Goal: Task Accomplishment & Management: Complete application form

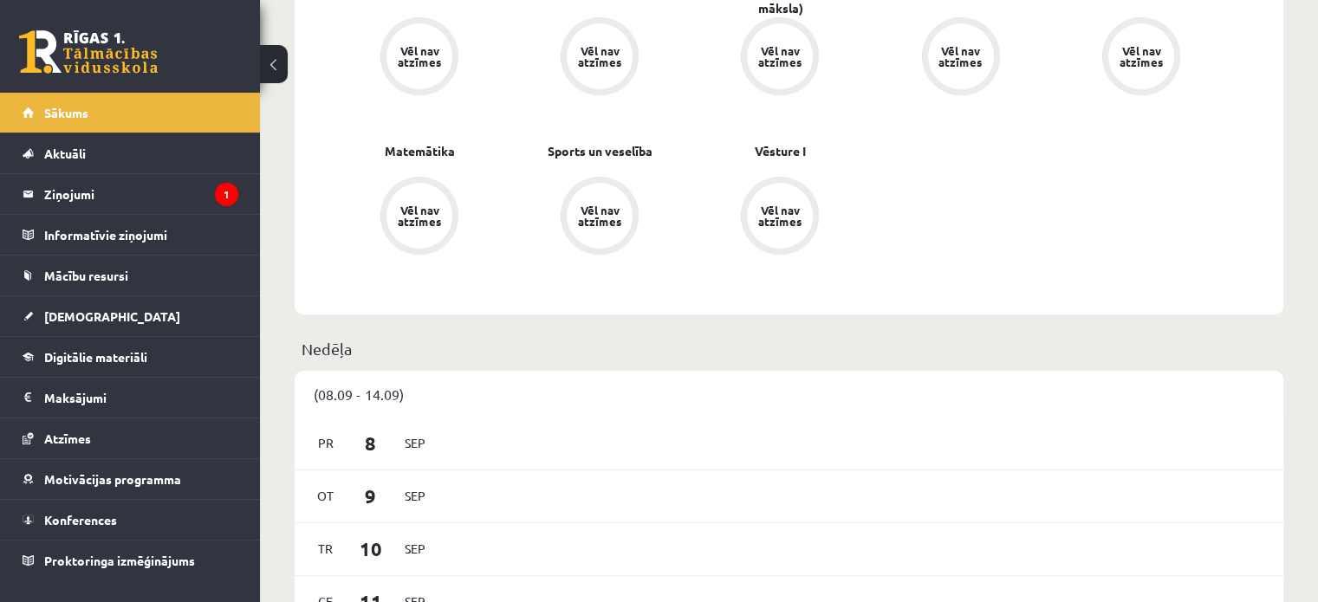
scroll to position [866, 0]
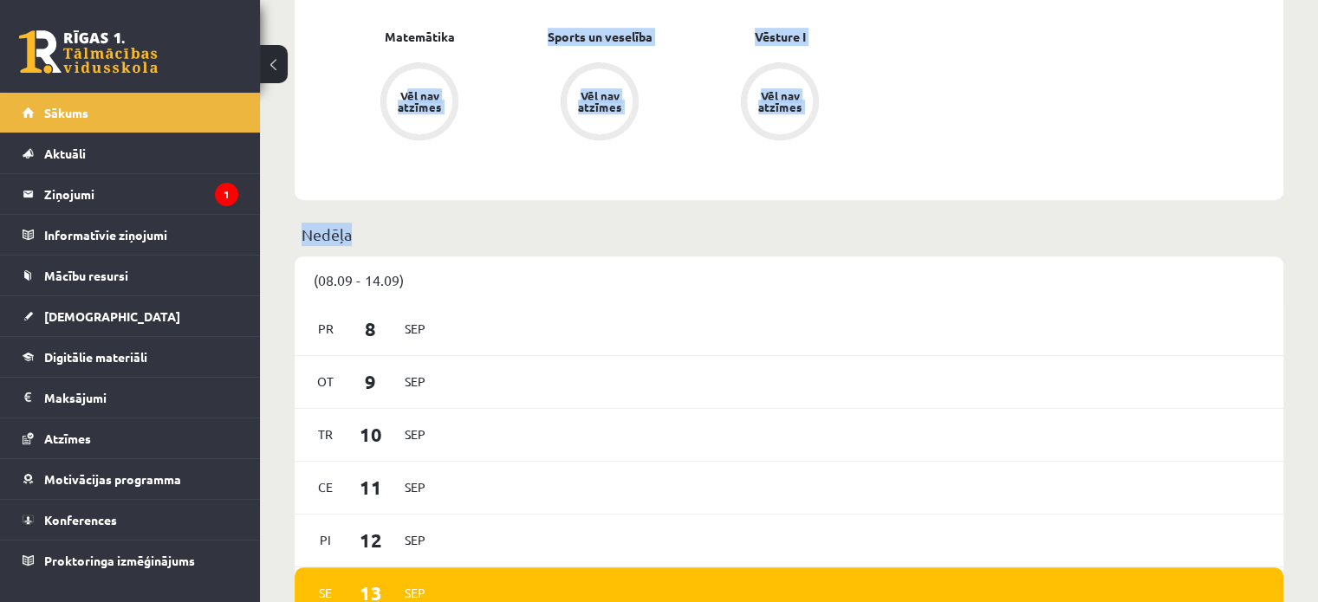
drag, startPoint x: 298, startPoint y: 218, endPoint x: 499, endPoint y: 230, distance: 201.3
click at [499, 230] on p "Nedēļa" at bounding box center [788, 234] width 974 height 23
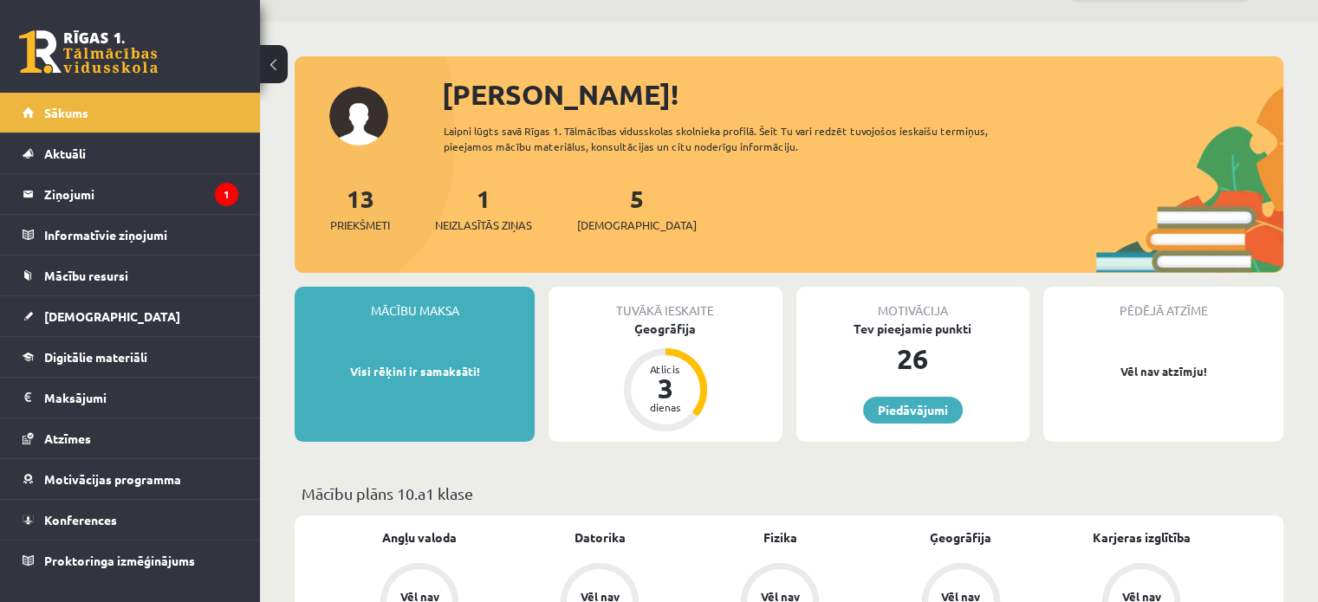
scroll to position [0, 0]
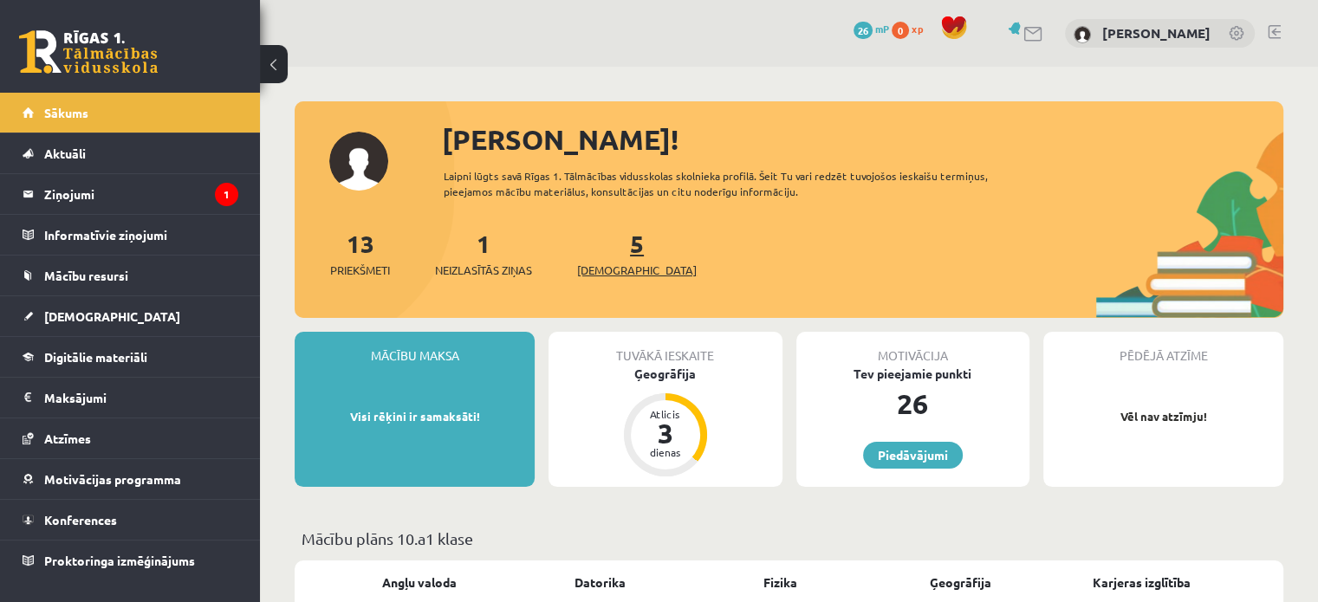
click at [604, 244] on link "5 Ieskaites" at bounding box center [637, 253] width 120 height 51
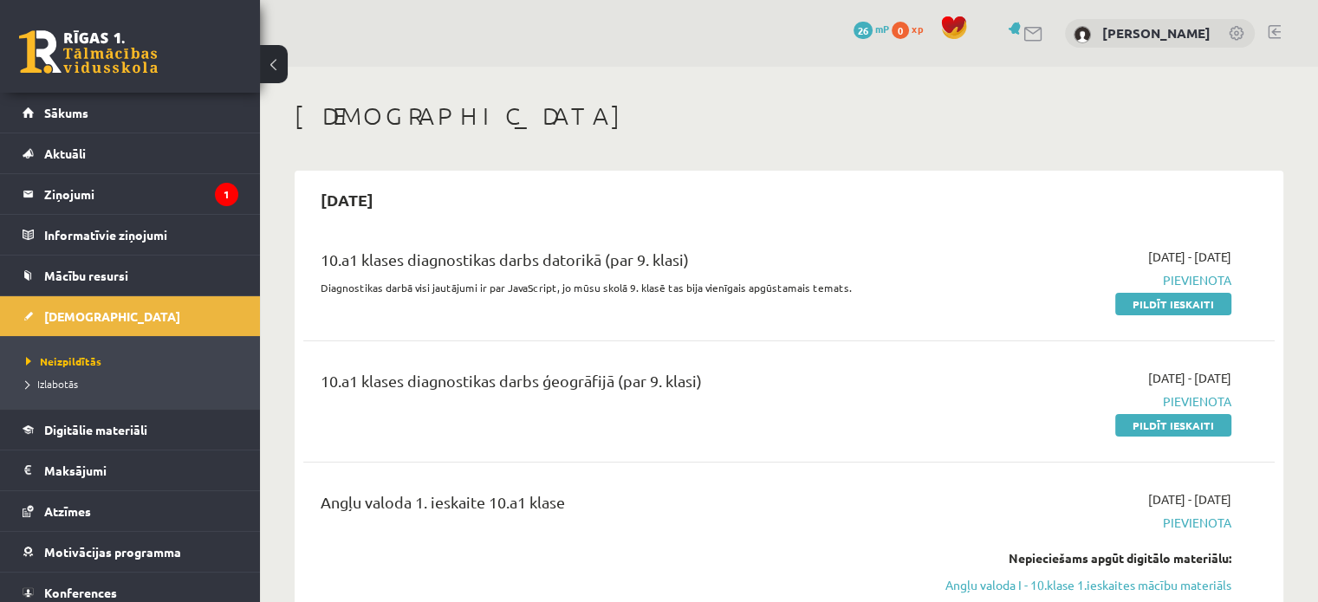
scroll to position [173, 0]
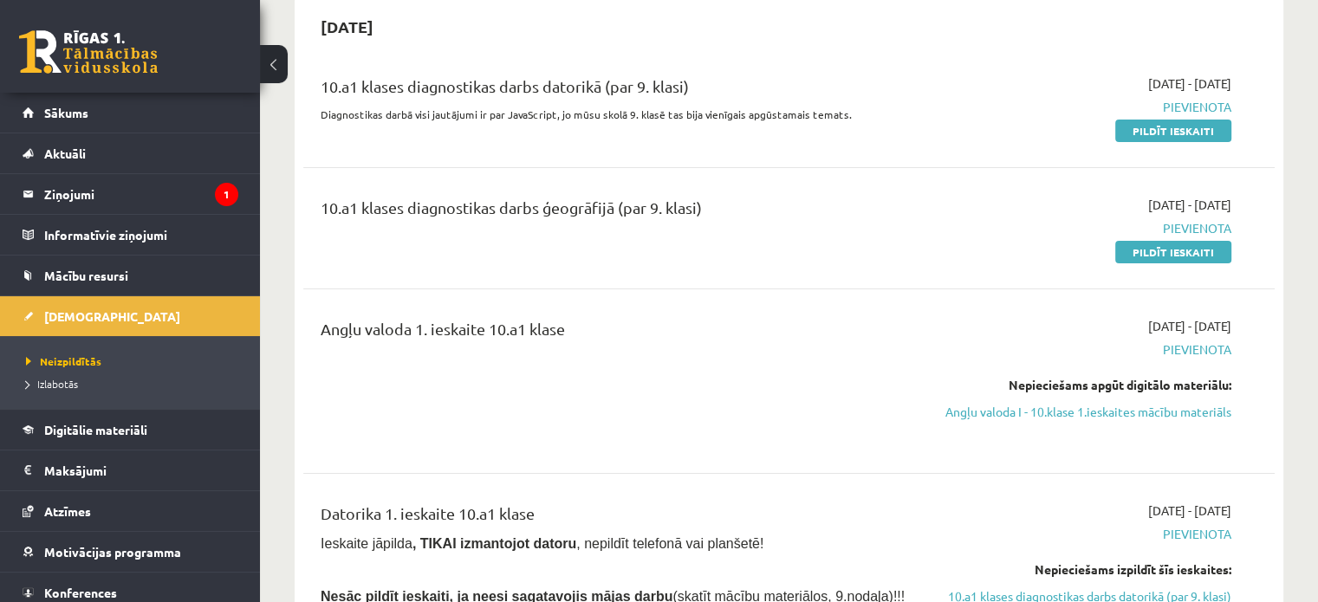
drag, startPoint x: 1164, startPoint y: 256, endPoint x: 728, endPoint y: 55, distance: 480.6
click at [1164, 256] on link "Pildīt ieskaiti" at bounding box center [1173, 252] width 116 height 23
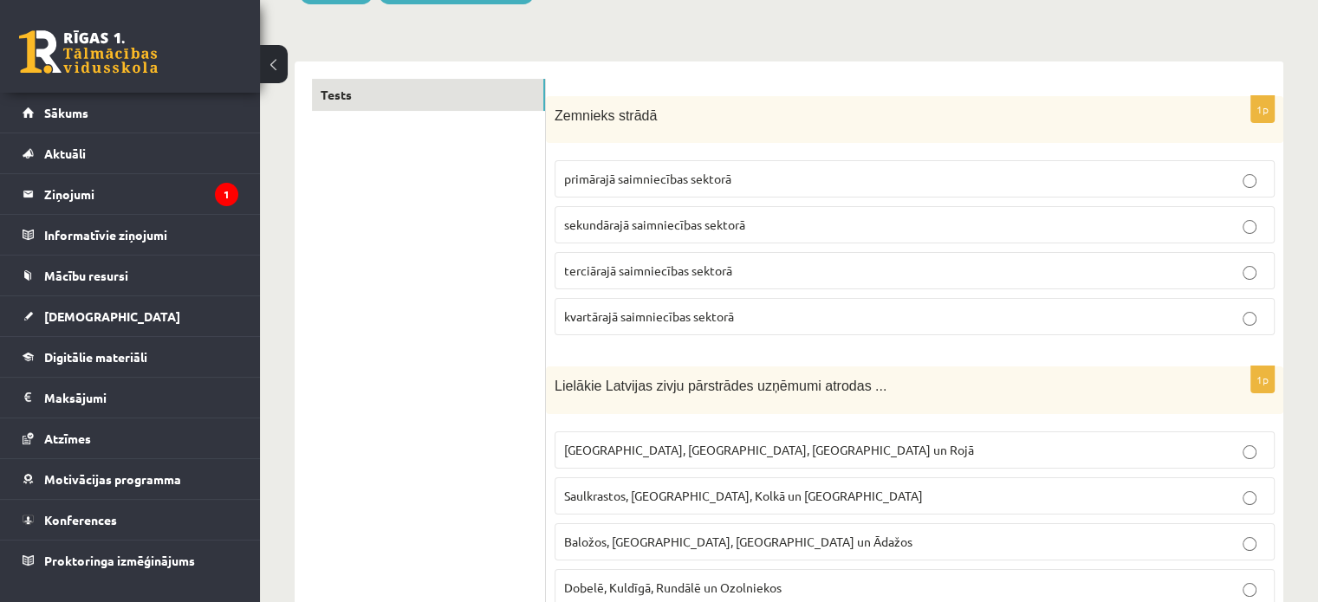
scroll to position [260, 0]
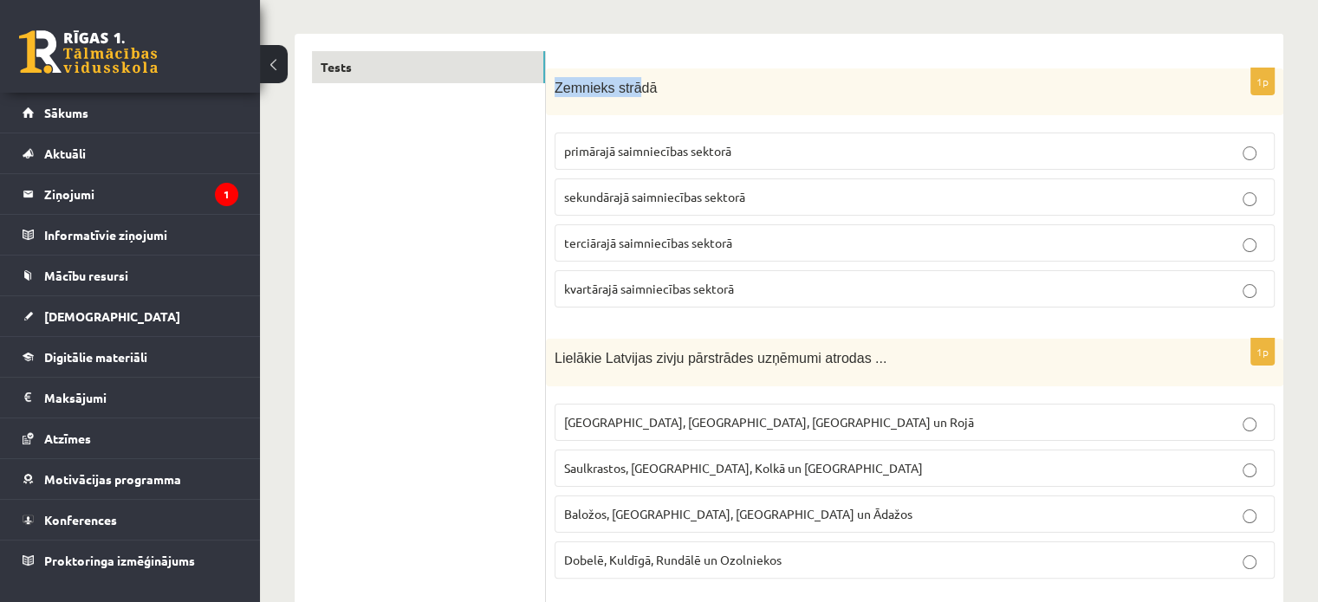
drag, startPoint x: 551, startPoint y: 89, endPoint x: 630, endPoint y: 91, distance: 78.8
click at [630, 91] on div "Zemnieks strādā" at bounding box center [914, 92] width 737 height 48
click at [547, 95] on div "Zemnieks strādā" at bounding box center [914, 92] width 737 height 48
click at [562, 76] on div "Zemnieks strādā" at bounding box center [914, 92] width 737 height 48
drag, startPoint x: 554, startPoint y: 86, endPoint x: 709, endPoint y: 100, distance: 156.6
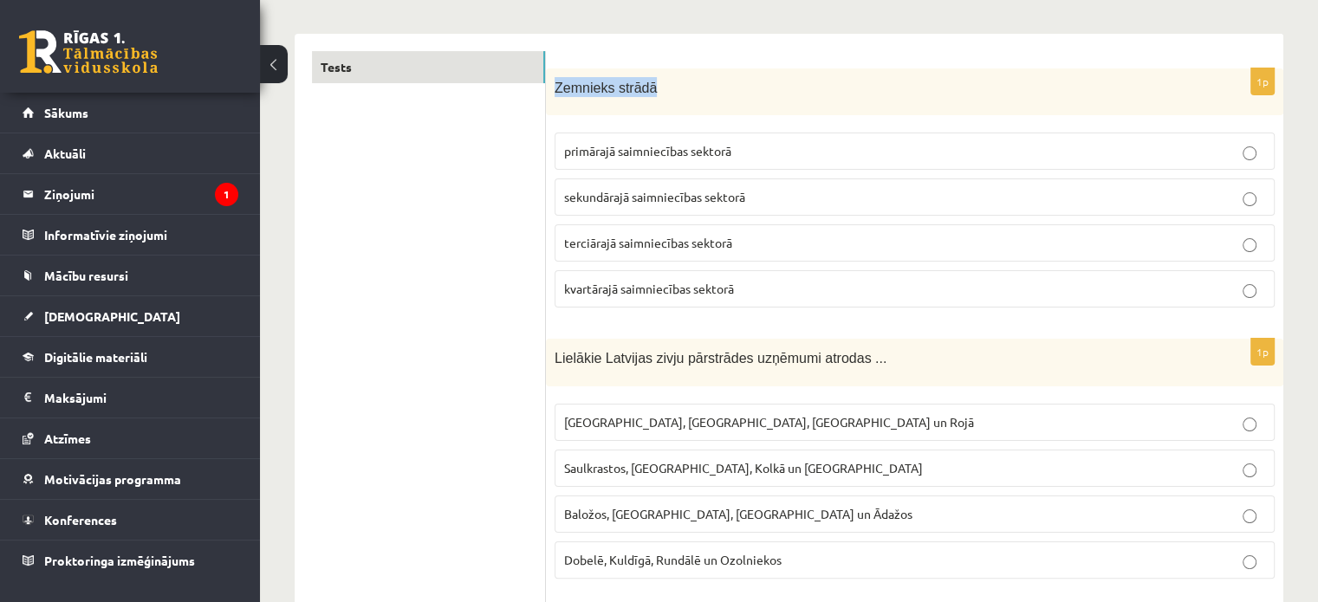
click at [709, 100] on div "Zemnieks strādā" at bounding box center [914, 92] width 737 height 48
drag, startPoint x: 613, startPoint y: 89, endPoint x: 781, endPoint y: 72, distance: 168.9
click at [781, 72] on div "Zemnieks strādā" at bounding box center [914, 92] width 737 height 48
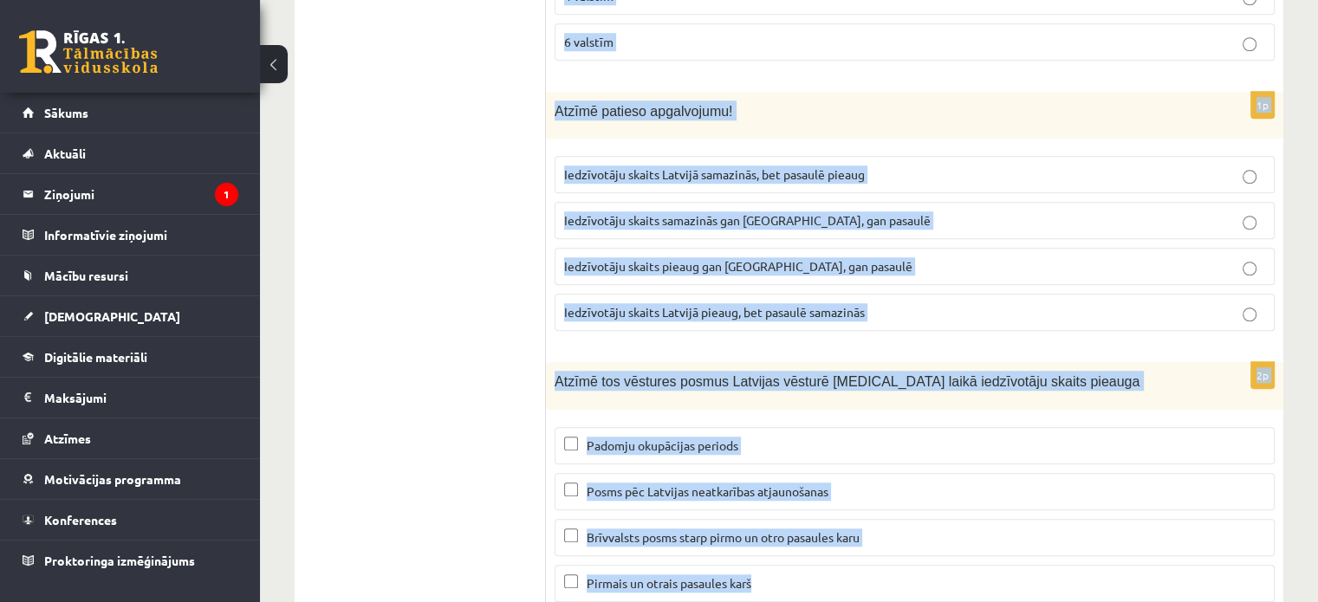
scroll to position [8072, 0]
drag, startPoint x: 552, startPoint y: 91, endPoint x: 904, endPoint y: 619, distance: 635.2
copy form "Zemnieks strādā primārajā saimniecības sektorā sekundārajā saimniecības sektorā…"
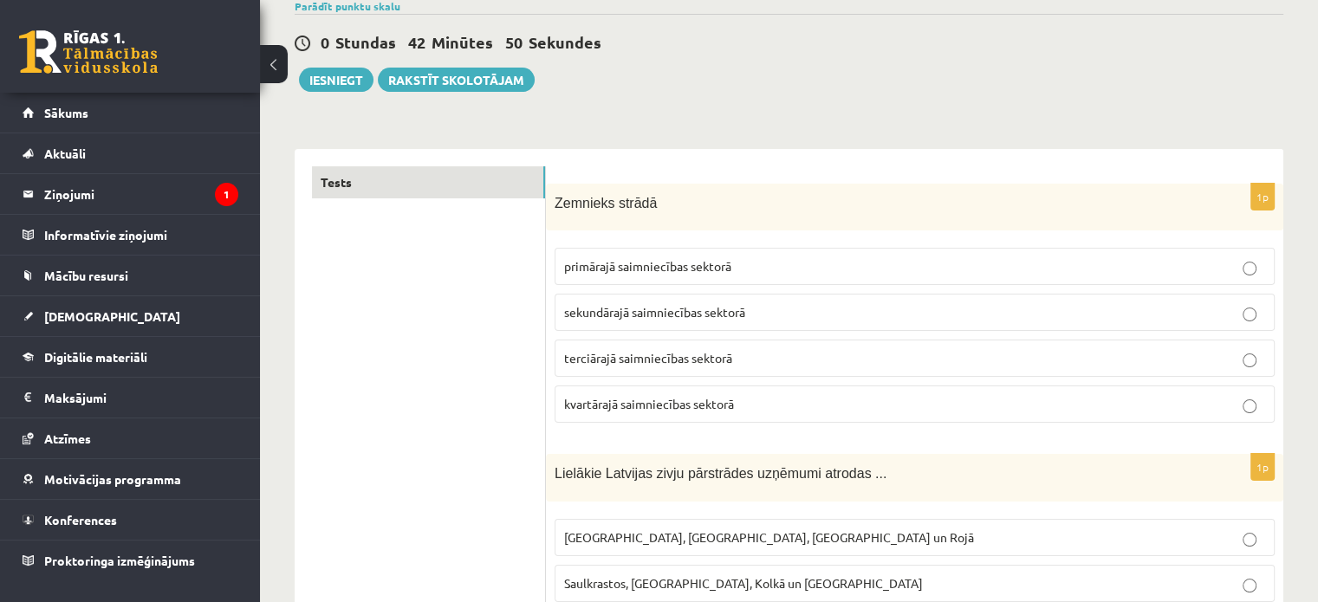
scroll to position [173, 0]
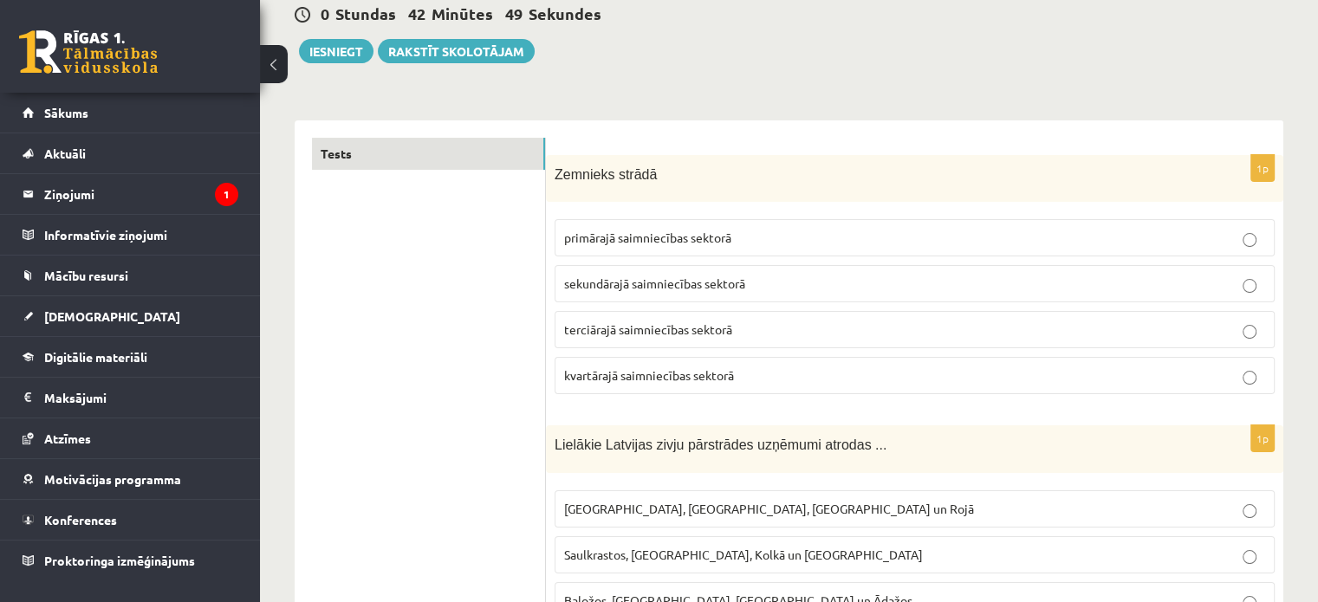
click at [703, 242] on span "primārajā saimniecības sektorā" at bounding box center [647, 238] width 167 height 16
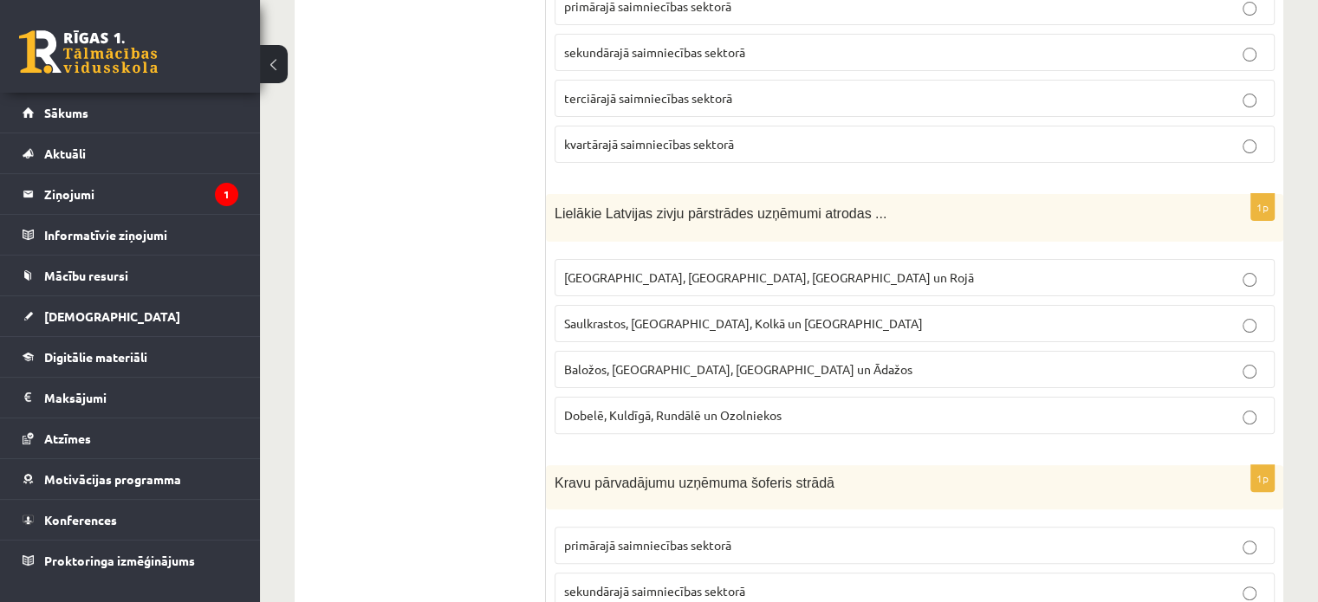
scroll to position [433, 0]
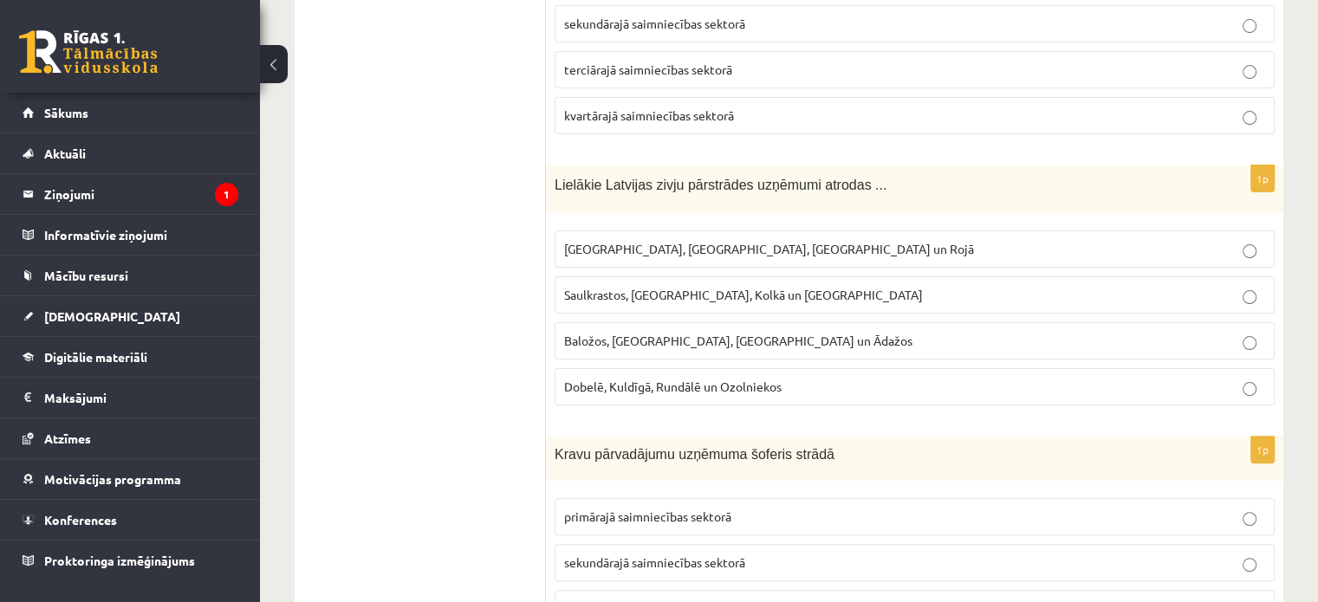
click at [657, 256] on label "Rīgā, Liepājā, Salacgrīvā un Rojā" at bounding box center [914, 248] width 720 height 37
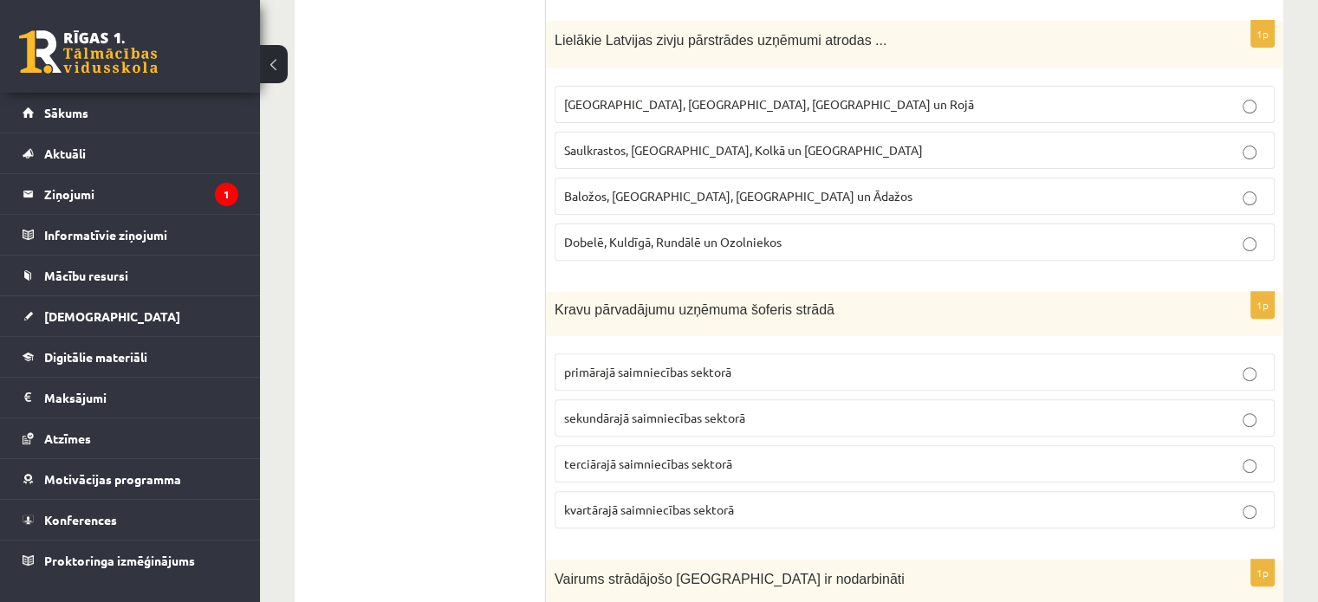
scroll to position [606, 0]
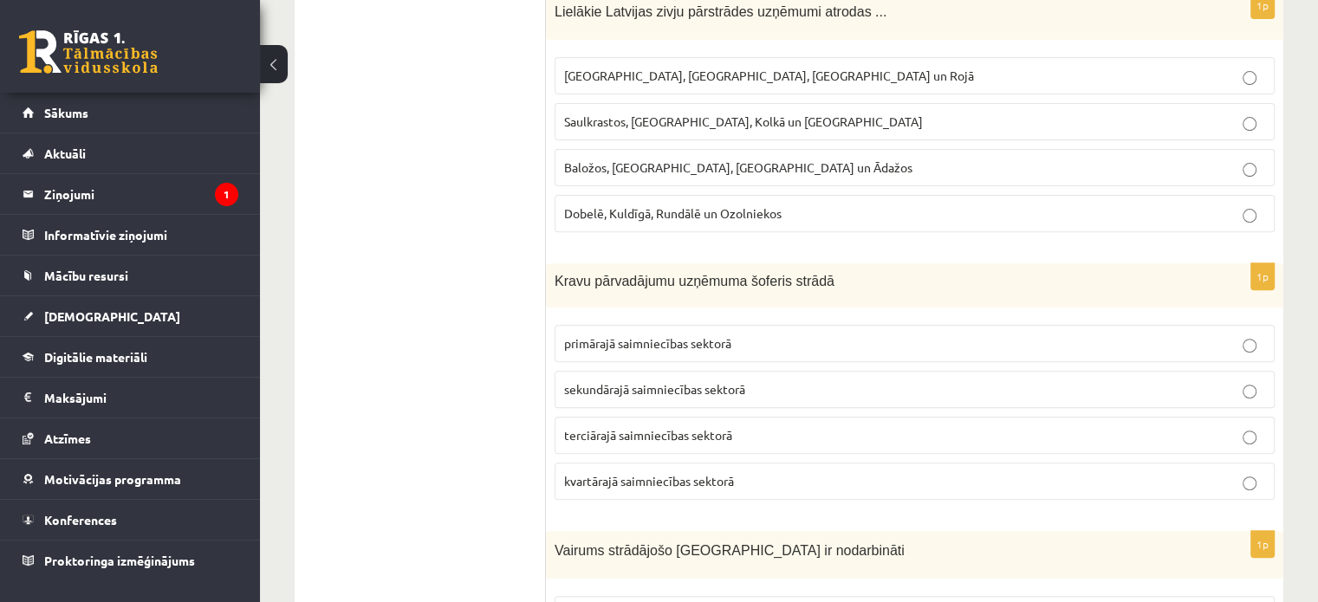
click at [981, 426] on p "terciārajā saimniecības sektorā" at bounding box center [914, 435] width 701 height 18
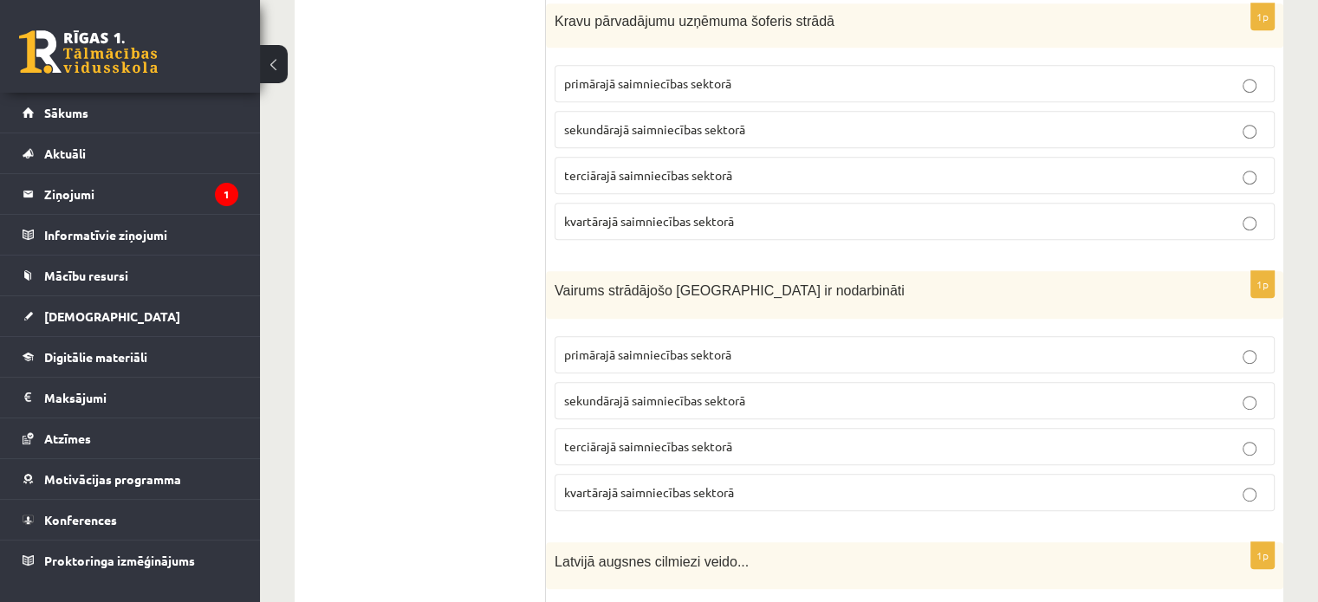
scroll to position [1039, 0]
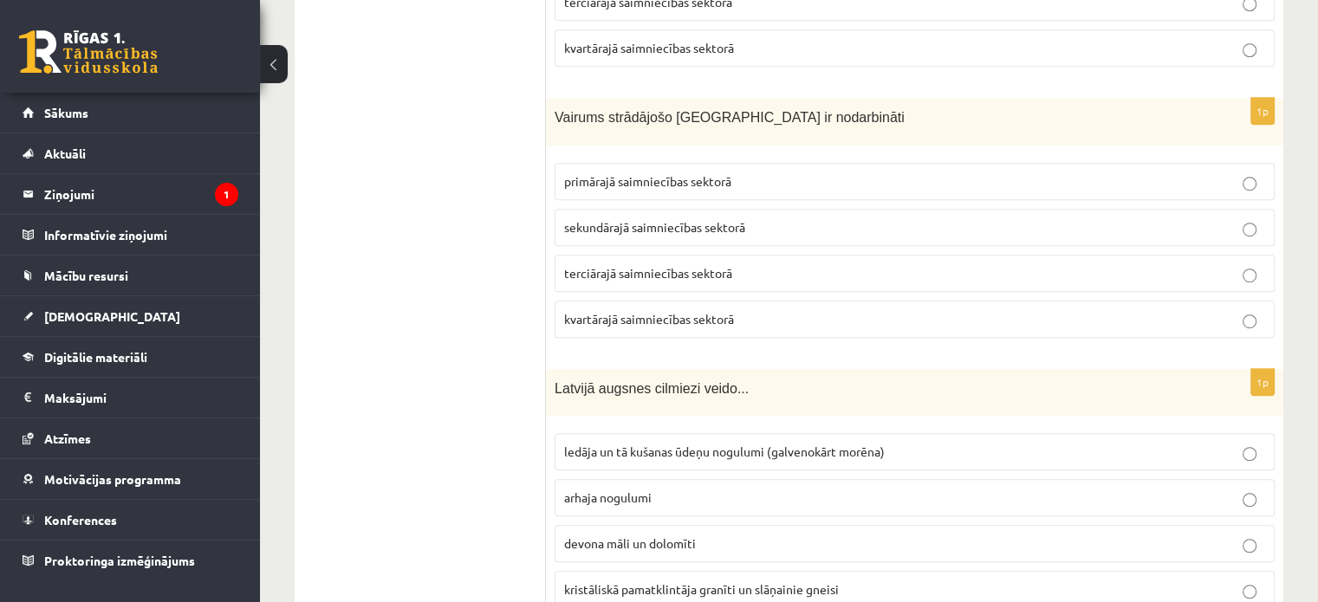
click at [654, 282] on label "terciārajā saimniecības sektorā" at bounding box center [914, 273] width 720 height 37
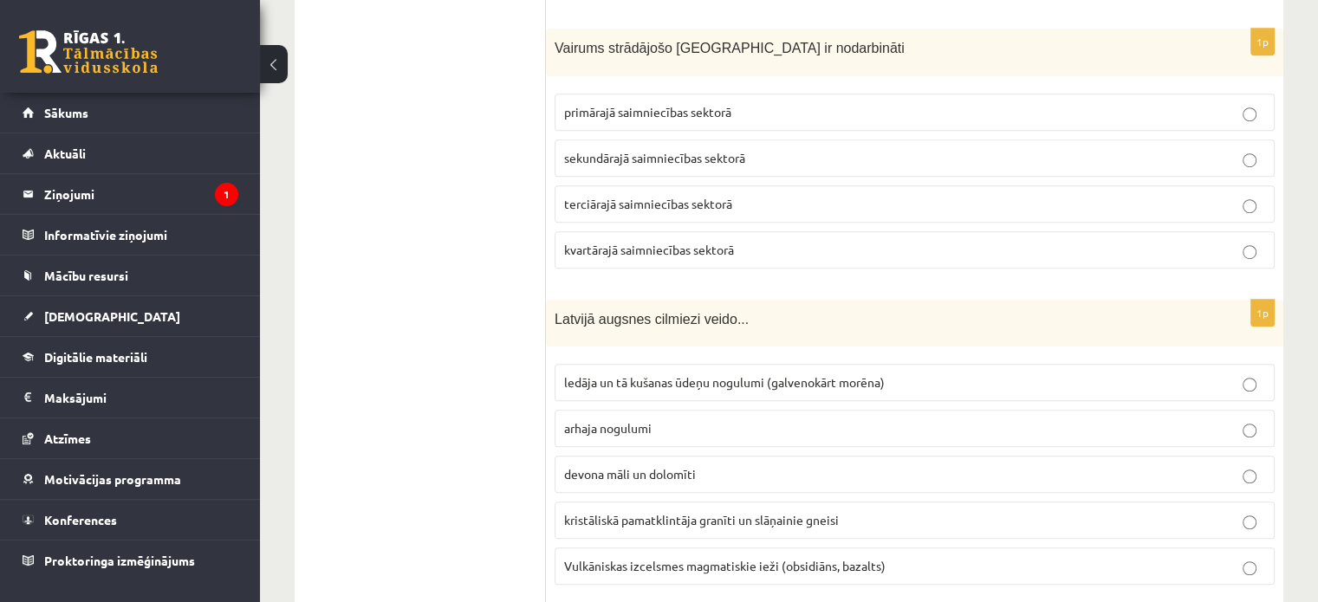
scroll to position [1213, 0]
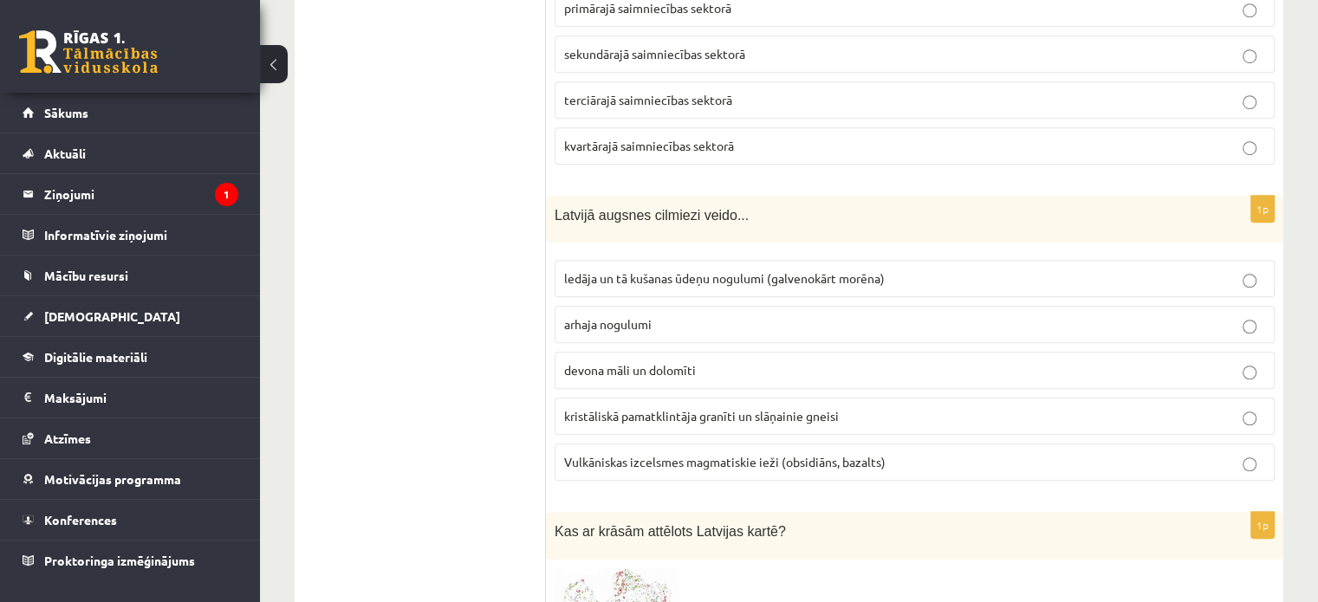
click at [570, 280] on p "ledāja un tā kušanas ūdeņu nogulumi (galvenokārt morēna)" at bounding box center [914, 278] width 701 height 18
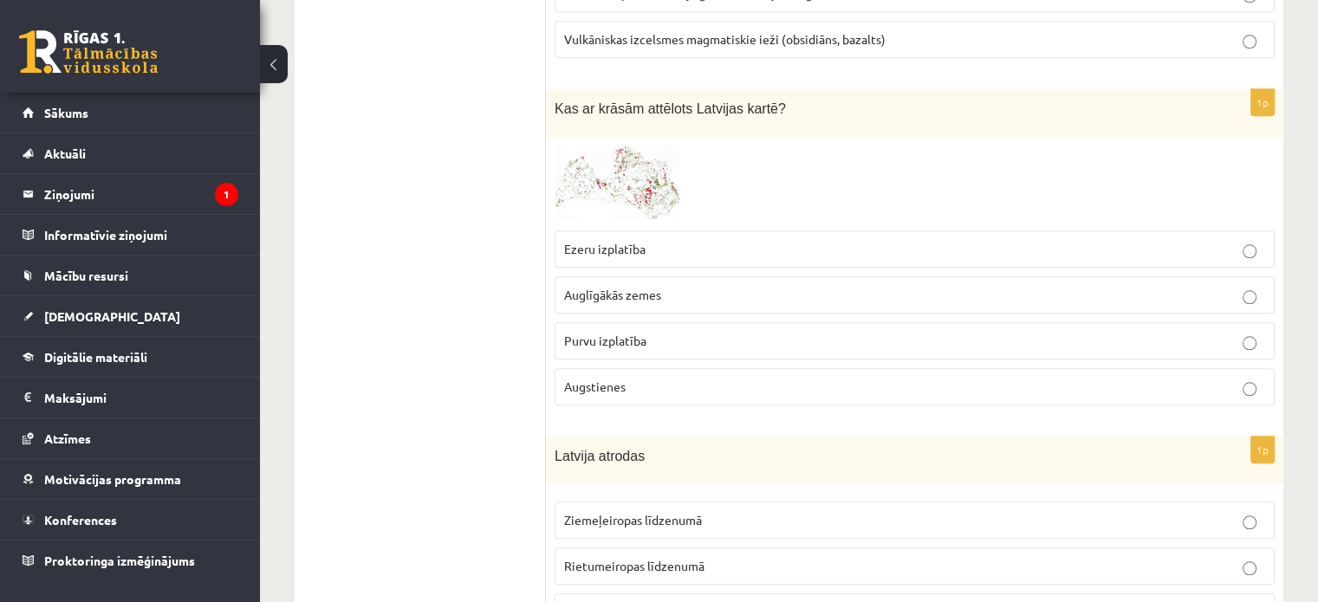
scroll to position [1646, 0]
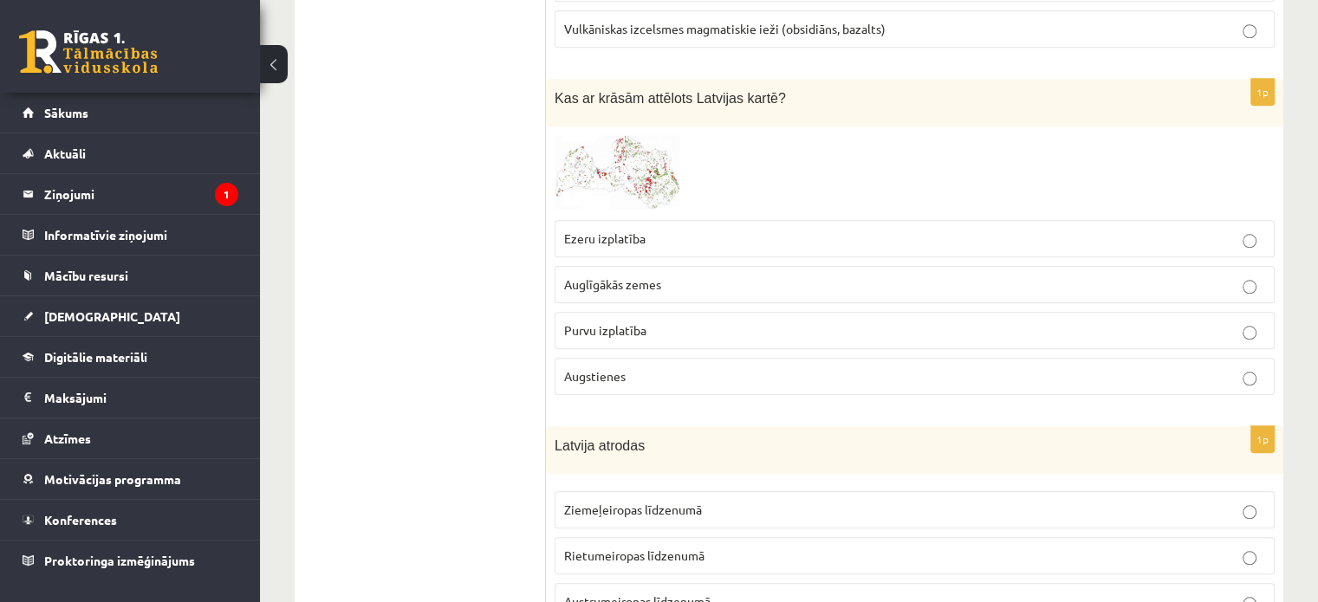
click at [625, 175] on span at bounding box center [620, 177] width 28 height 28
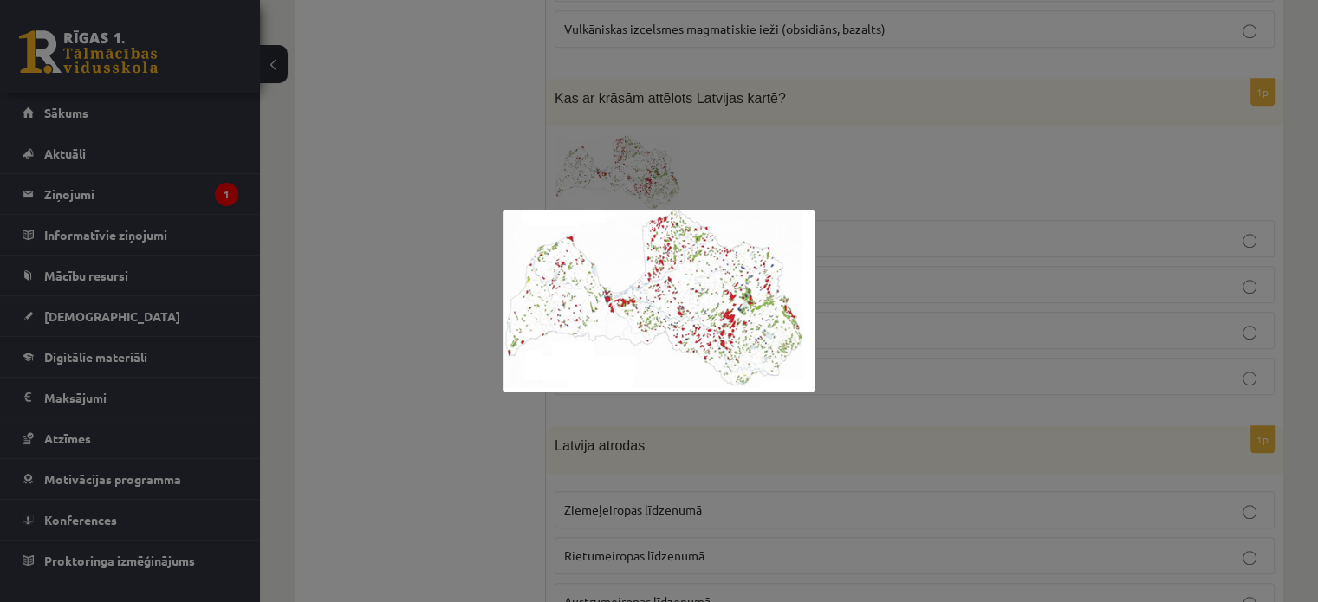
click at [416, 224] on div at bounding box center [659, 301] width 1318 height 602
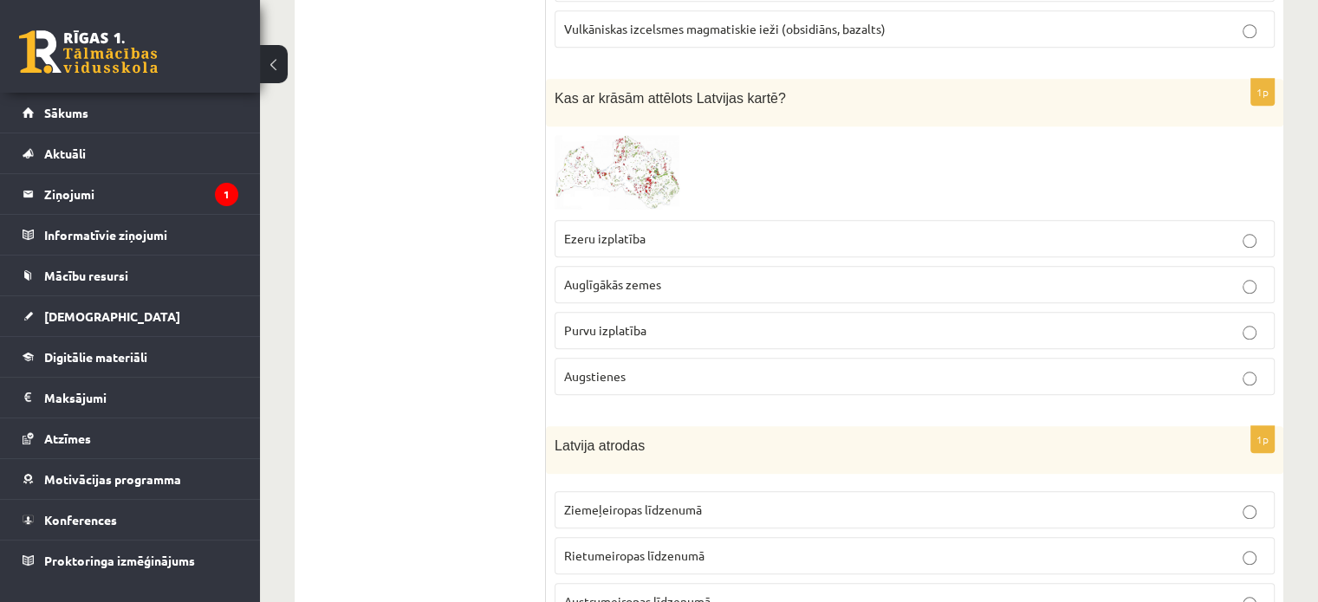
click at [623, 370] on span "Augstienes" at bounding box center [595, 376] width 62 height 16
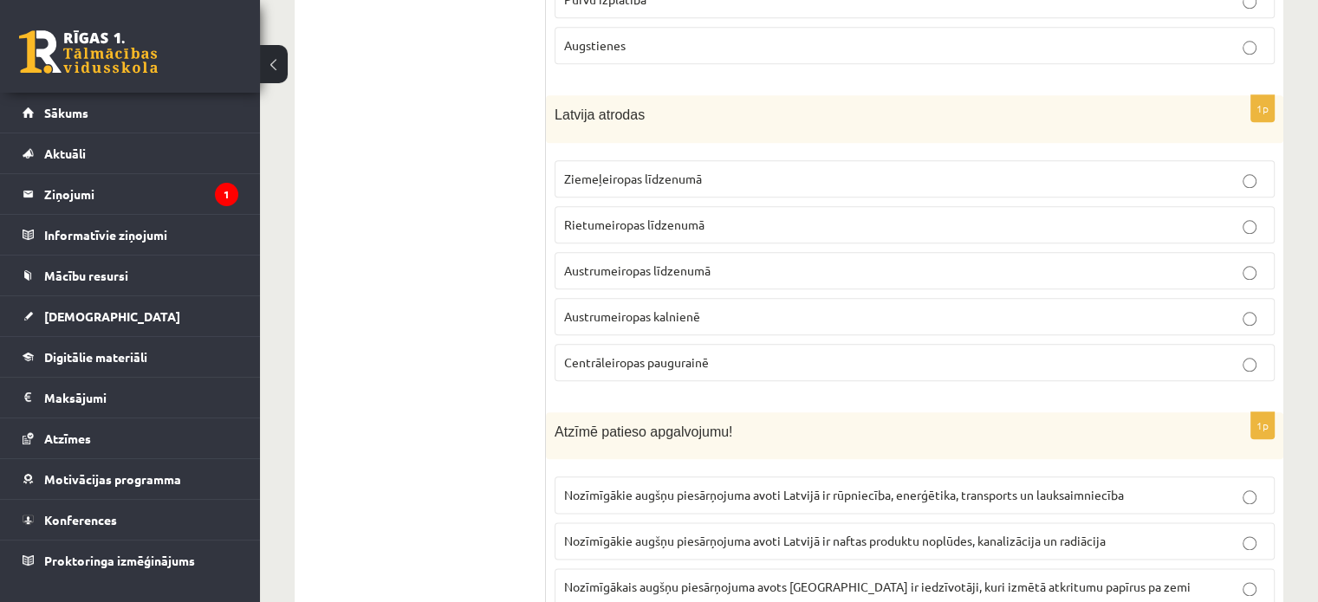
scroll to position [1992, 0]
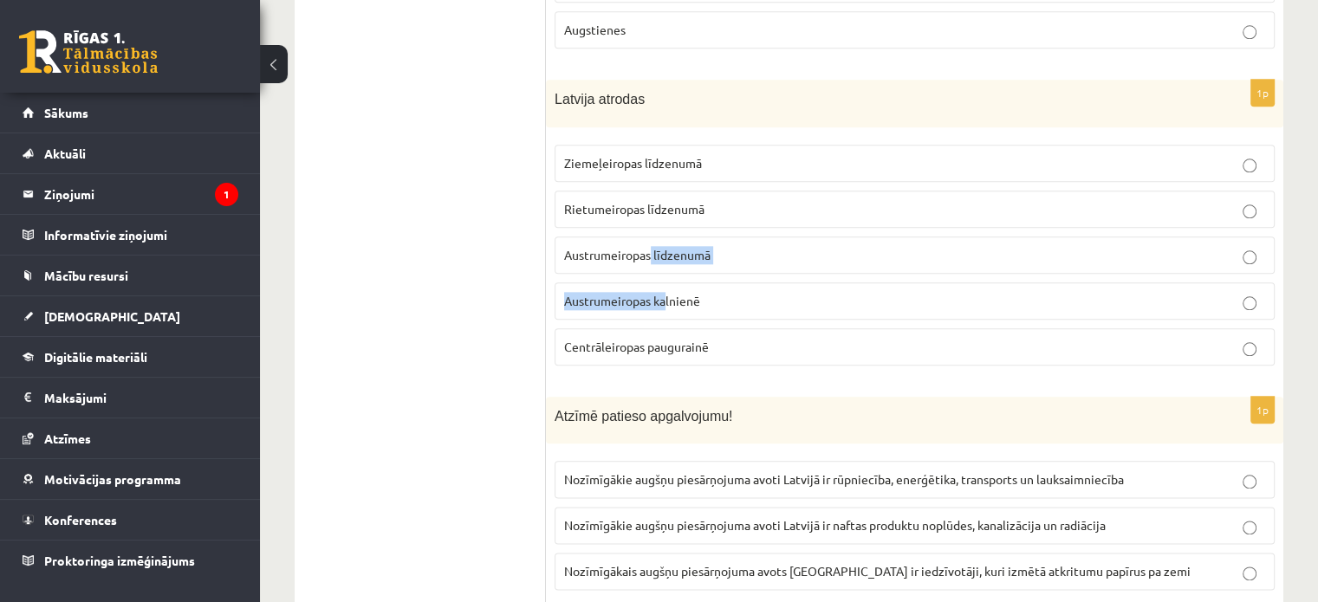
drag, startPoint x: 666, startPoint y: 301, endPoint x: 652, endPoint y: 238, distance: 64.7
click at [652, 238] on fieldset "Ziemeļeiropas līdzenumā Rietumeiropas līdzenumā Austrumeiropas līdzenumā Austru…" at bounding box center [914, 253] width 720 height 235
click at [581, 247] on span "Austrumeiropas līdzenumā" at bounding box center [637, 255] width 146 height 16
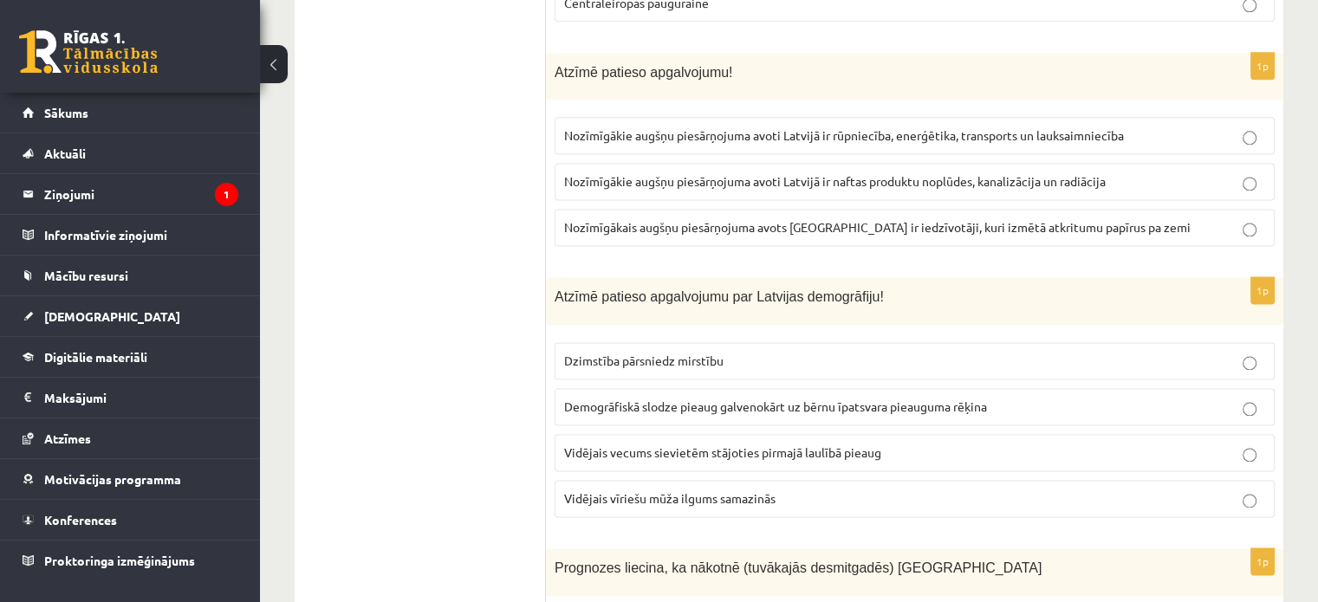
scroll to position [2339, 0]
click at [1000, 139] on label "Nozīmīgākie augšņu piesārņojuma avoti Latvijā ir rūpniecība, enerģētika, transp…" at bounding box center [914, 132] width 720 height 37
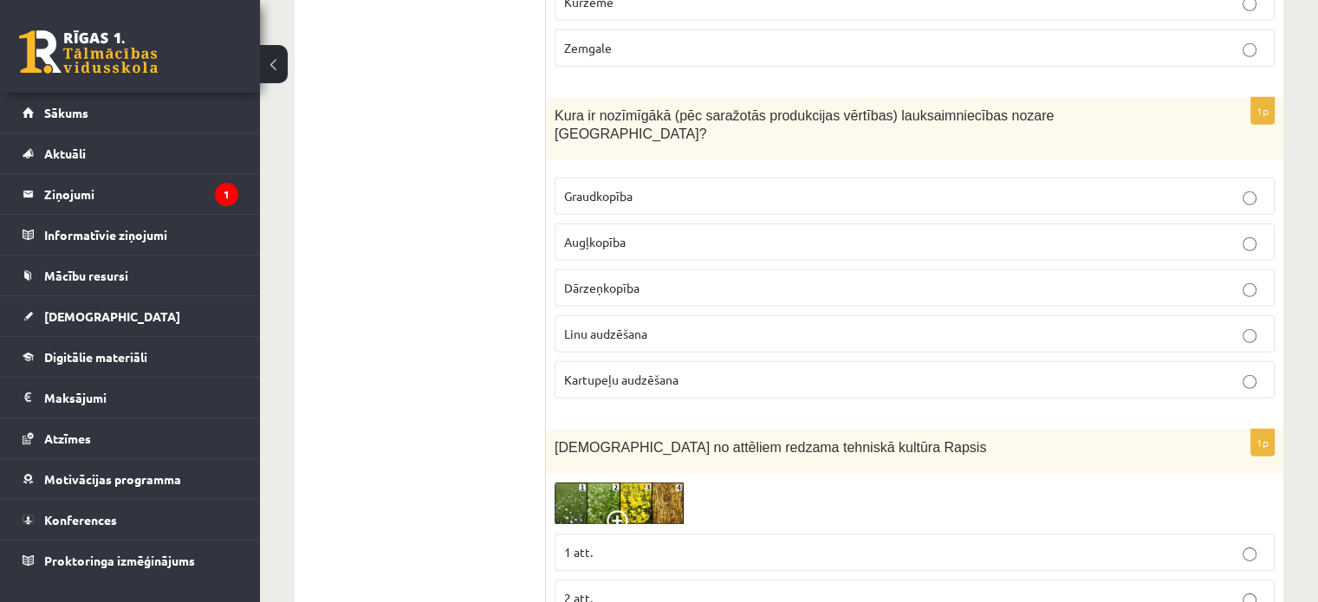
scroll to position [5370, 0]
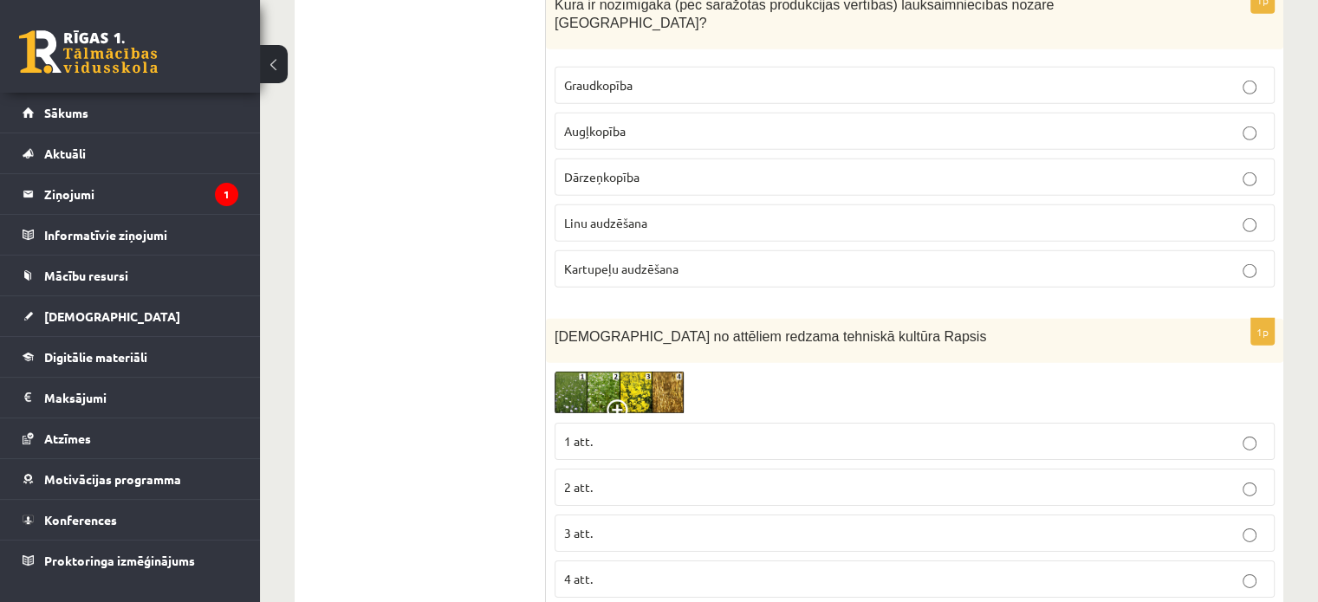
click at [659, 372] on img at bounding box center [619, 393] width 130 height 42
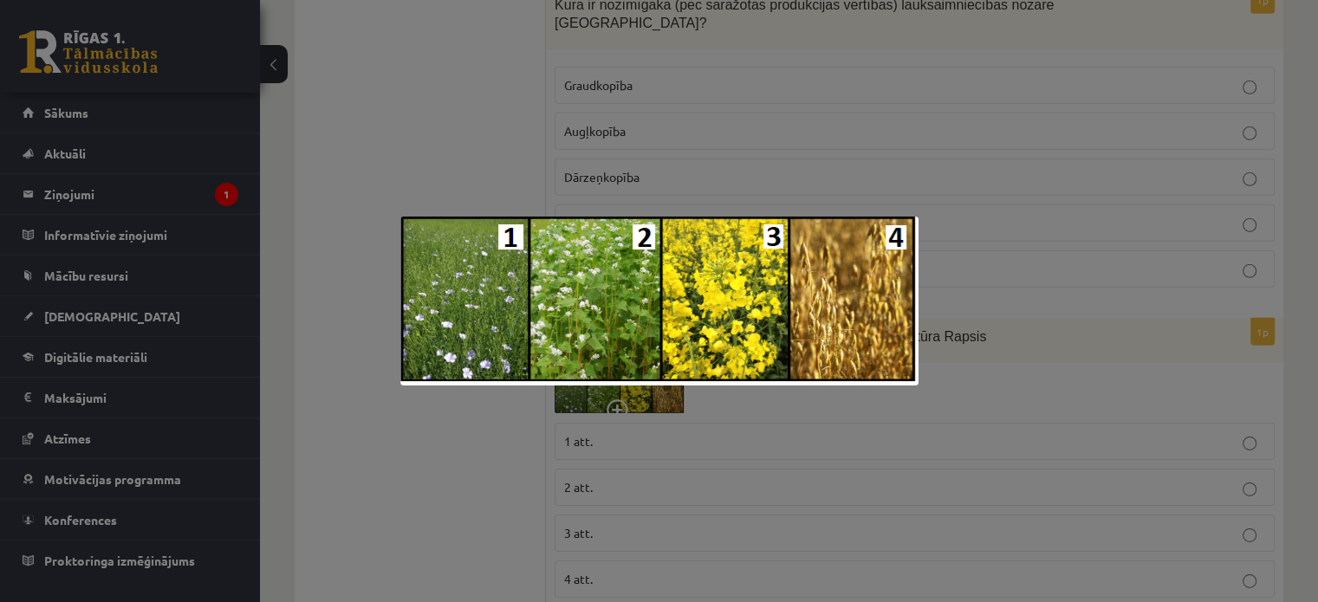
click at [444, 480] on div at bounding box center [659, 301] width 1318 height 602
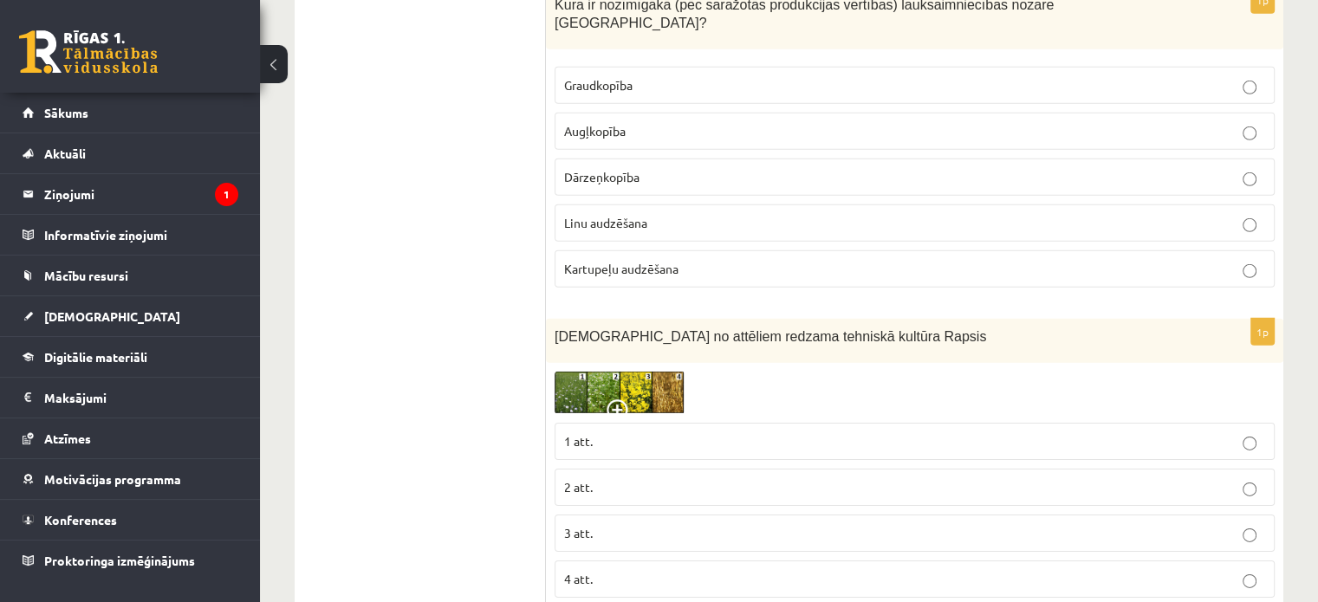
click at [632, 570] on p "4 att." at bounding box center [914, 579] width 701 height 18
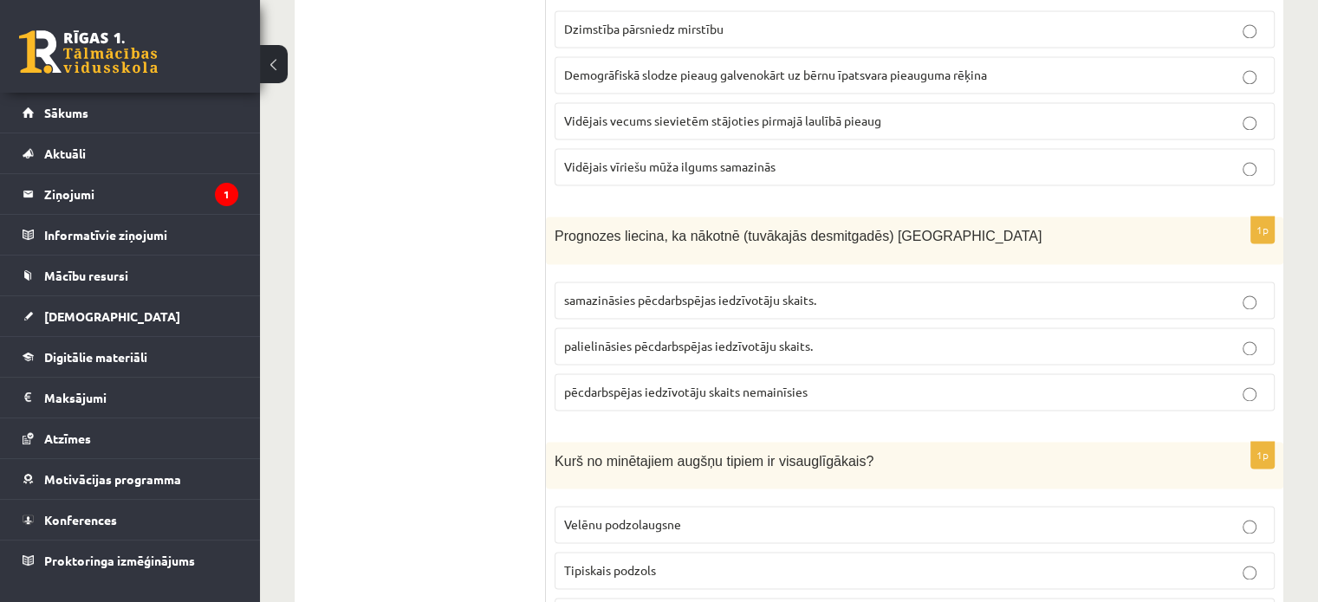
scroll to position [2594, 0]
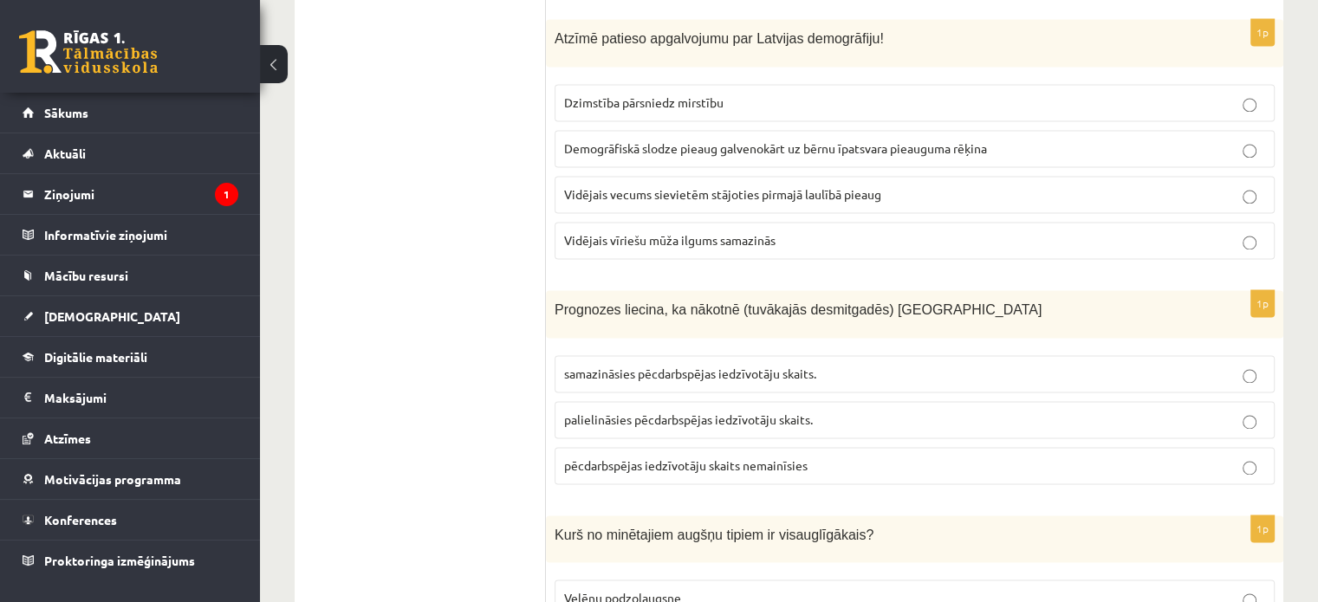
click at [670, 186] on span "Vidējais vecums sievietēm stājoties pirmajā laulībā pieaug" at bounding box center [722, 194] width 317 height 16
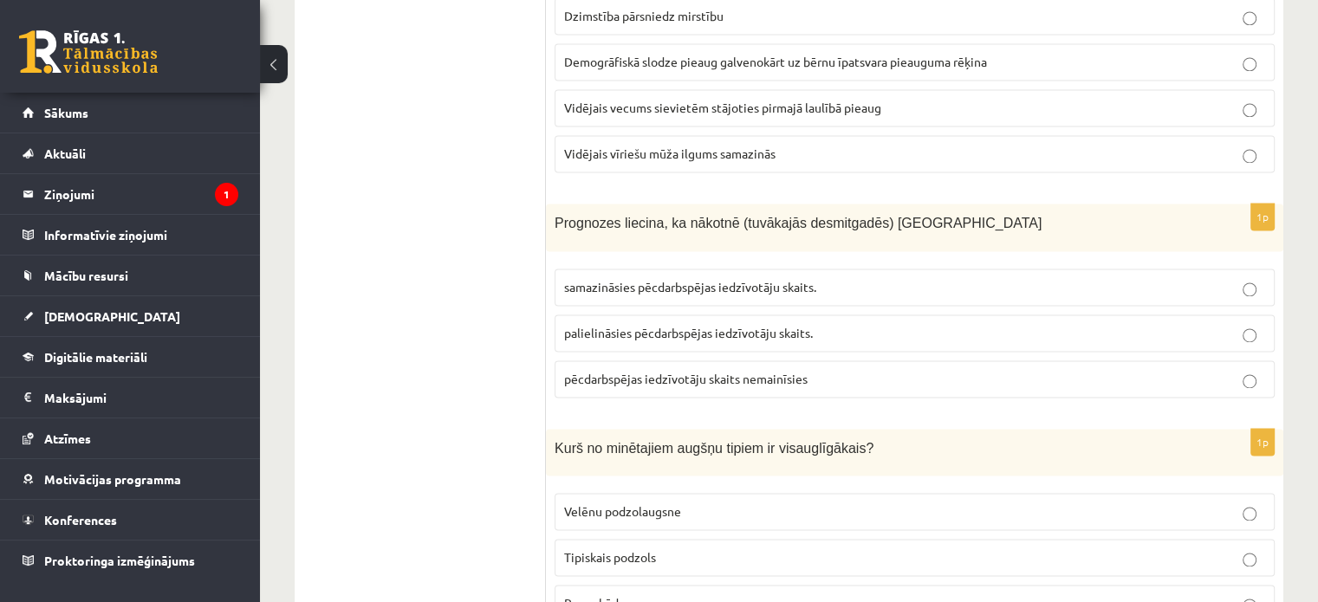
click at [812, 325] on span "palielināsies pēcdarbspējas iedzīvotāju skaits." at bounding box center [688, 333] width 249 height 16
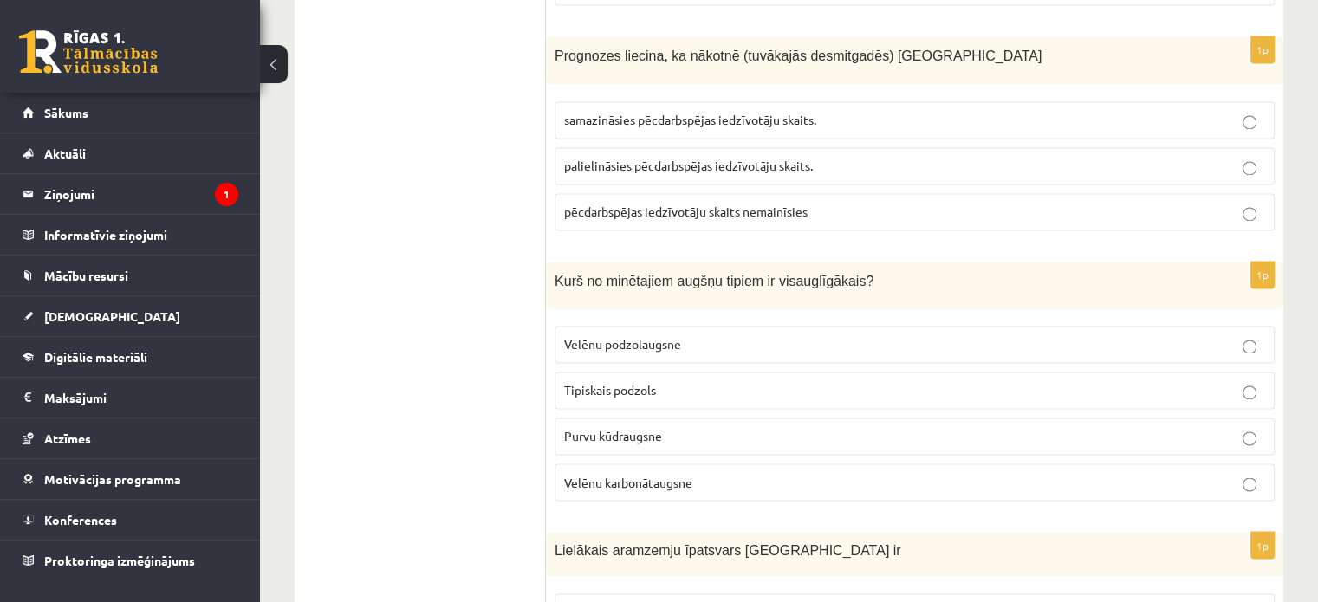
scroll to position [2854, 0]
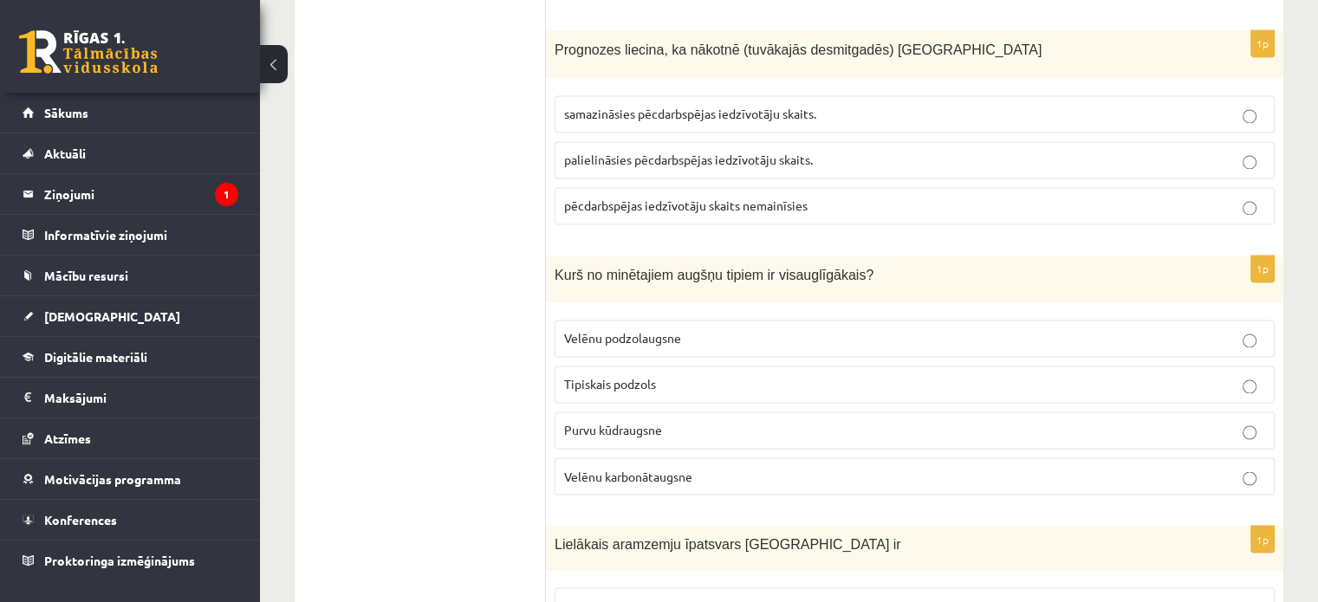
click at [578, 330] on span "Velēnu podzolaugsne" at bounding box center [622, 338] width 117 height 16
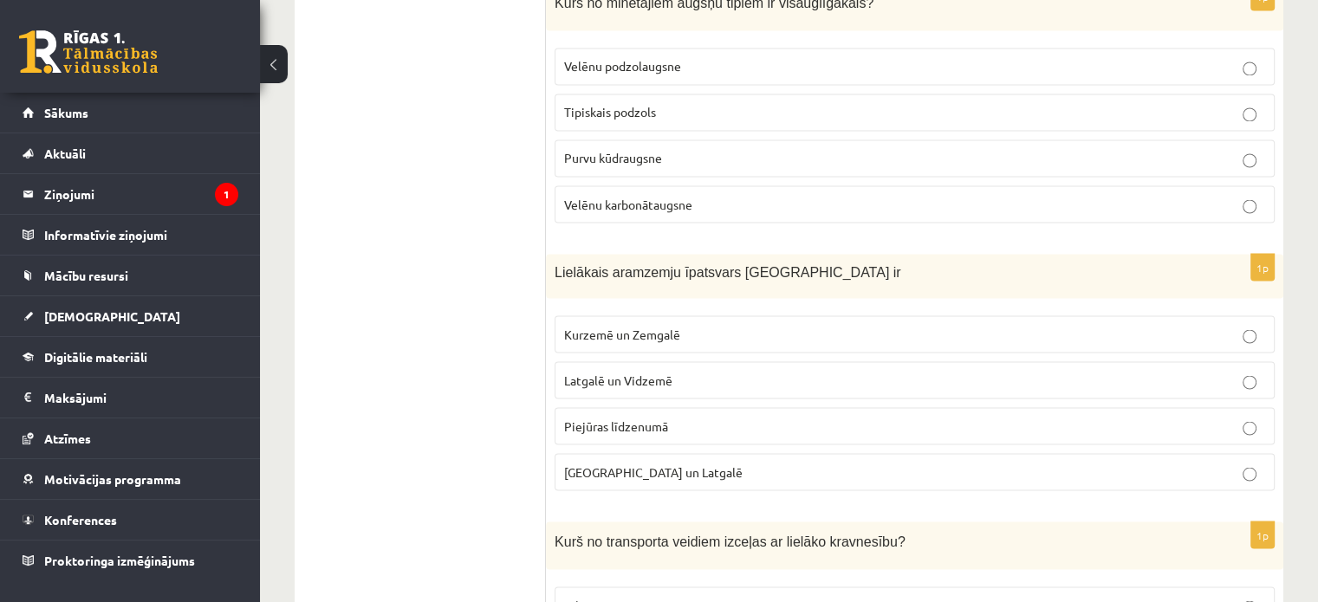
scroll to position [3201, 0]
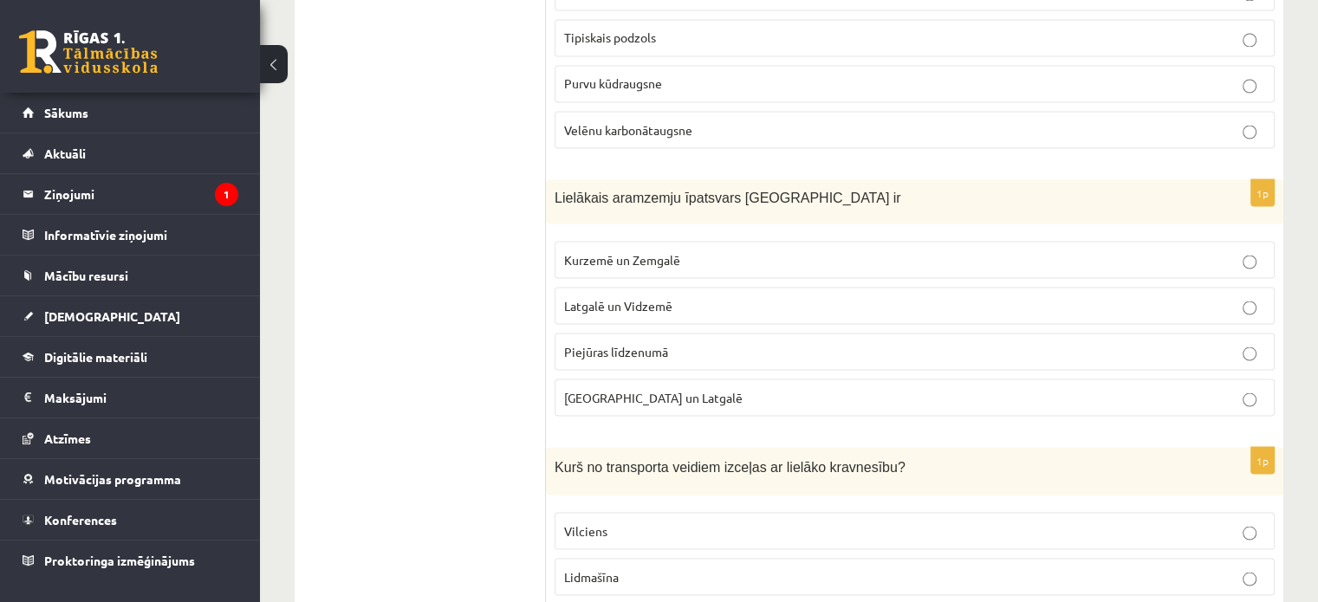
click at [668, 251] on span "Kurzemē un Zemgalē" at bounding box center [622, 259] width 116 height 16
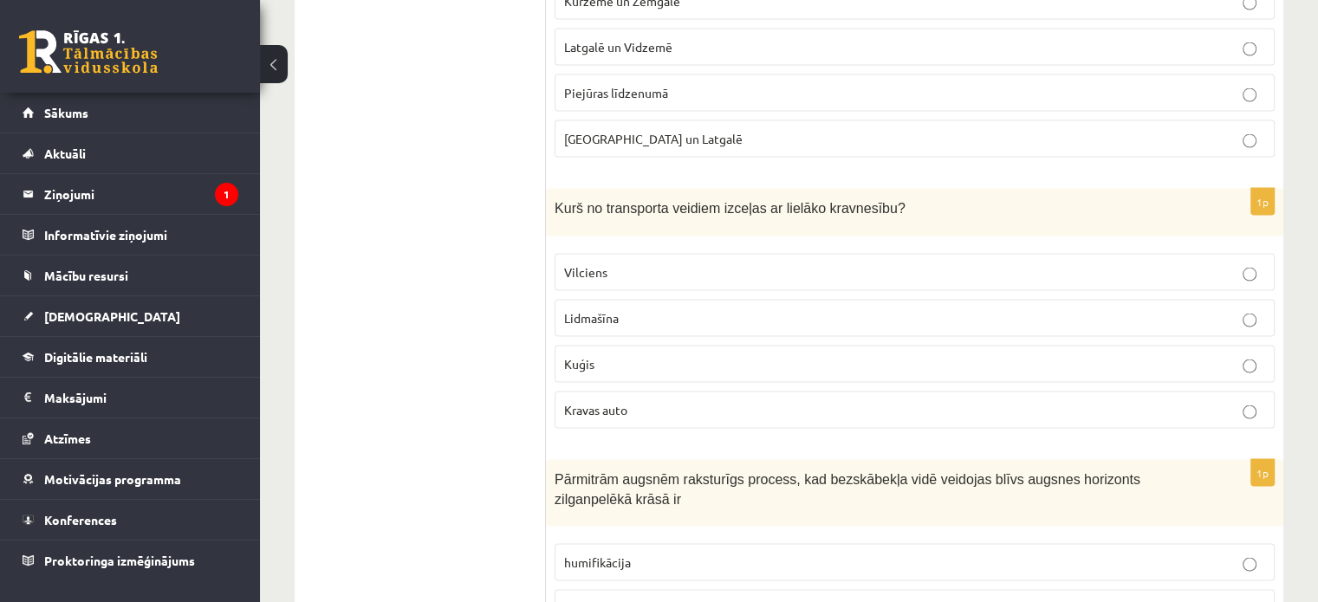
scroll to position [3461, 0]
click at [685, 353] on p "Kuģis" at bounding box center [914, 362] width 701 height 18
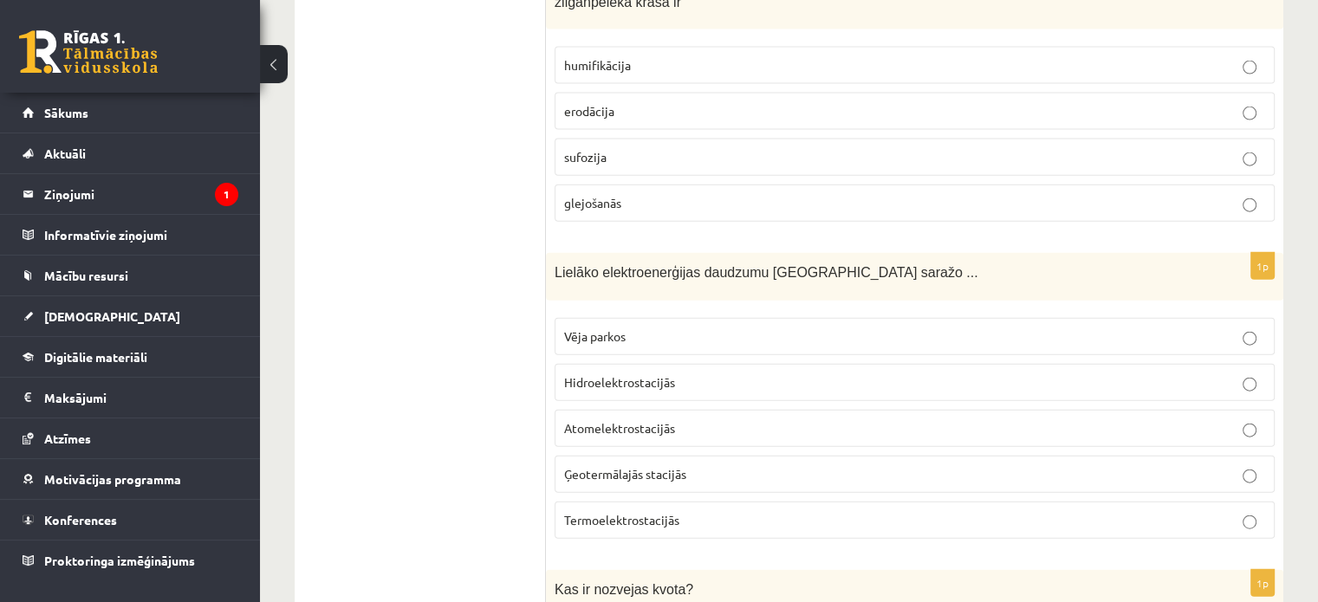
scroll to position [3980, 0]
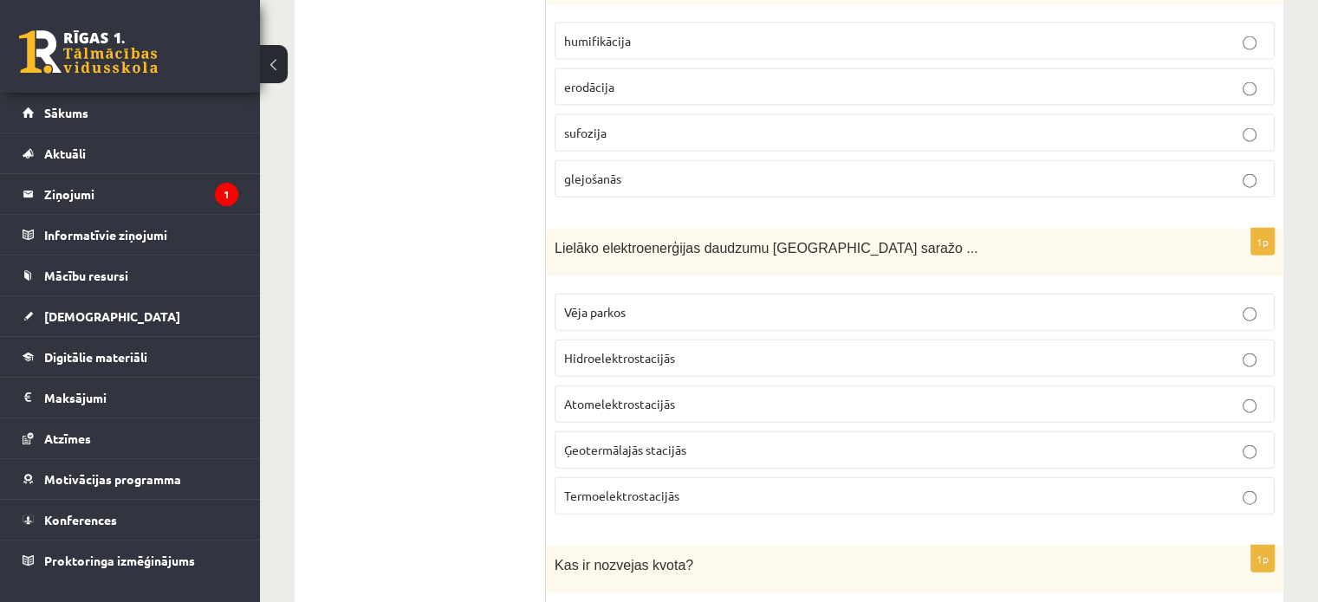
click at [592, 175] on label "glejošanās" at bounding box center [914, 178] width 720 height 37
click at [667, 350] on span "Hidroelektrostacijās" at bounding box center [619, 358] width 111 height 16
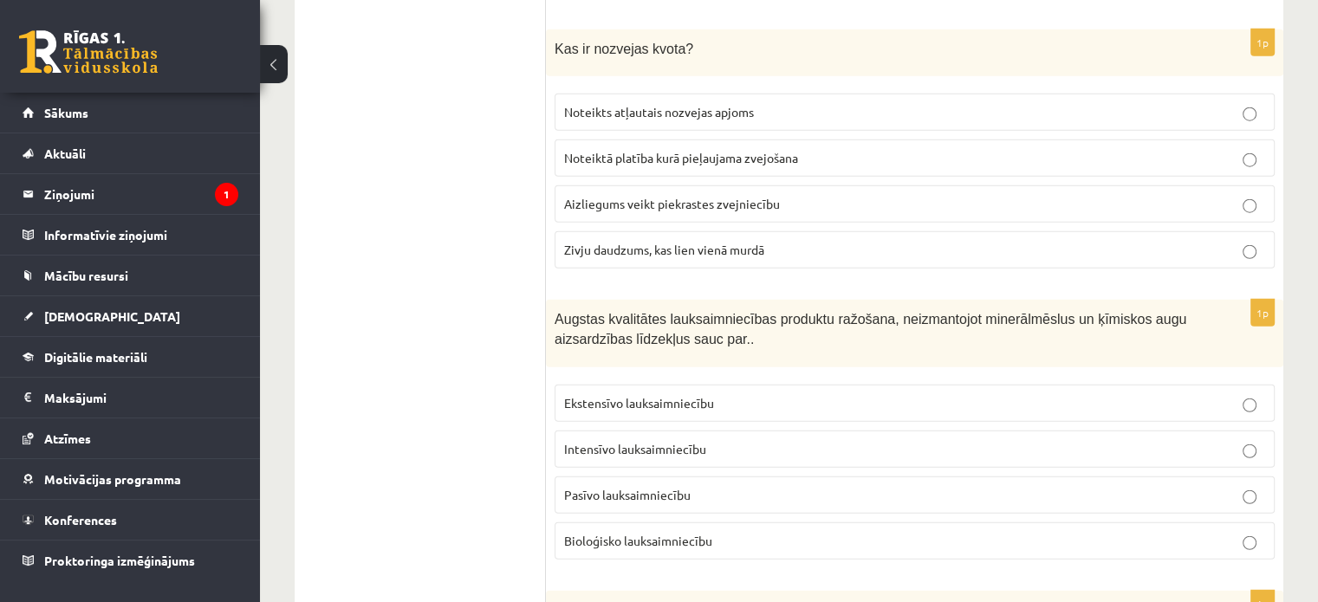
scroll to position [4500, 0]
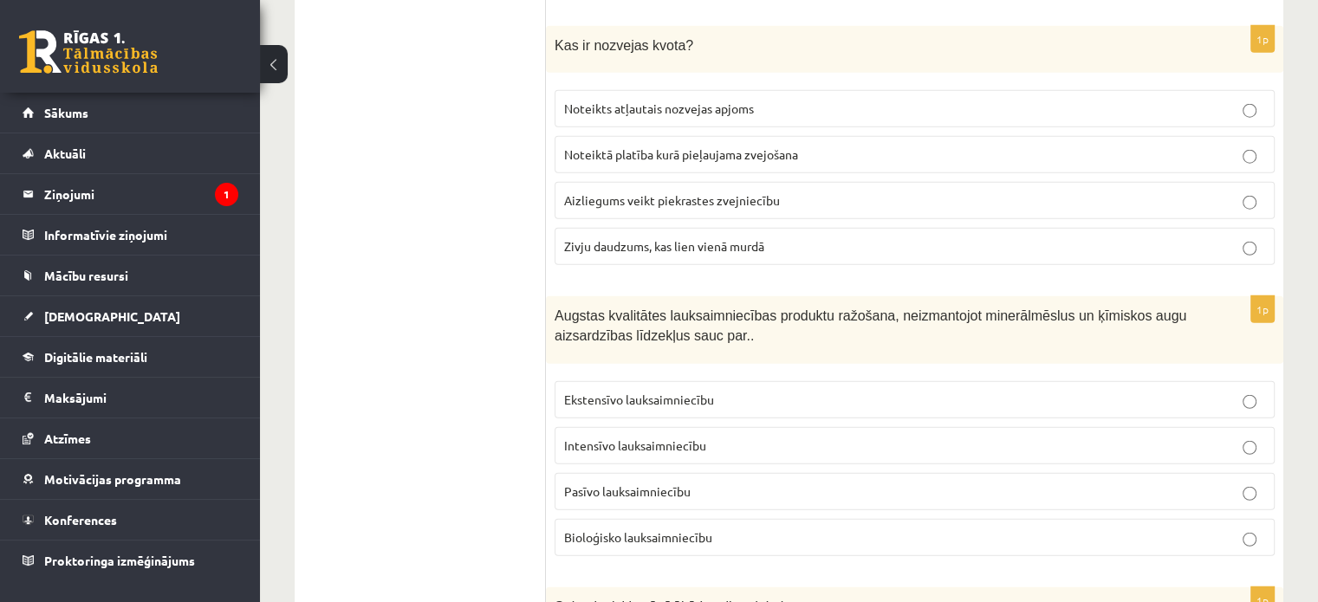
click at [568, 100] on span "Noteikts atļautais nozvejas apjoms" at bounding box center [659, 108] width 190 height 16
click at [690, 529] on span "Bioloģisko lauksaimniecību" at bounding box center [638, 537] width 148 height 16
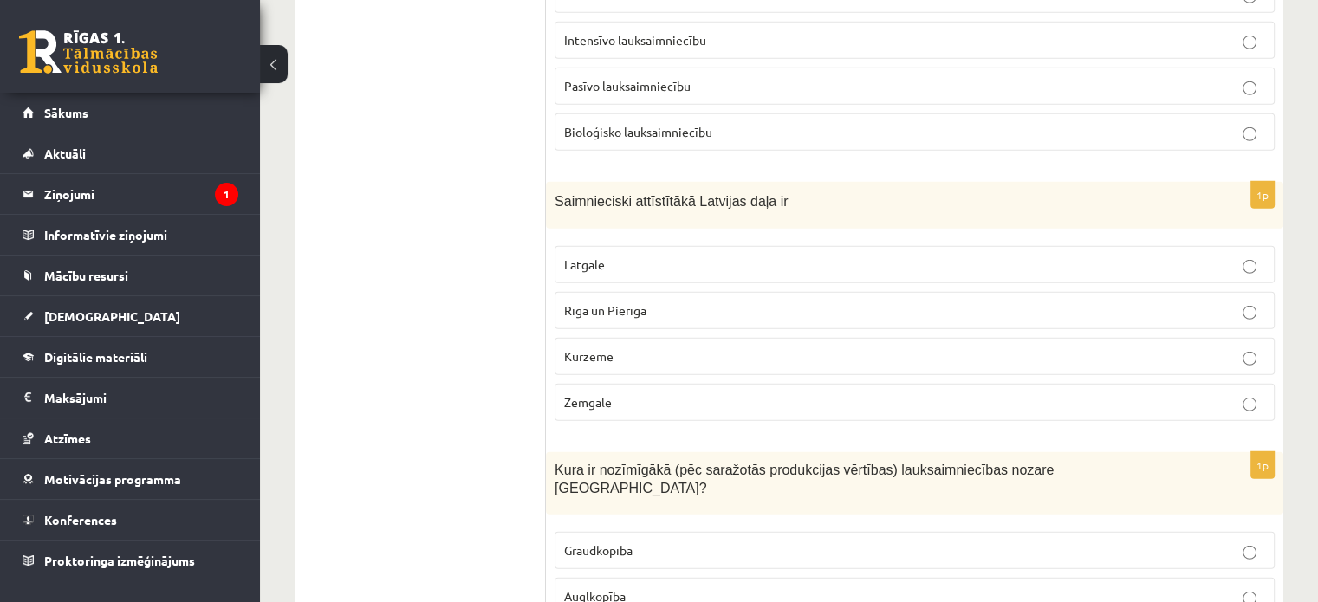
scroll to position [4933, 0]
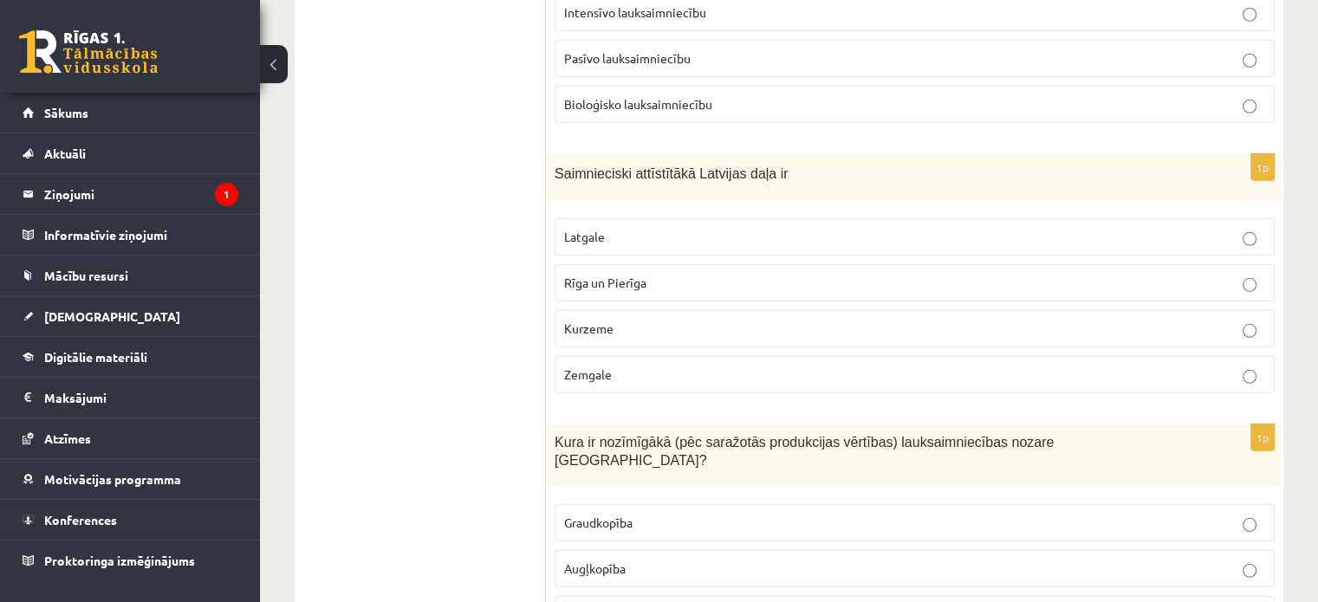
click at [646, 274] on p "Rīga un Pierīga" at bounding box center [914, 283] width 701 height 18
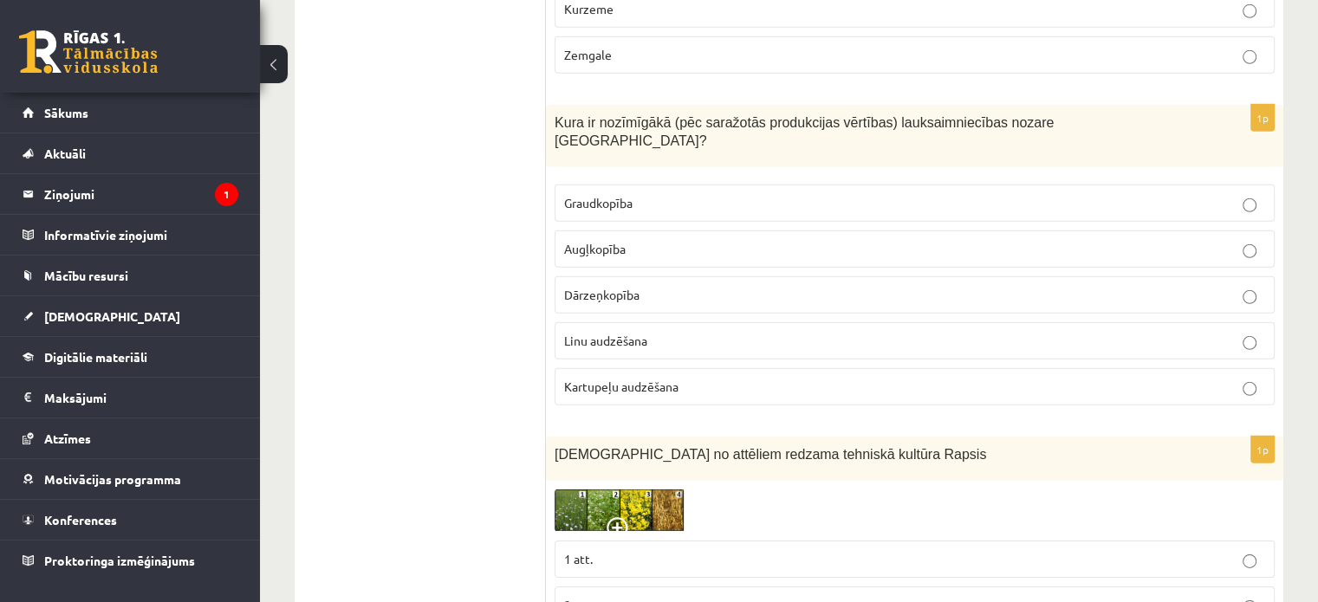
scroll to position [5280, 0]
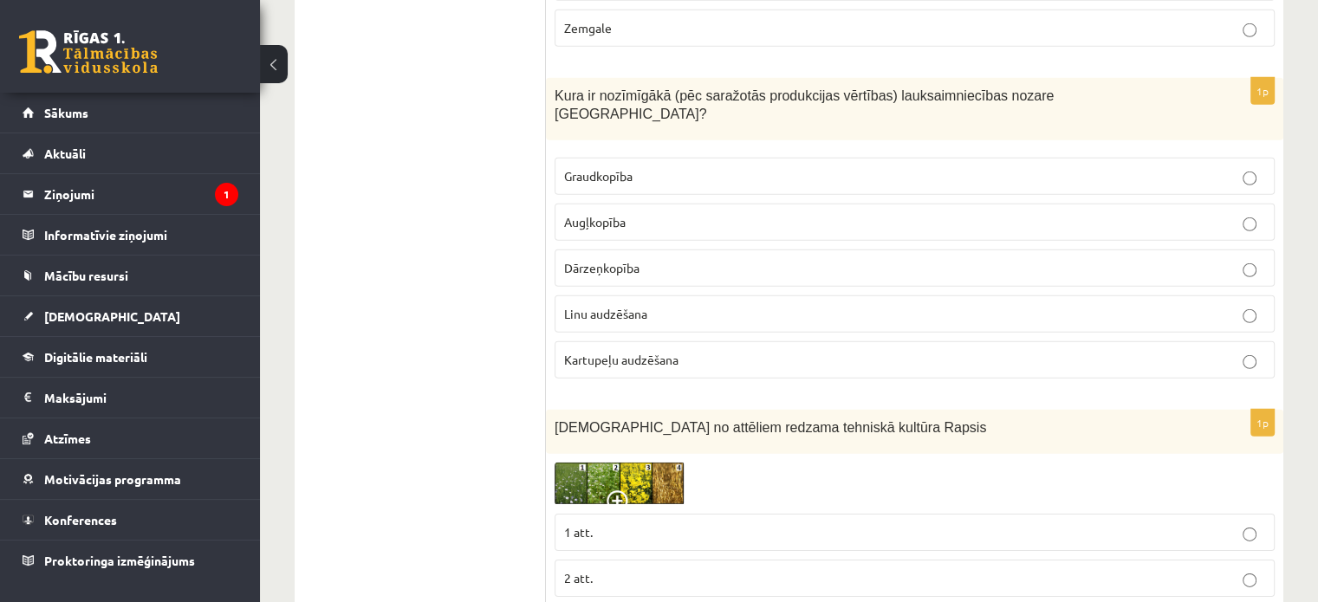
click at [641, 167] on p "Graudkopība" at bounding box center [914, 176] width 701 height 18
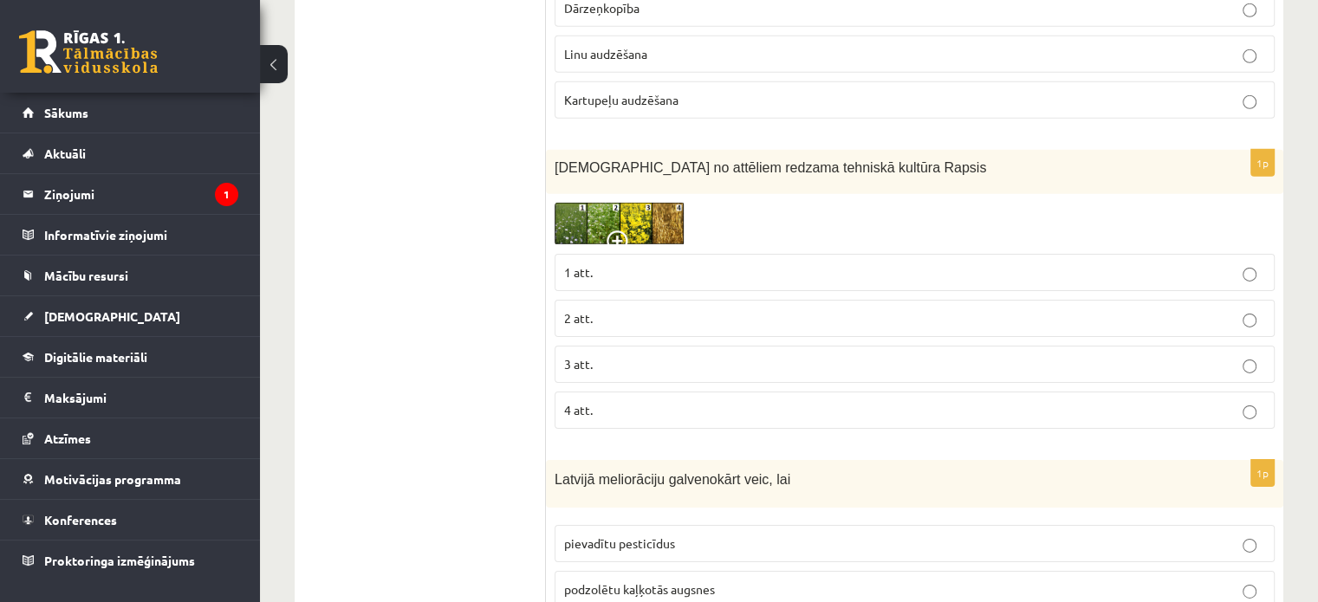
scroll to position [5799, 0]
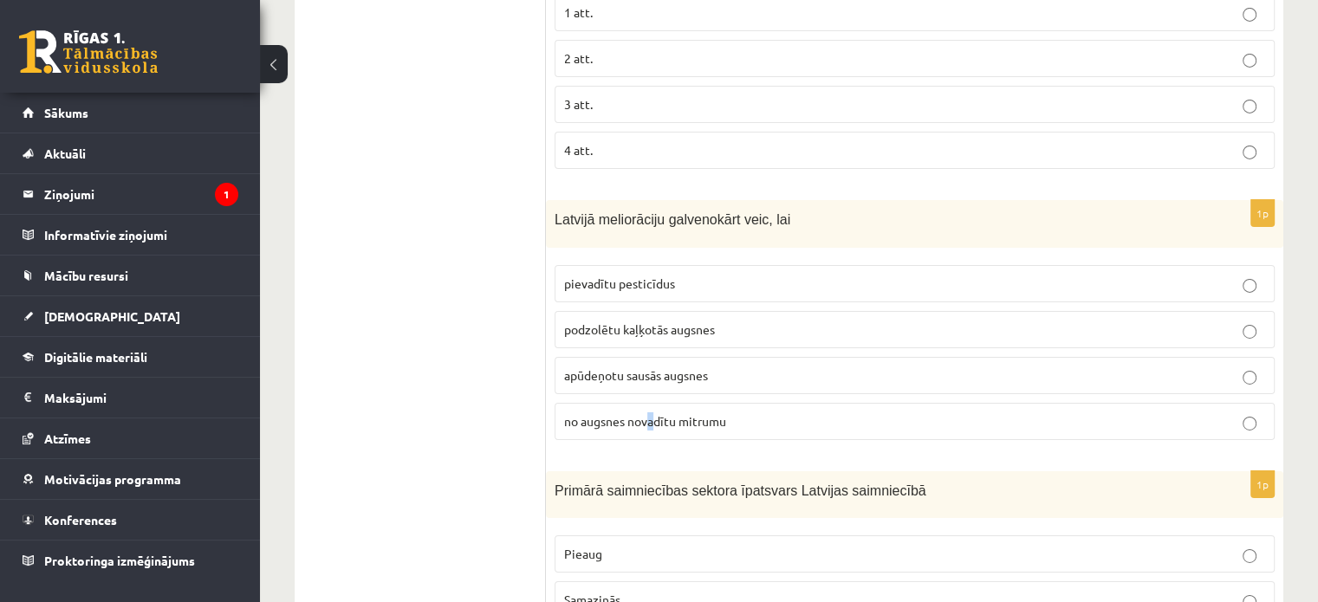
click at [652, 413] on span "no augsnes novadītu mitrumu" at bounding box center [645, 421] width 162 height 16
click at [776, 403] on label "no augsnes novadītu mitrumu" at bounding box center [914, 421] width 720 height 37
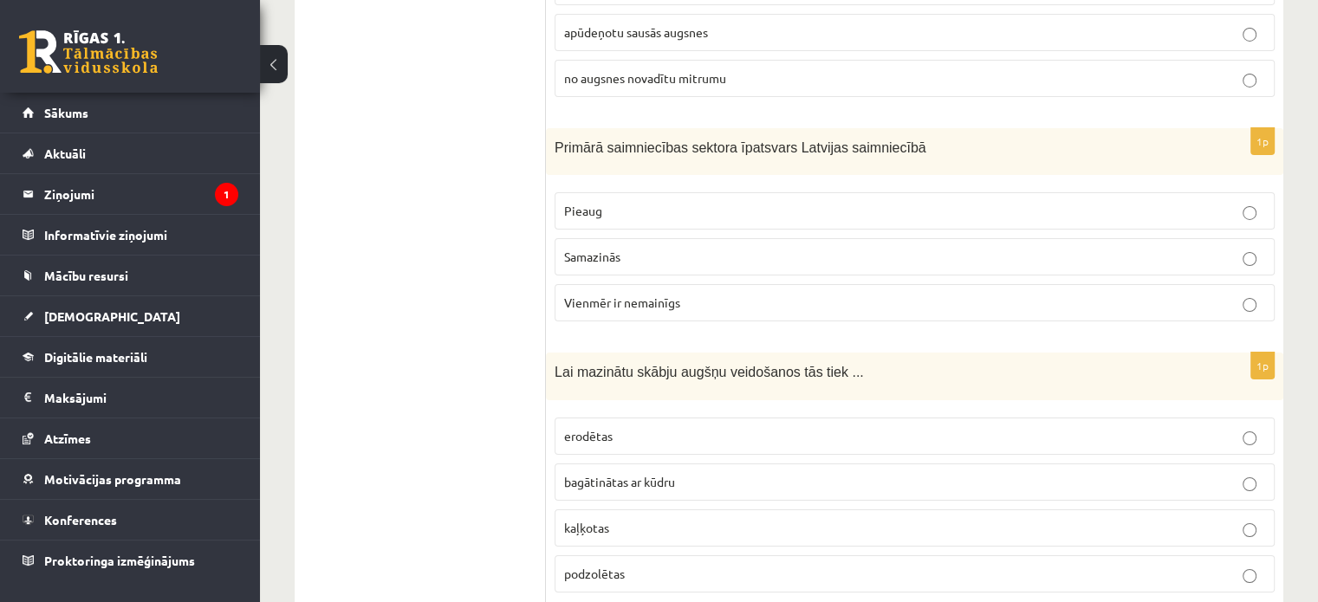
scroll to position [6146, 0]
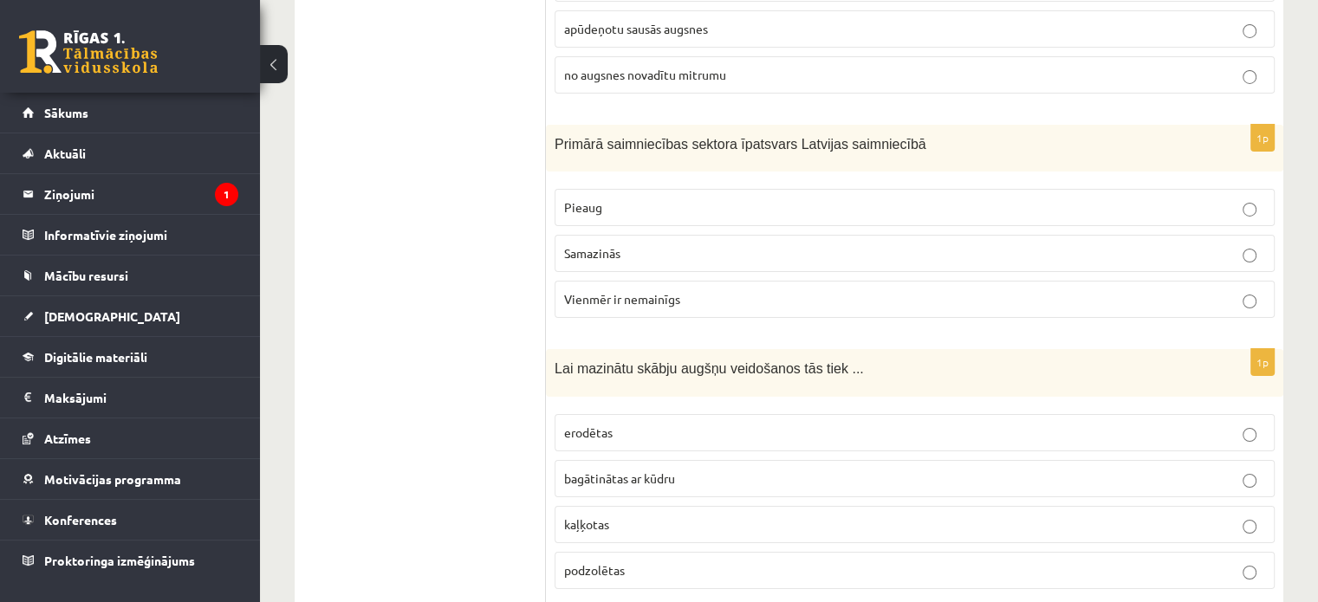
click at [596, 245] on span "Samazinās" at bounding box center [592, 253] width 56 height 16
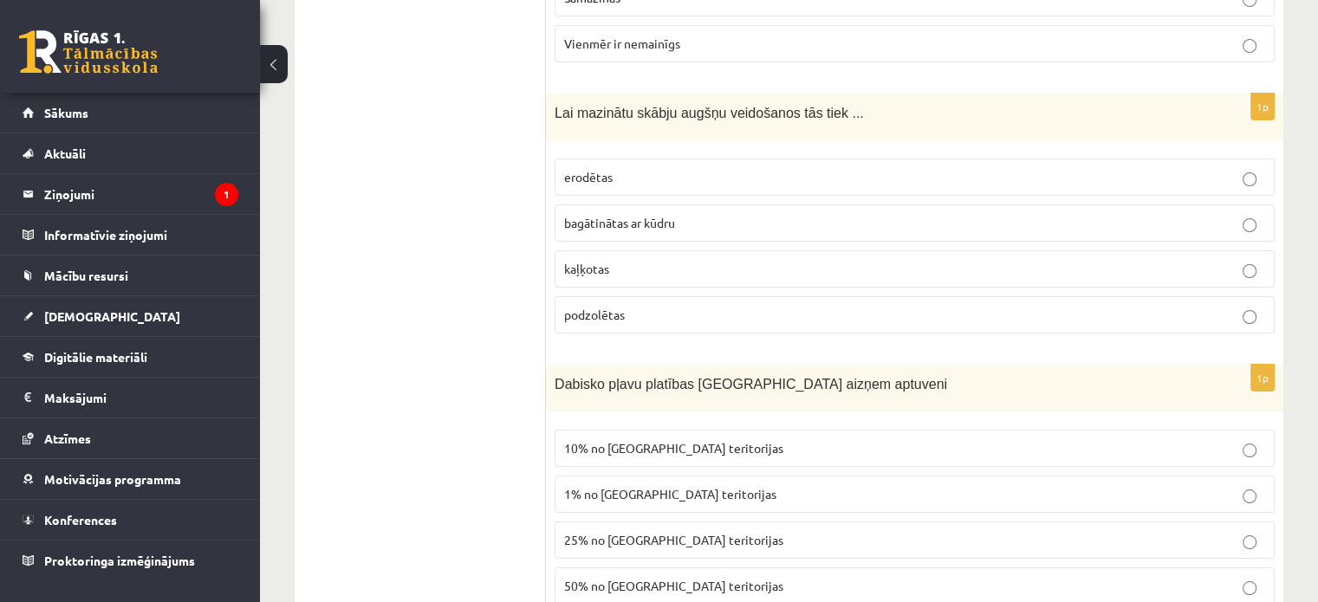
scroll to position [6406, 0]
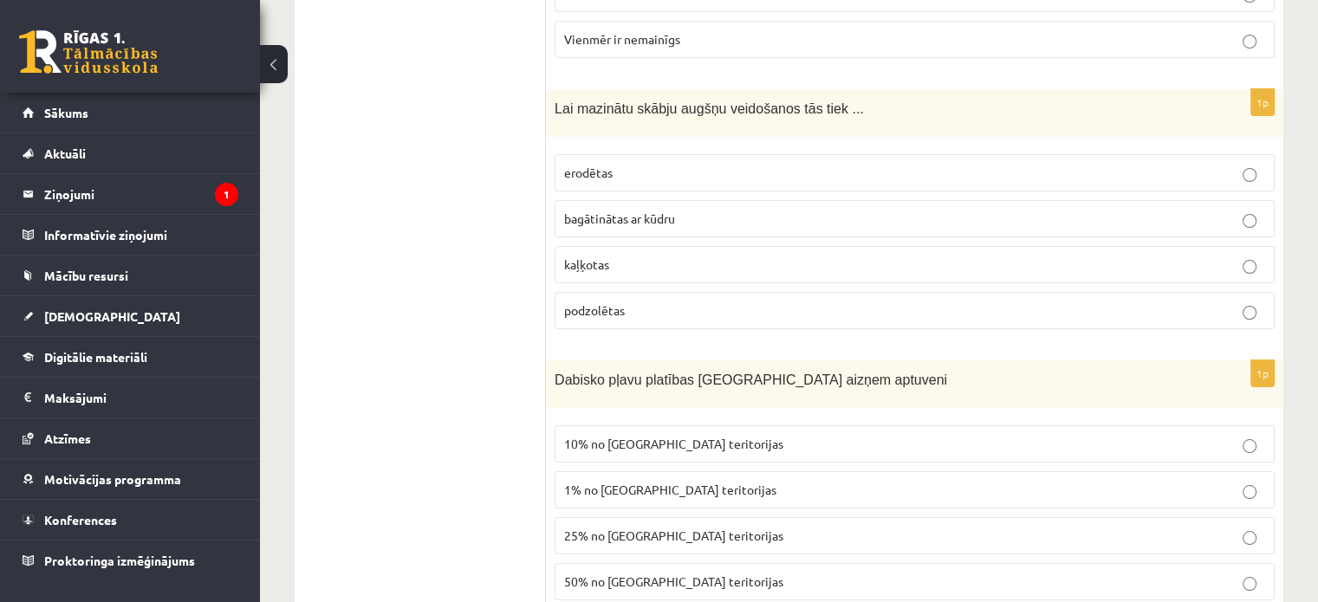
click at [620, 256] on p "kaļķotas" at bounding box center [914, 265] width 701 height 18
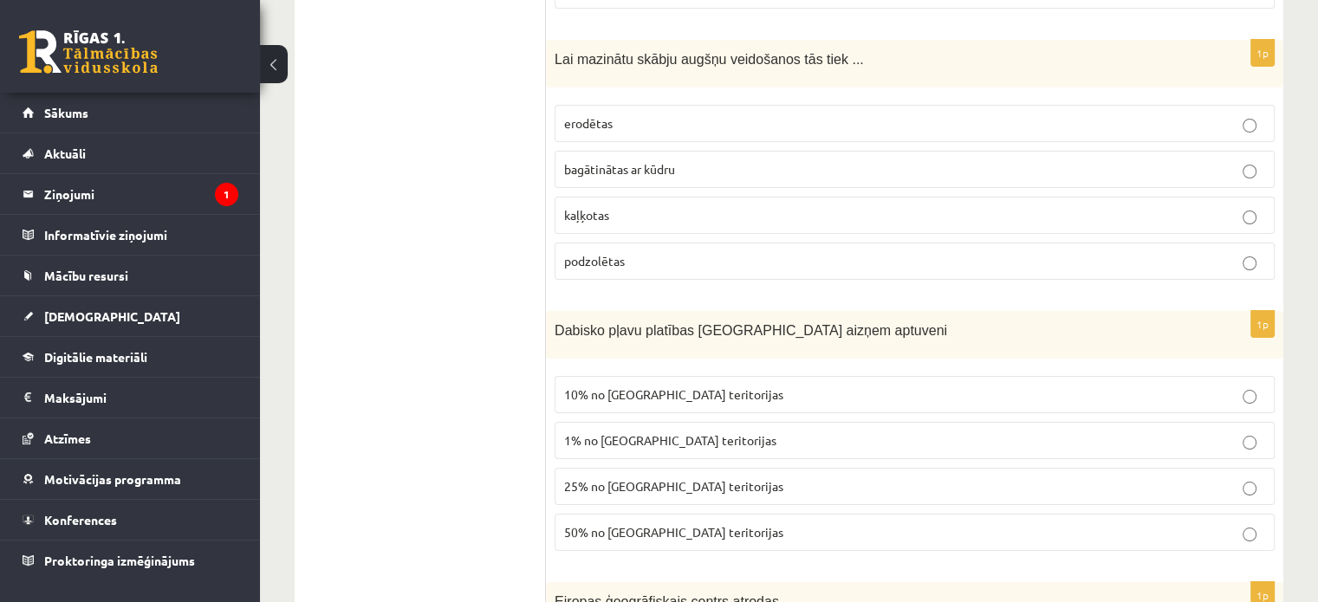
scroll to position [6579, 0]
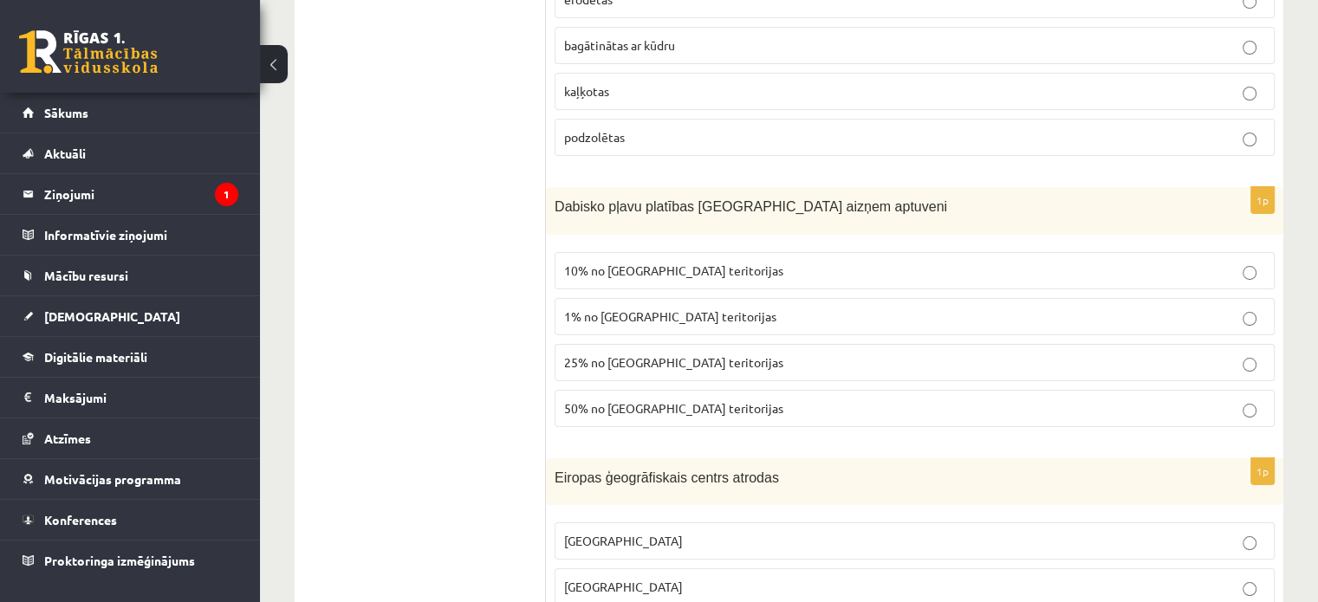
click at [625, 252] on label "10% no Latvijas teritorijas" at bounding box center [914, 270] width 720 height 37
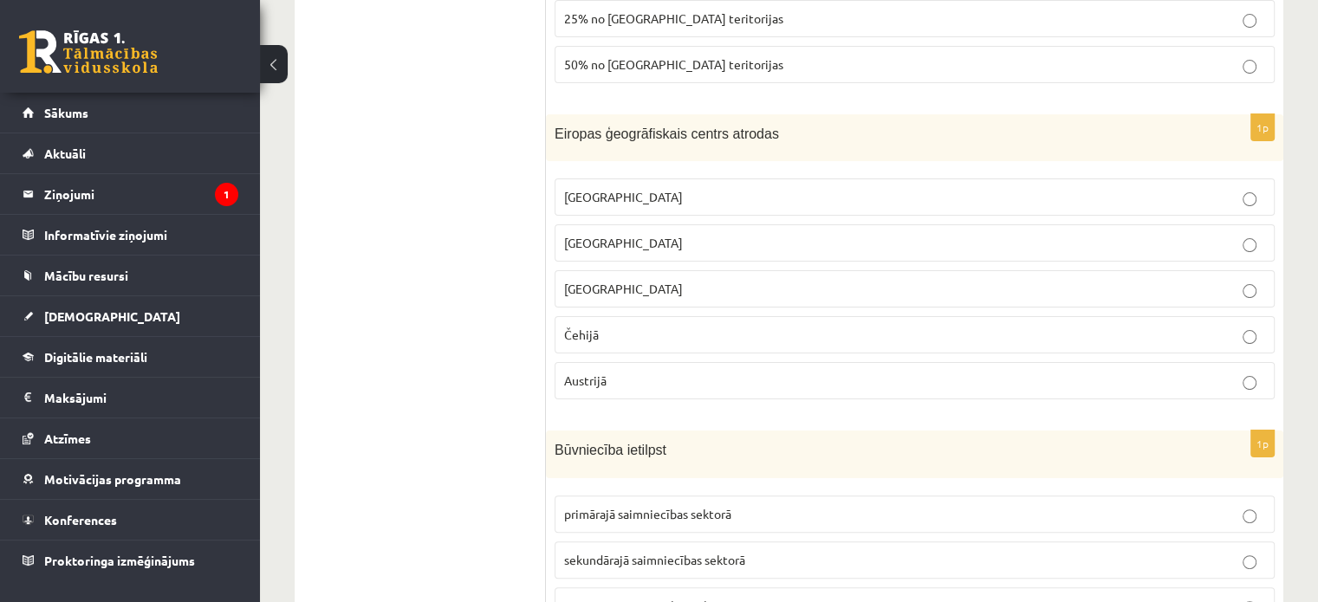
scroll to position [6925, 0]
click at [624, 231] on p "Lietuvā" at bounding box center [914, 240] width 701 height 18
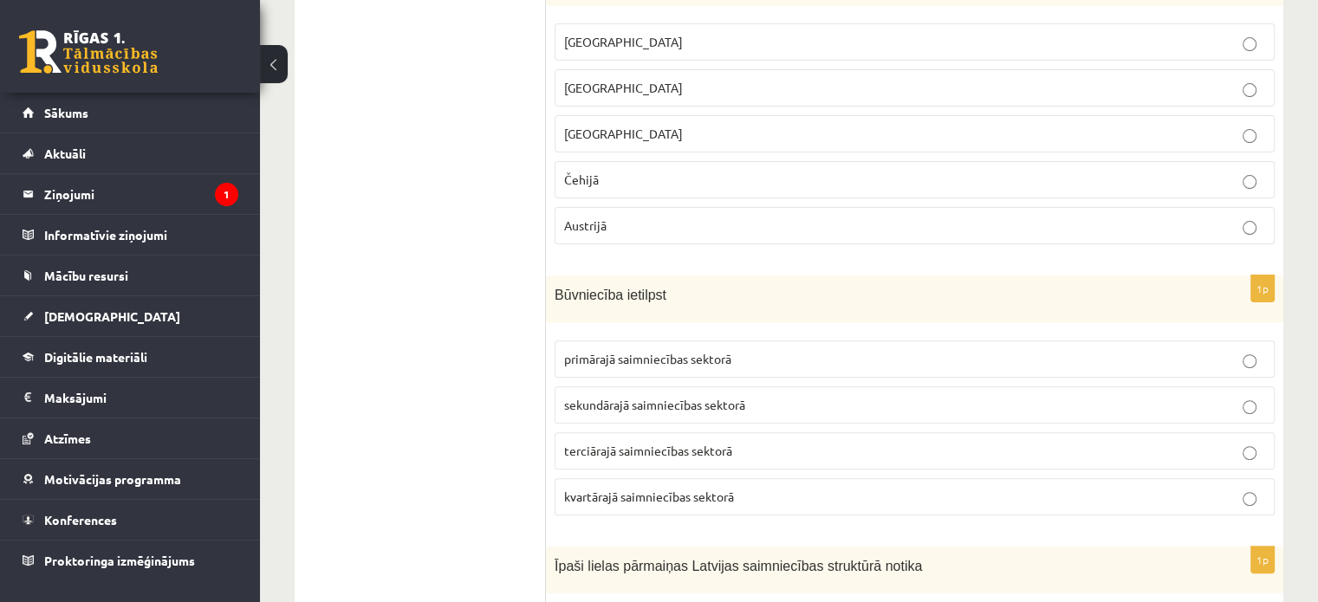
scroll to position [7185, 0]
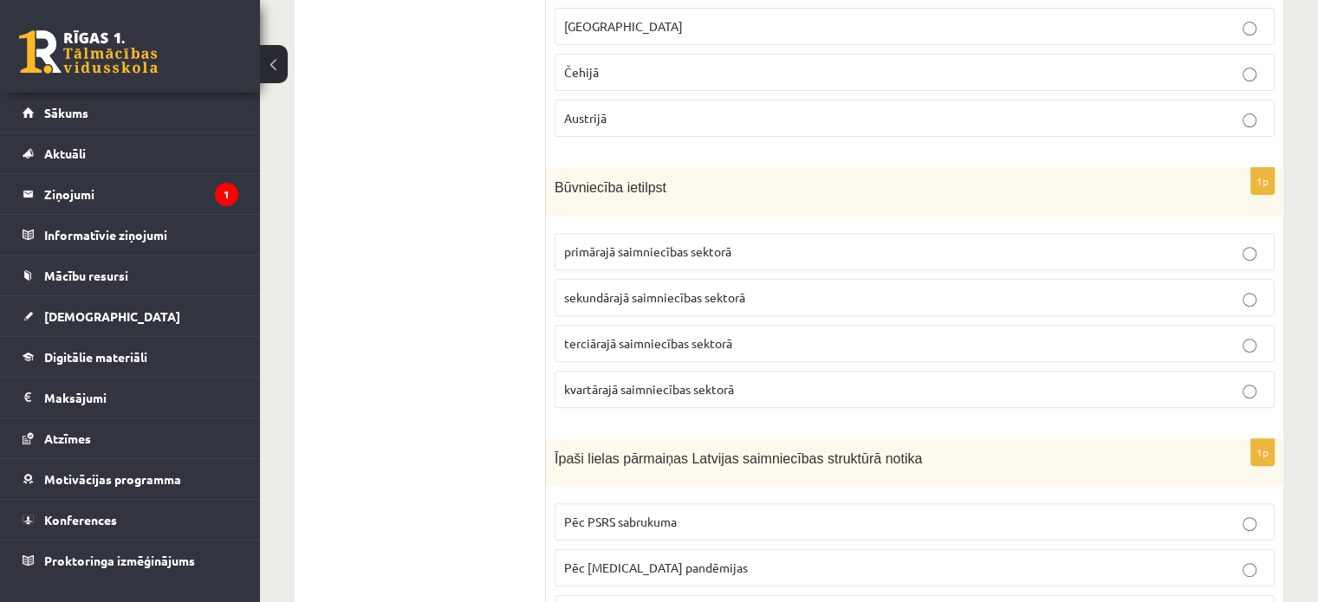
click at [631, 289] on span "sekundārajā saimniecības sektorā" at bounding box center [654, 297] width 181 height 16
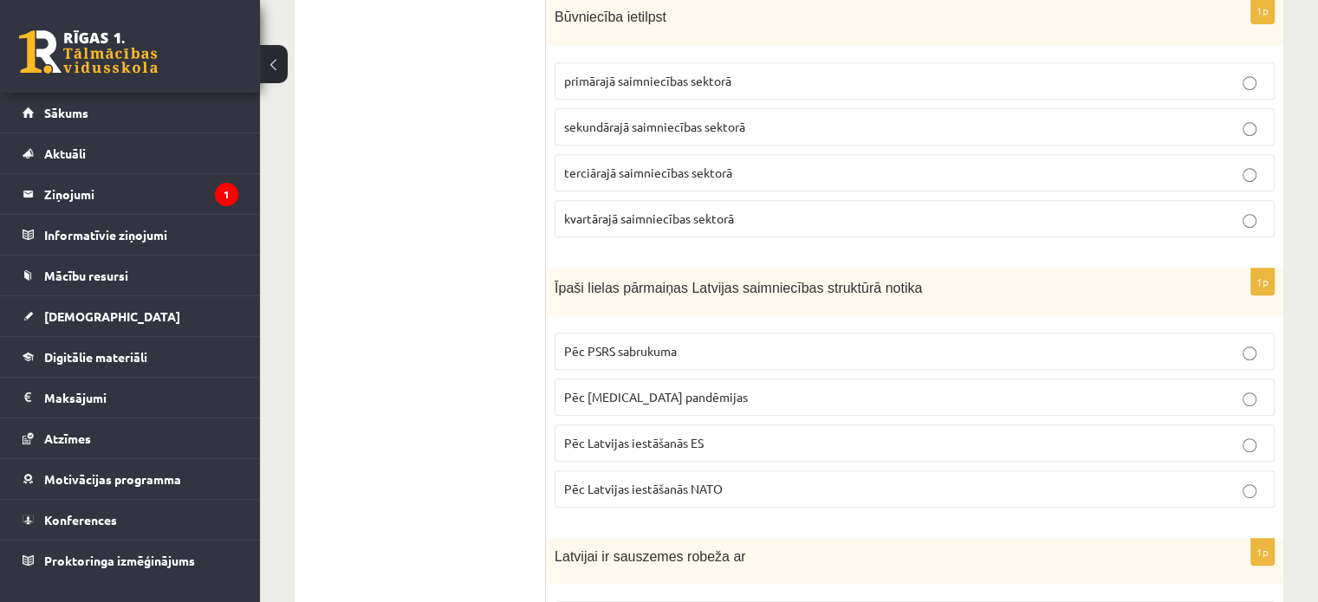
scroll to position [7358, 0]
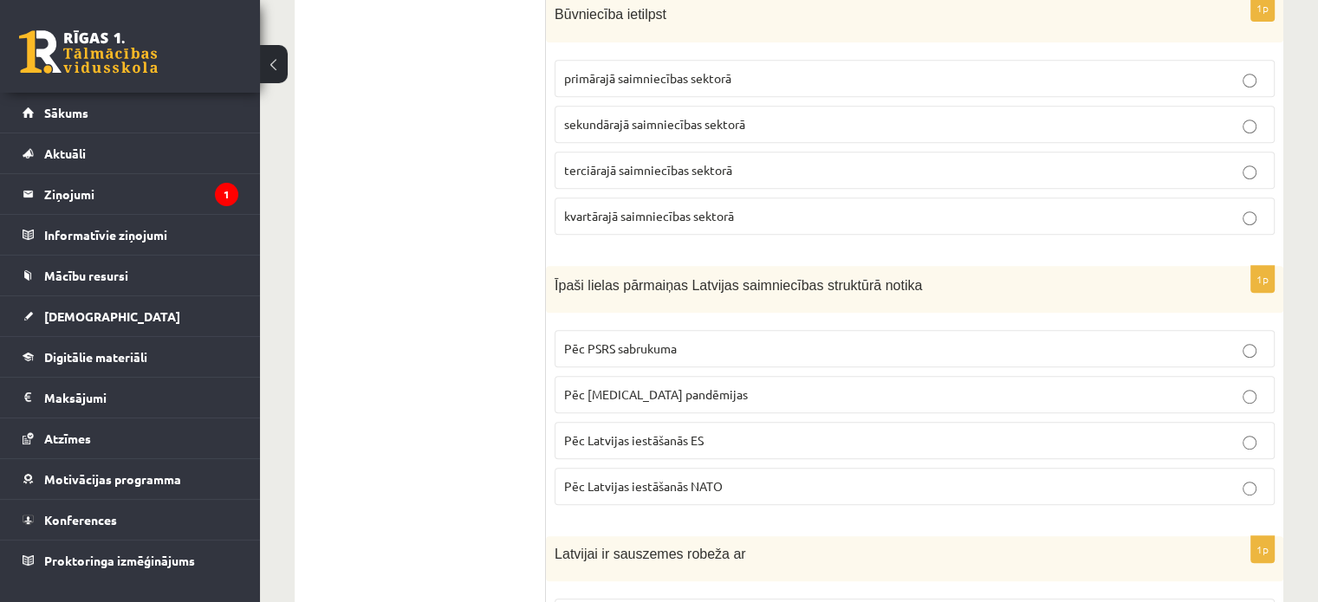
click at [603, 330] on label "Pēc PSRS sabrukuma" at bounding box center [914, 348] width 720 height 37
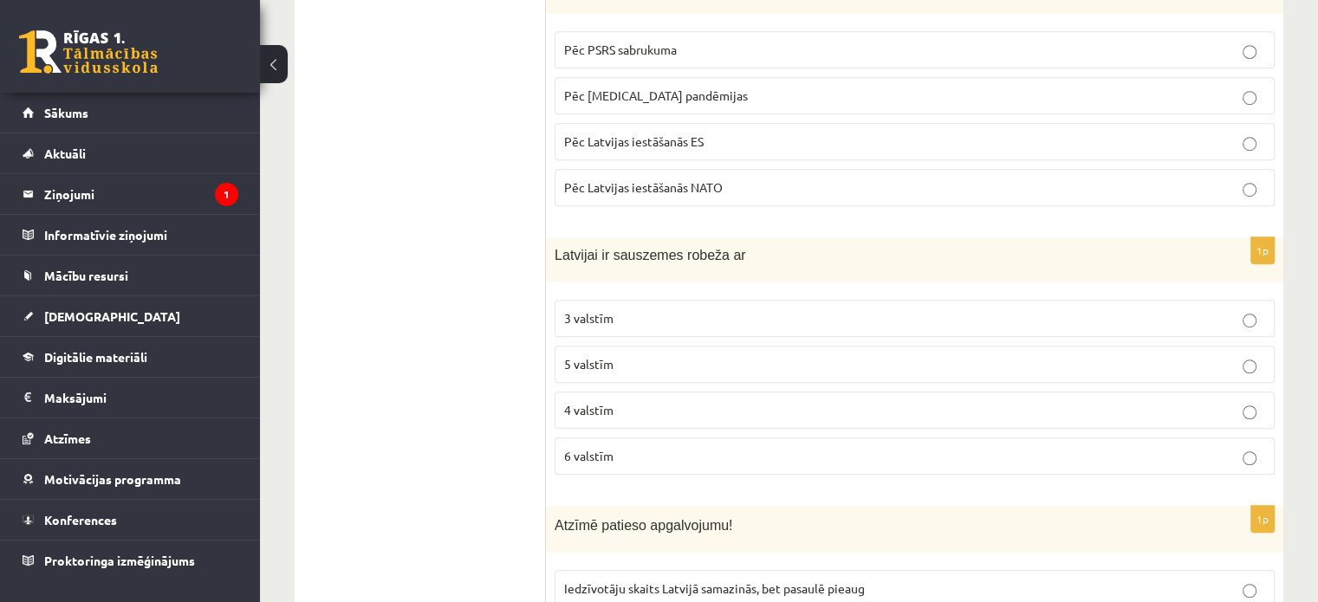
scroll to position [7705, 0]
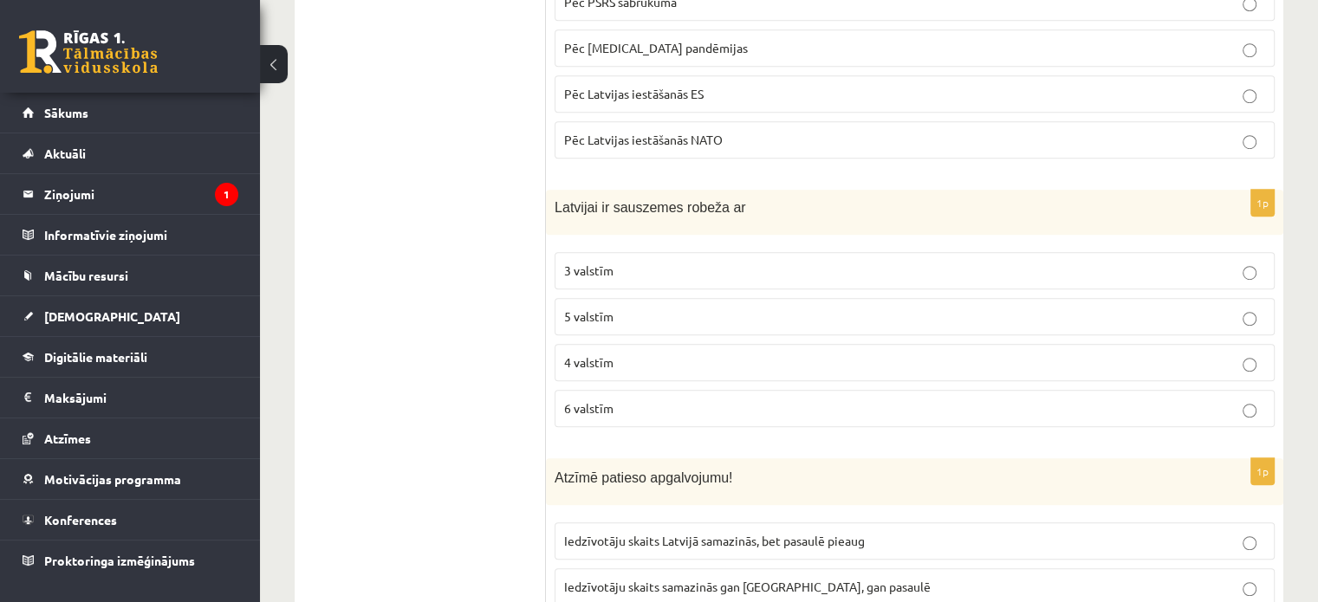
click at [671, 344] on label "4 valstīm" at bounding box center [914, 362] width 720 height 37
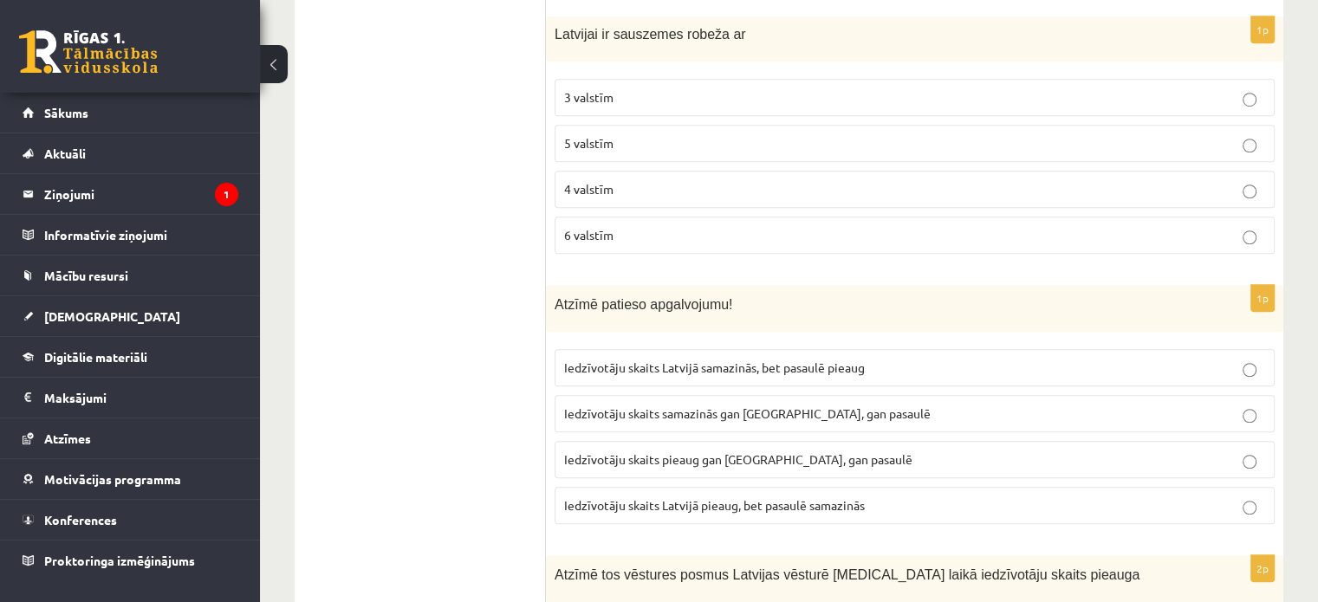
scroll to position [7965, 0]
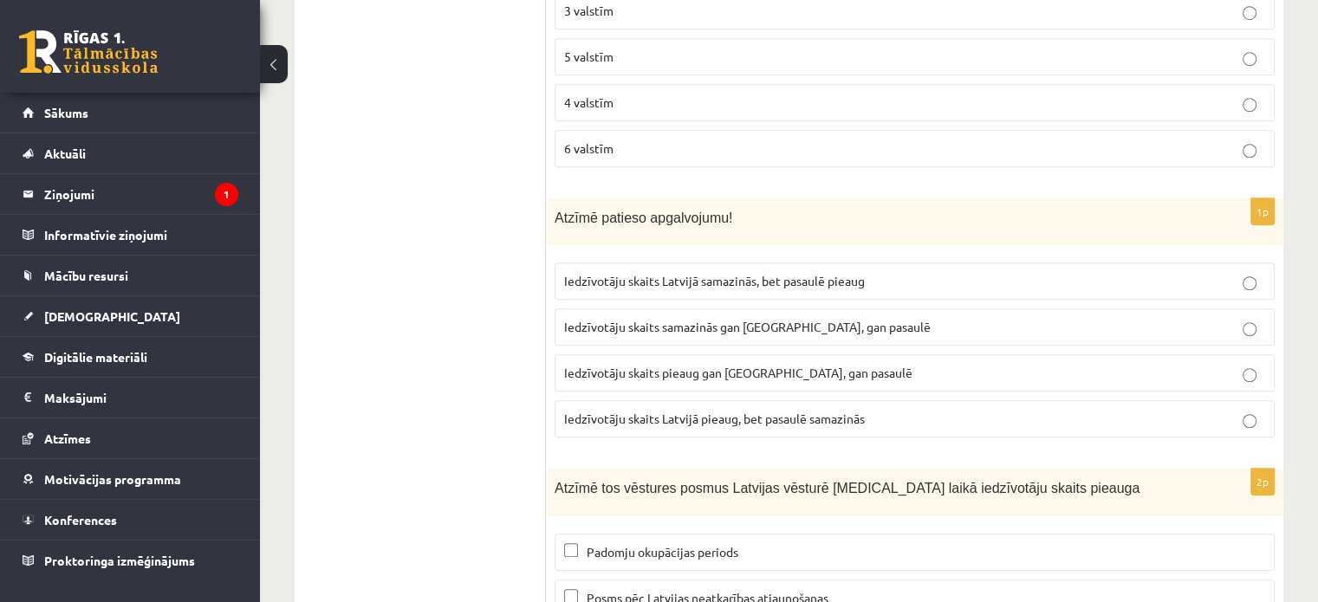
click at [735, 272] on p "Iedzīvotāju skaits Latvijā samazinās, bet pasaulē pieaug" at bounding box center [914, 281] width 701 height 18
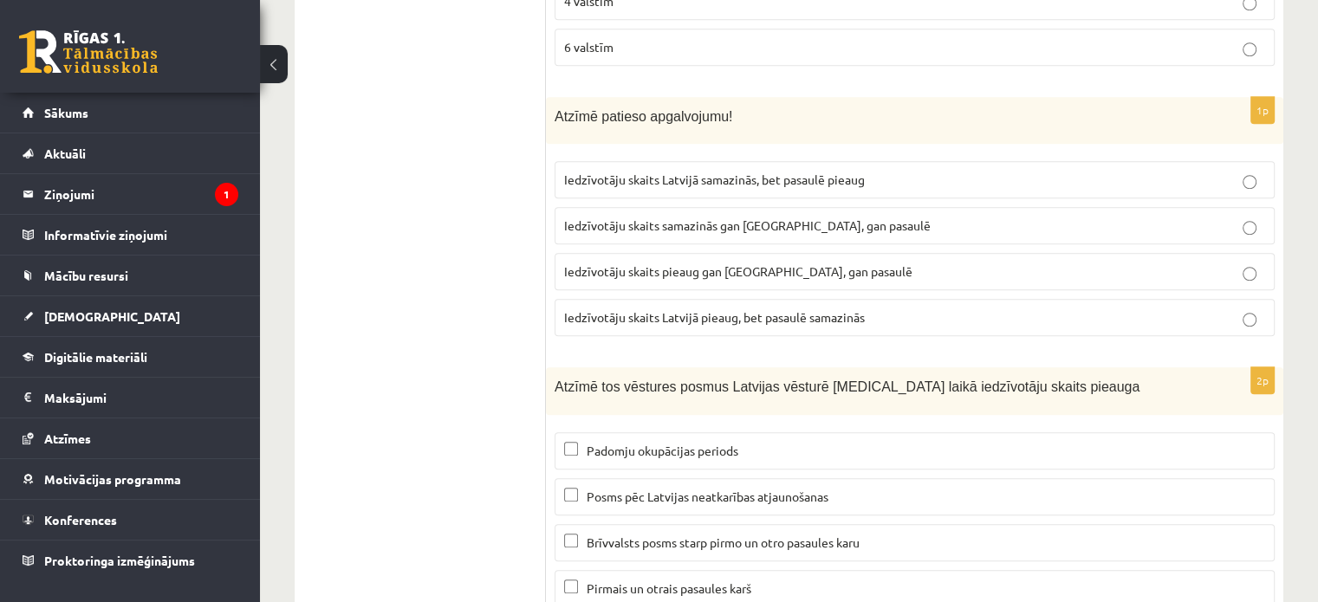
scroll to position [8072, 0]
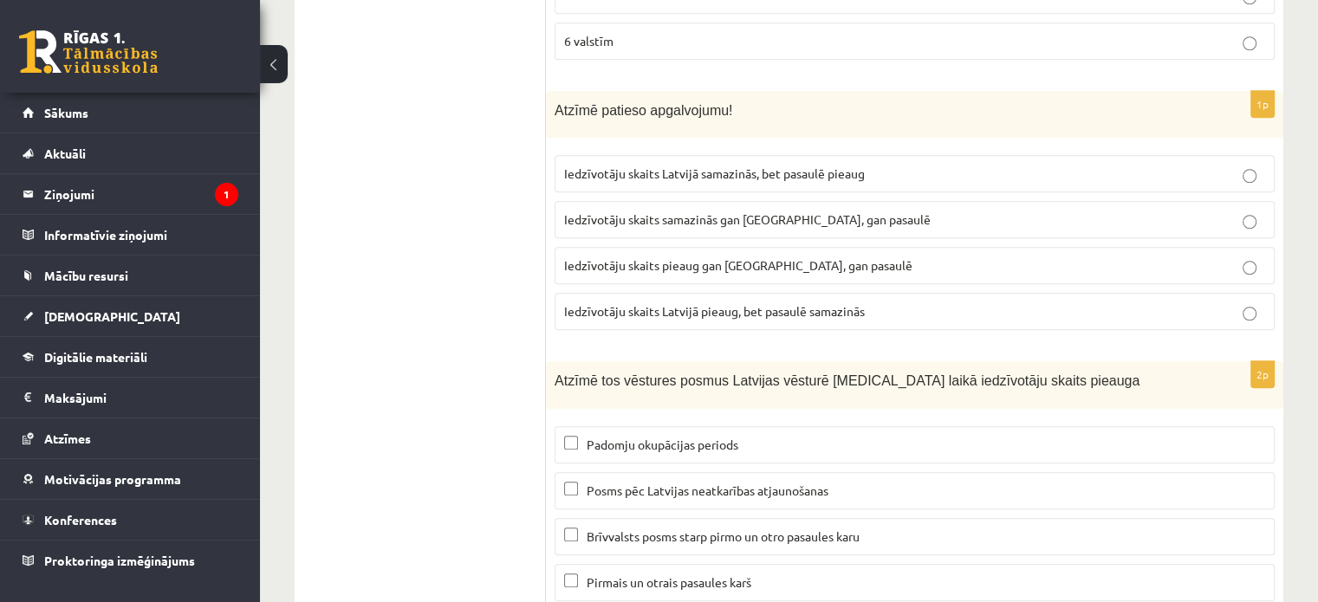
click at [695, 426] on label "Padomju okupācijas periods" at bounding box center [914, 444] width 720 height 37
click at [674, 528] on p "Brīvvalsts posms starp pirmo un otro pasaules karu" at bounding box center [914, 537] width 701 height 18
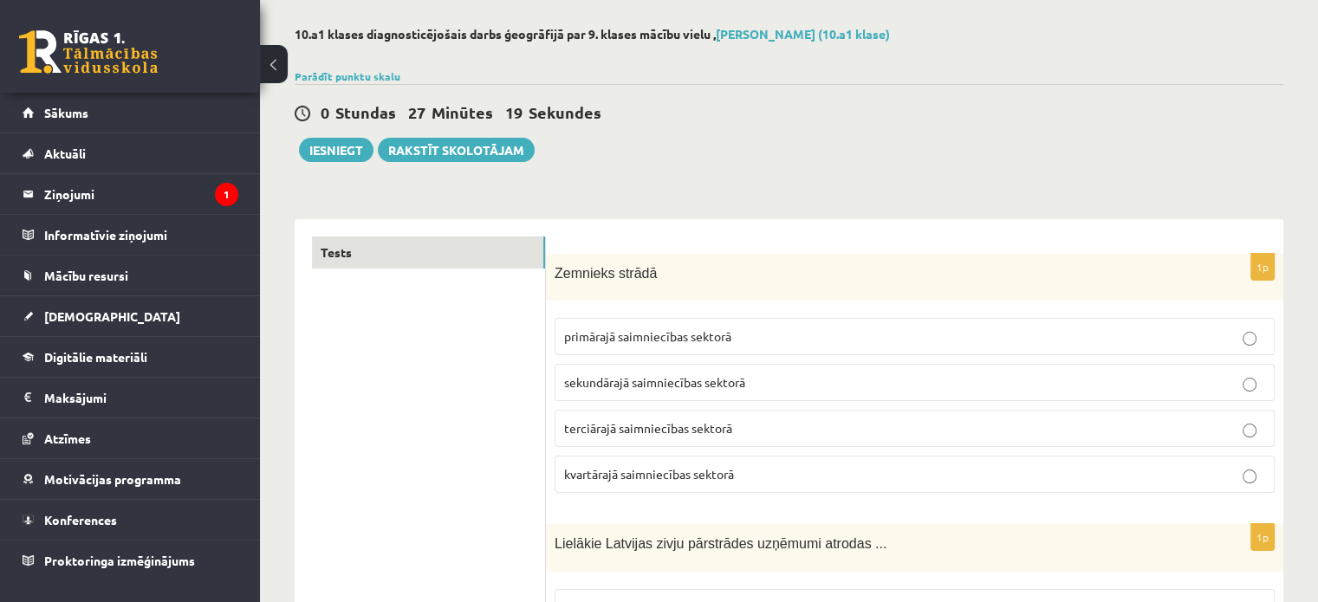
scroll to position [0, 0]
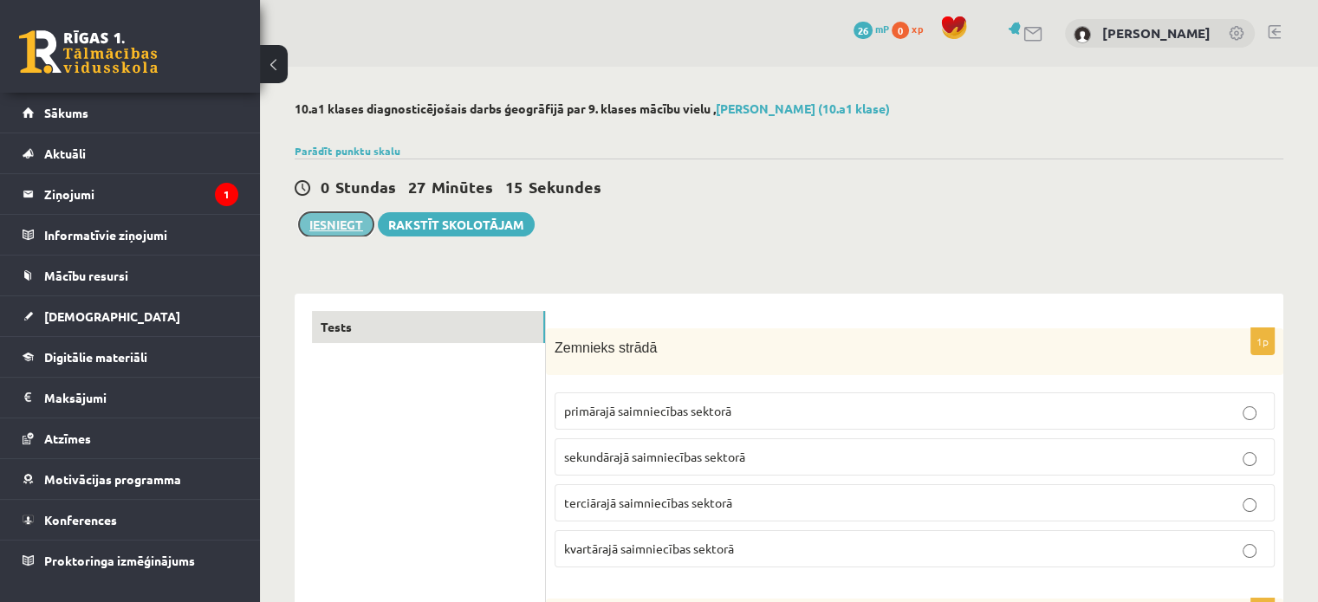
click at [344, 224] on button "Iesniegt" at bounding box center [336, 224] width 74 height 24
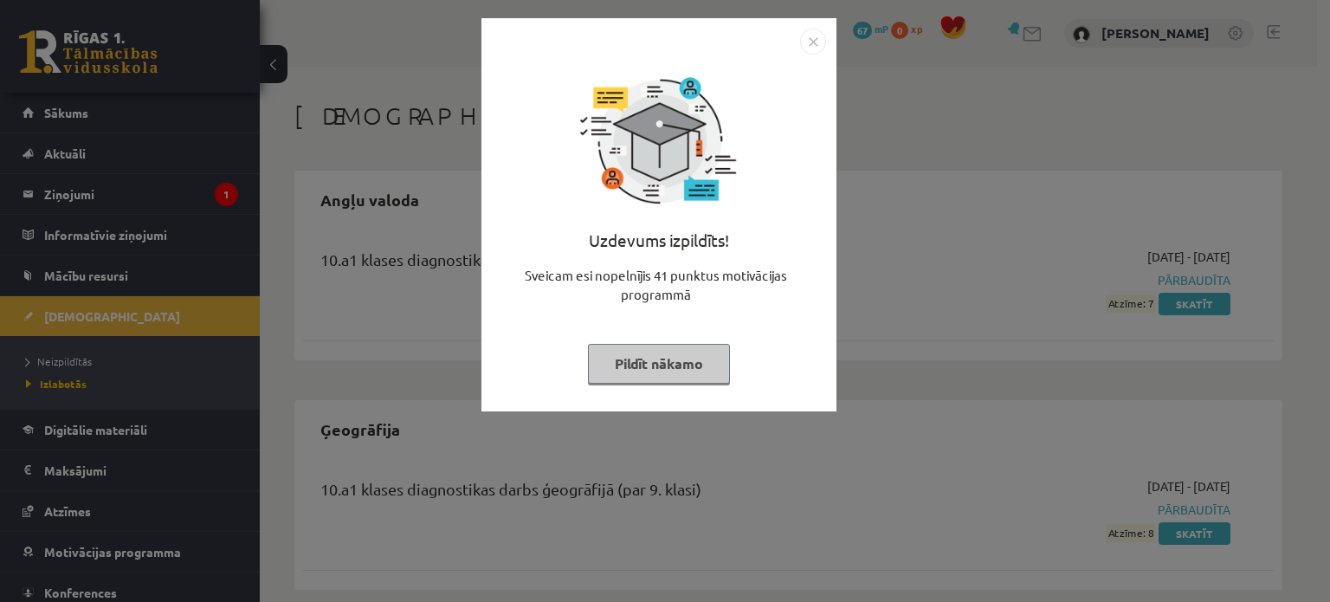
drag, startPoint x: 955, startPoint y: 343, endPoint x: 942, endPoint y: 351, distance: 15.2
click at [955, 345] on div "Uzdevums izpildīts! Sveicam esi nopelnījis 41 punktus motivācijas programmā Pil…" at bounding box center [665, 301] width 1330 height 602
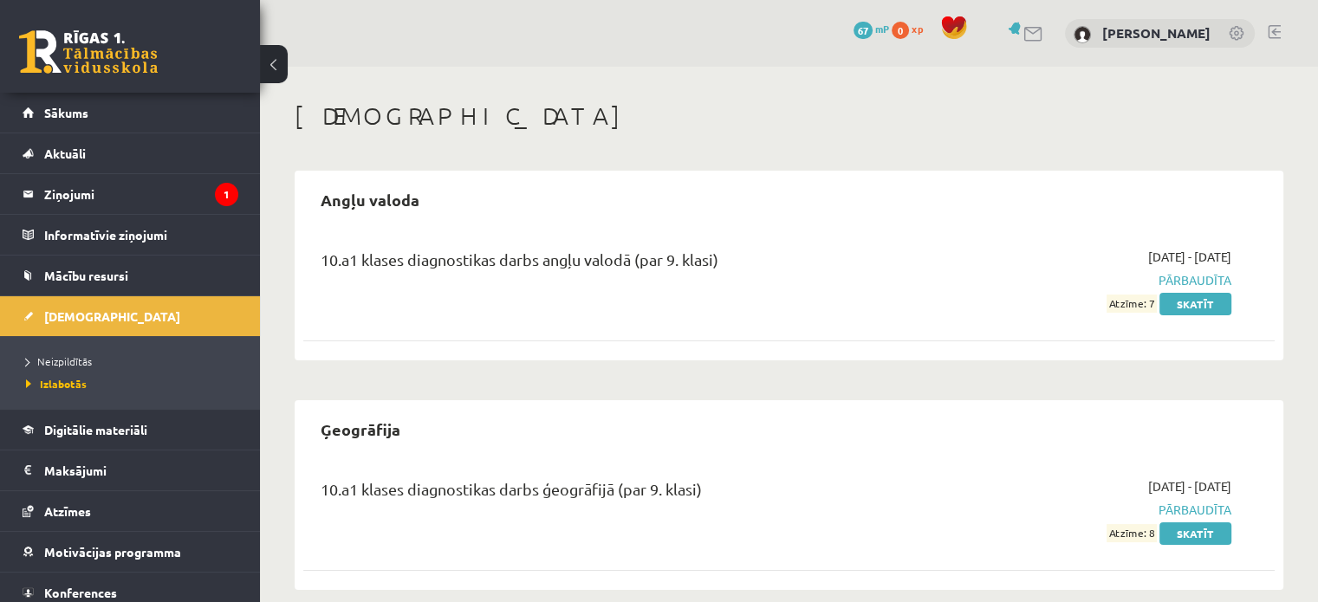
scroll to position [21, 0]
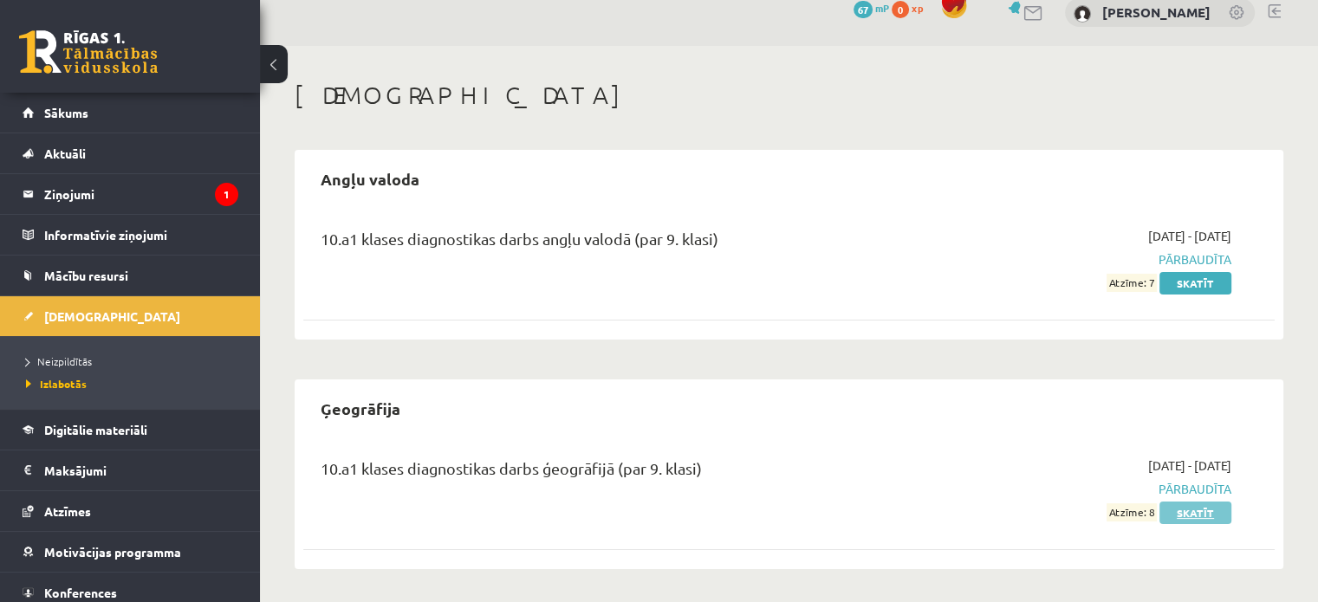
click at [1206, 519] on link "Skatīt" at bounding box center [1195, 513] width 72 height 23
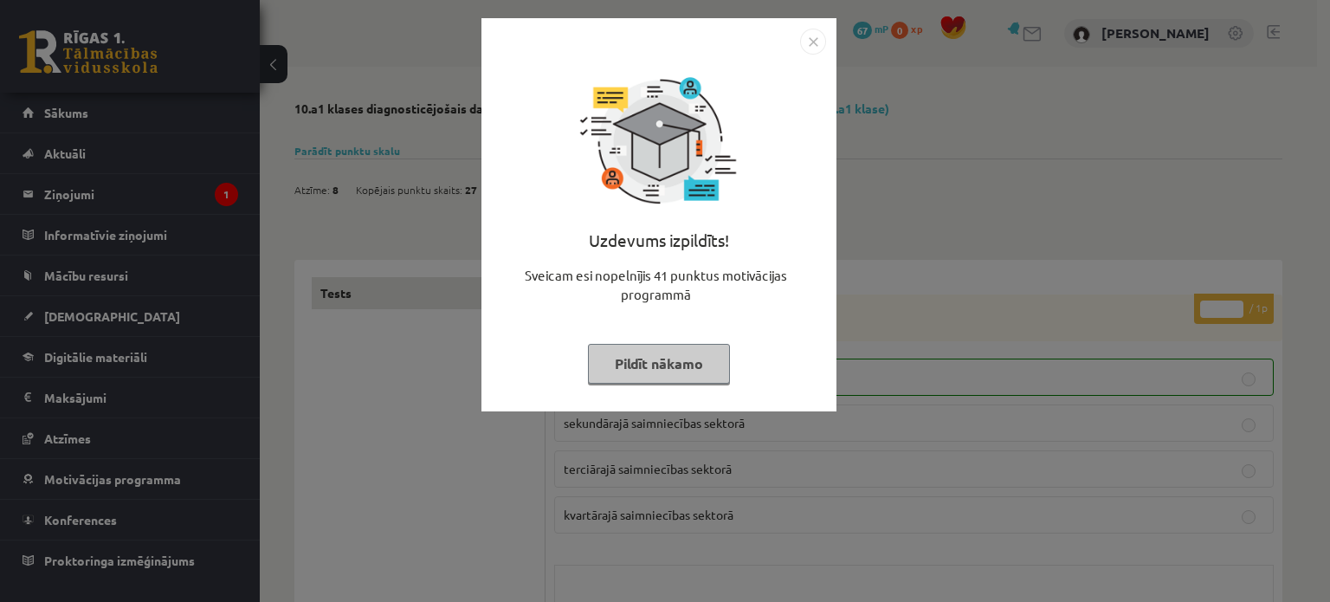
click at [811, 42] on img "Close" at bounding box center [813, 42] width 26 height 26
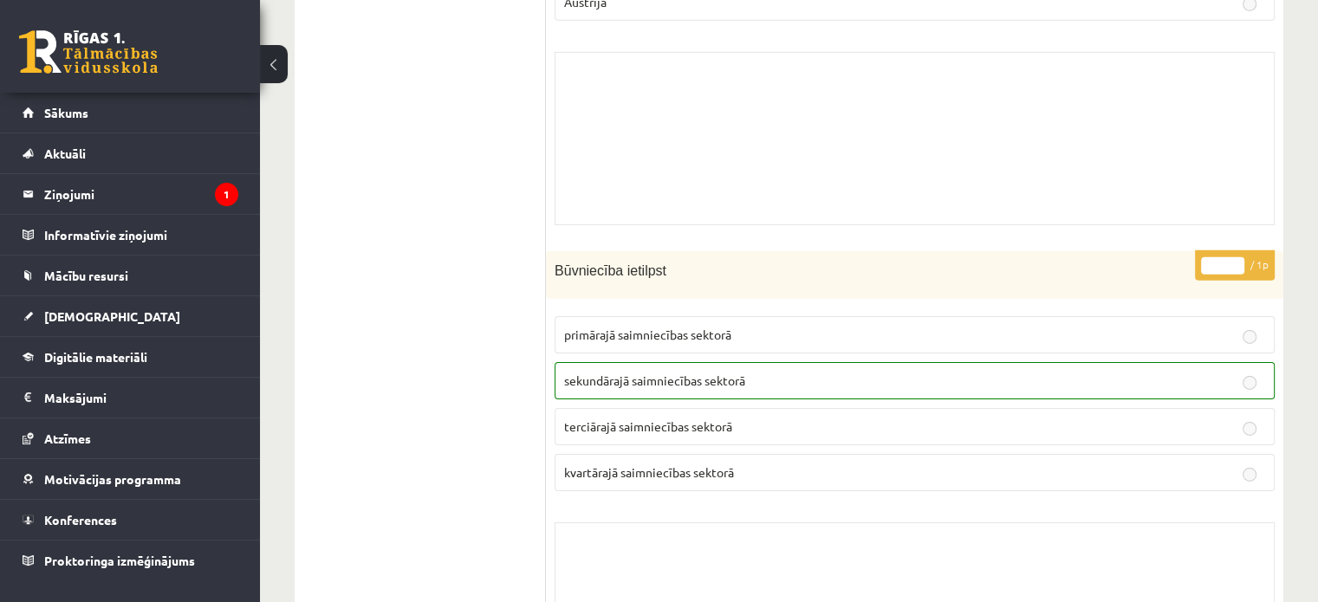
scroll to position [11789, 0]
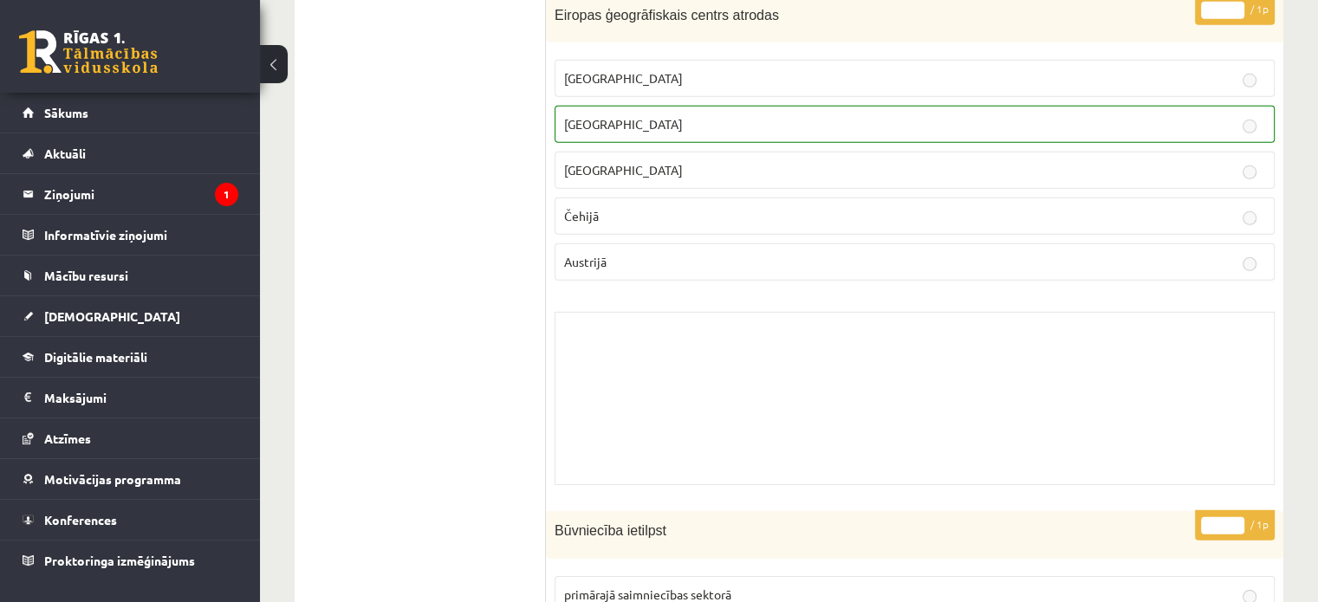
click at [266, 54] on button at bounding box center [274, 64] width 28 height 38
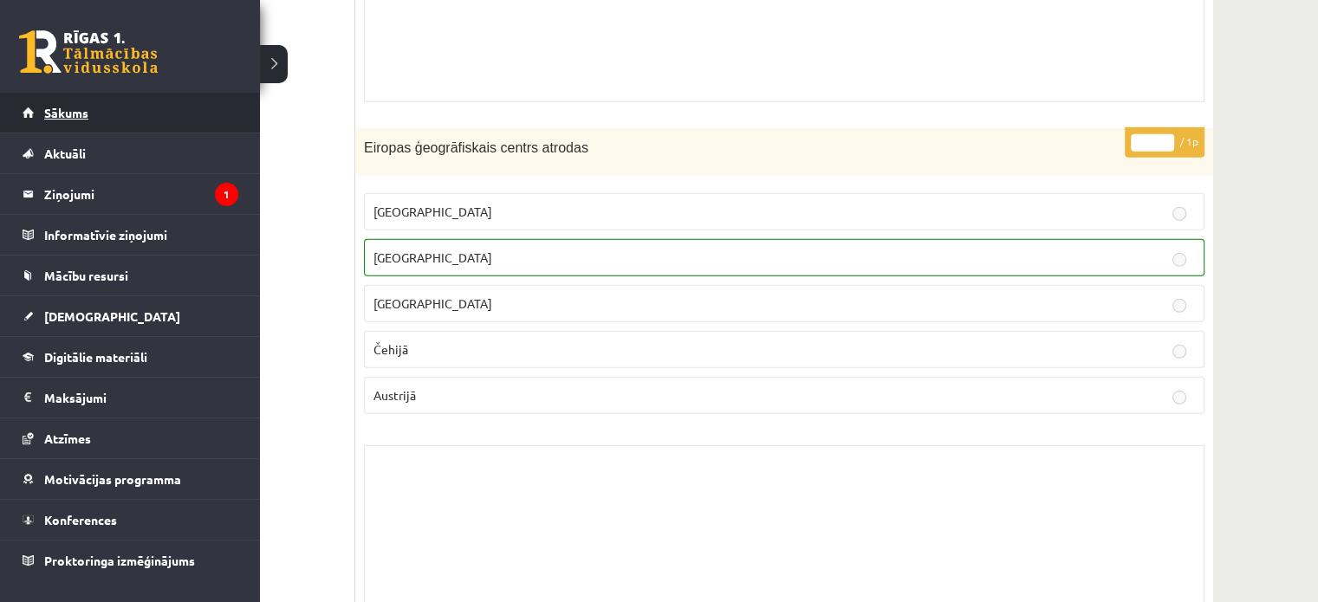
scroll to position [11616, 0]
click at [118, 126] on link "Sākums" at bounding box center [131, 113] width 216 height 40
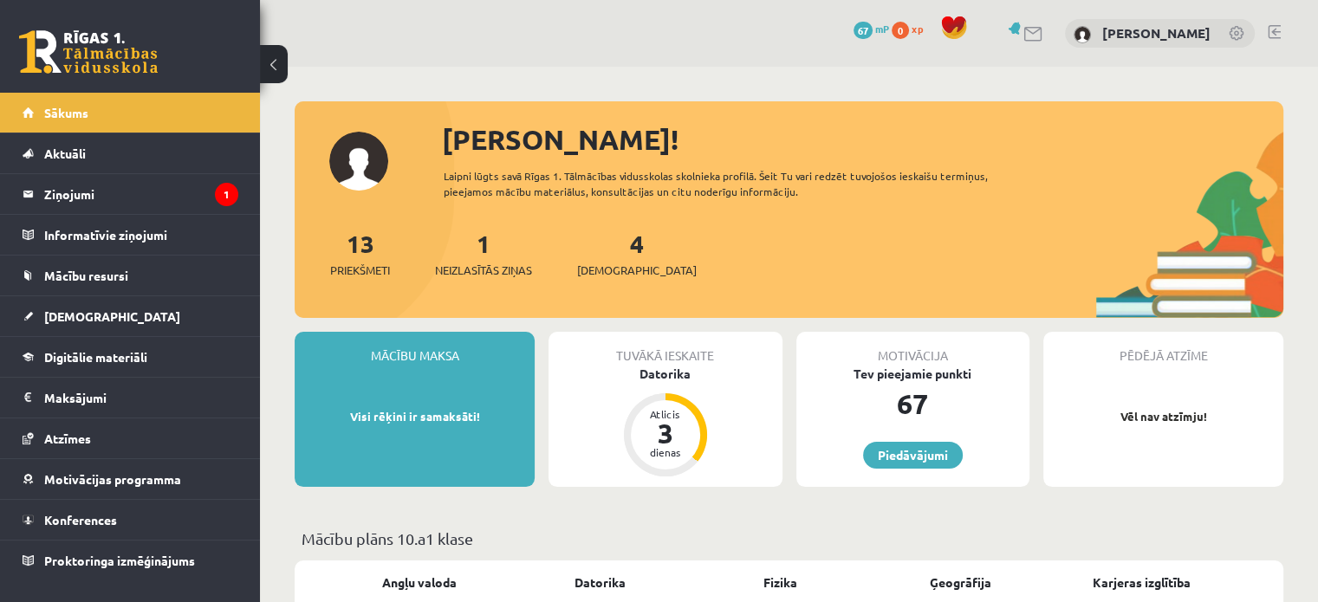
click at [621, 252] on div "4 Ieskaites" at bounding box center [637, 252] width 120 height 54
click at [605, 236] on link "4 Ieskaites" at bounding box center [637, 253] width 120 height 51
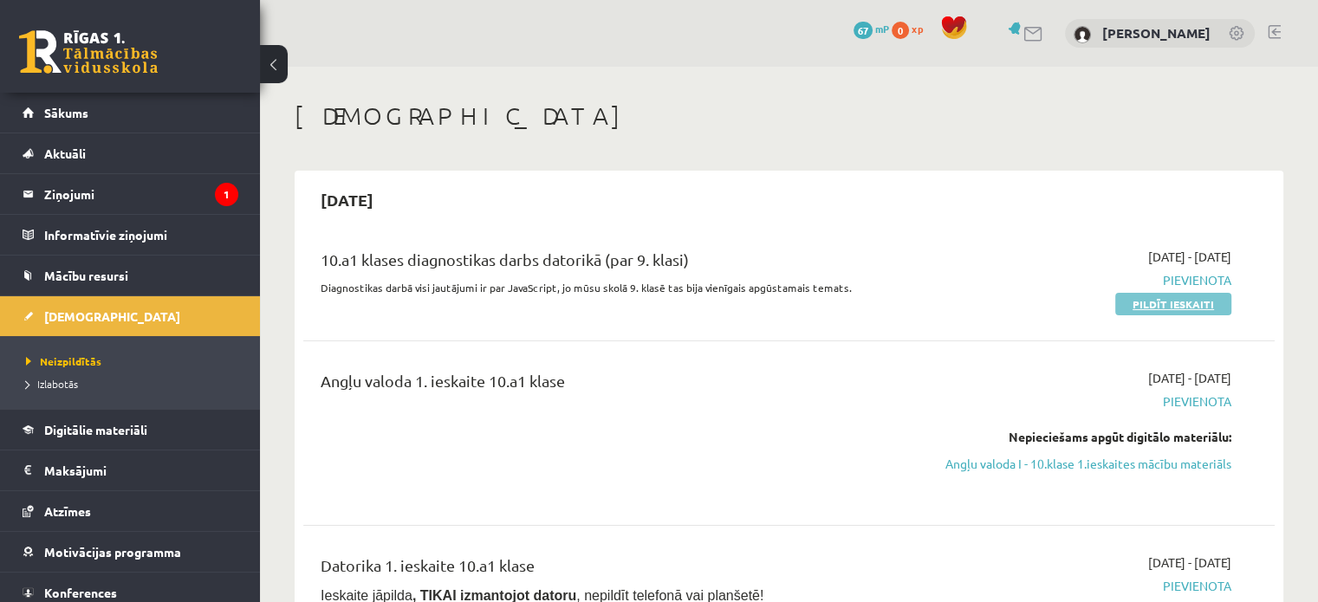
click at [1176, 299] on link "Pildīt ieskaiti" at bounding box center [1173, 304] width 116 height 23
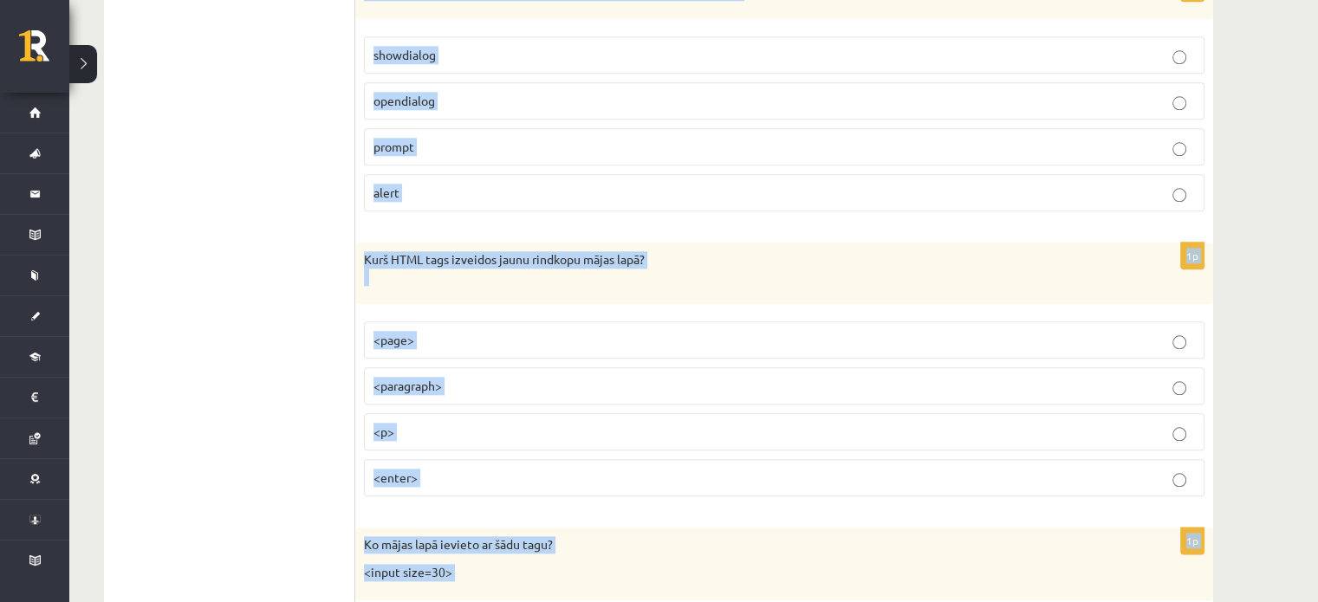
scroll to position [8772, 0]
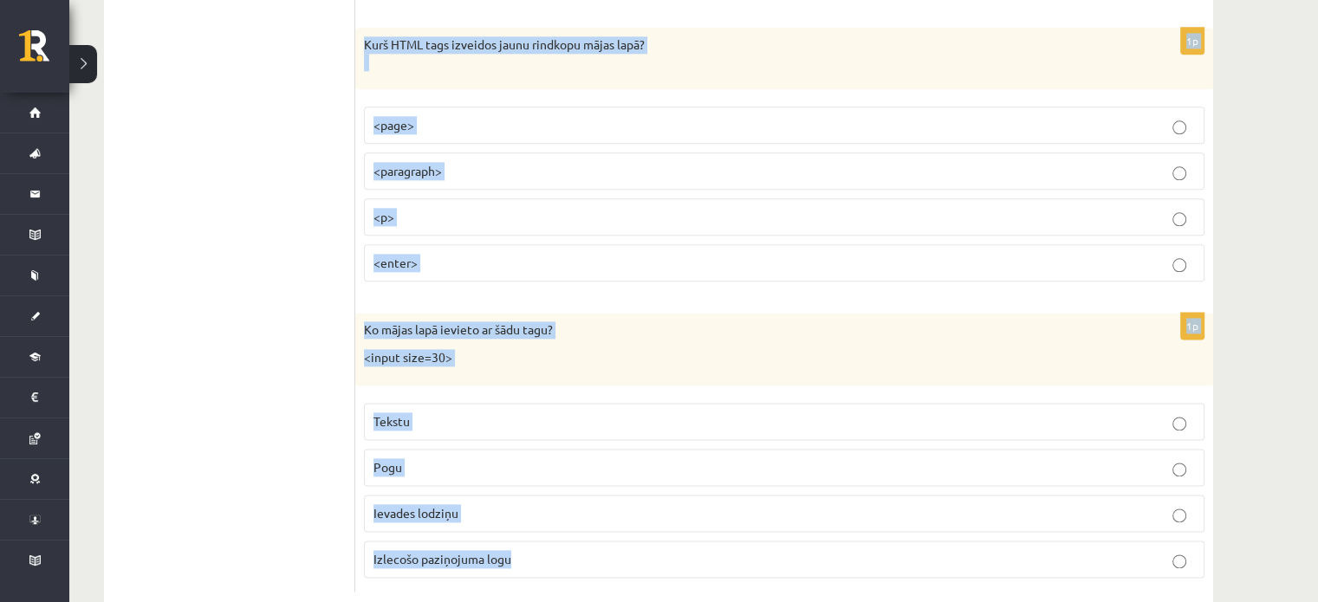
drag, startPoint x: 359, startPoint y: 276, endPoint x: 1043, endPoint y: 640, distance: 775.0
copy form "Lo ipsu dolo sitamet consec A elitsed? doe.tempOrinc(U, L, E); Dolore magnaa en…"
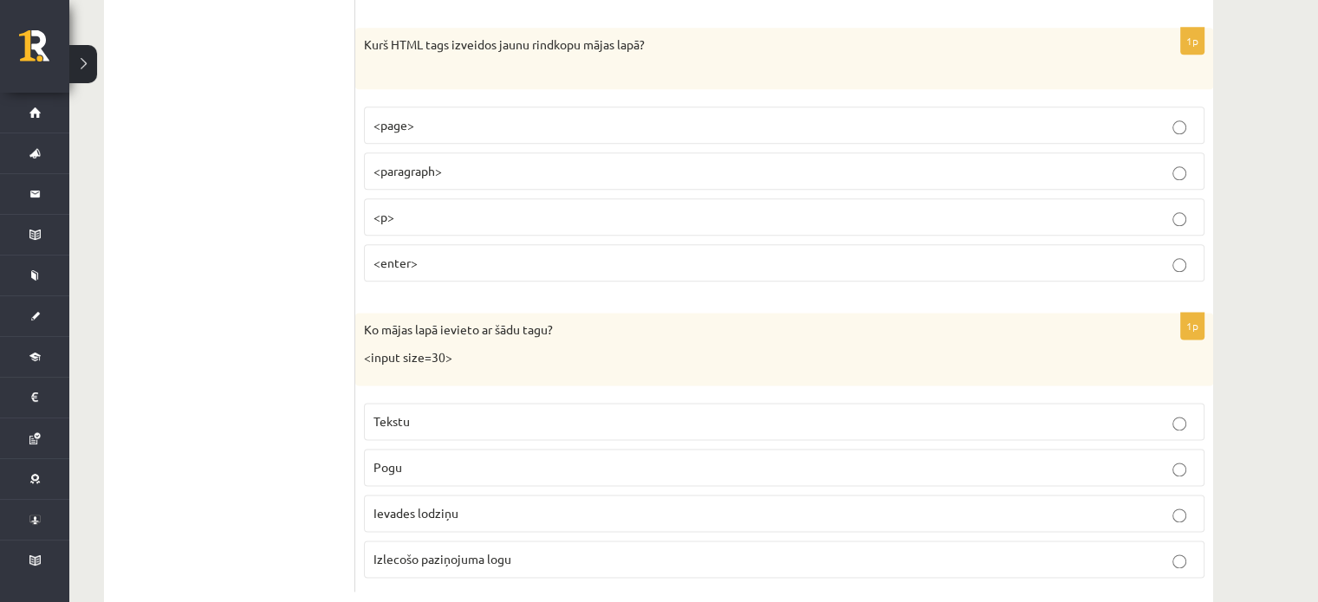
click at [581, 504] on p "Ievades lodziņu" at bounding box center [783, 513] width 821 height 18
click at [437, 208] on p "<p>" at bounding box center [783, 217] width 821 height 18
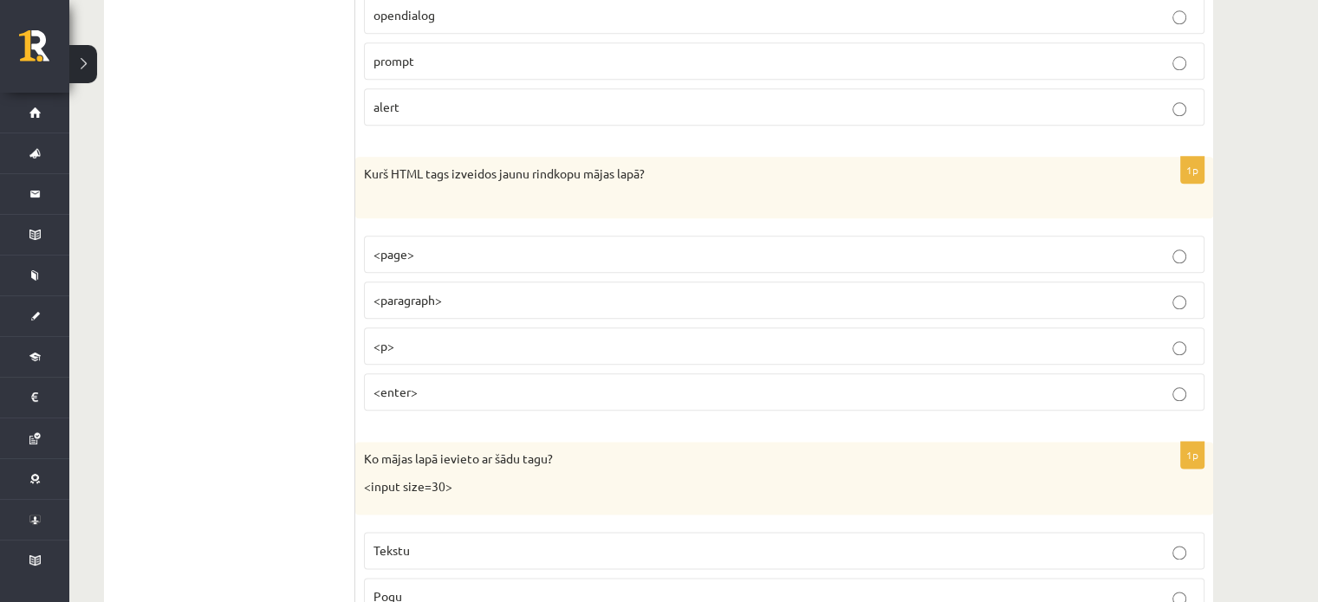
scroll to position [8512, 0]
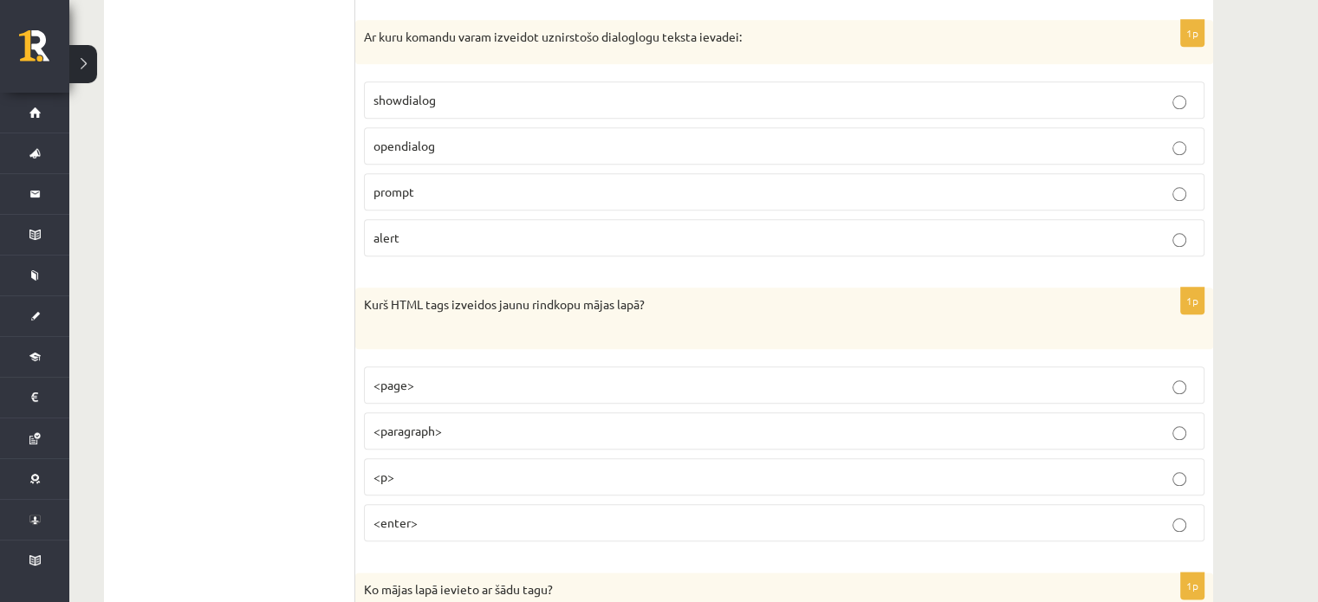
click at [430, 173] on label "prompt" at bounding box center [784, 191] width 840 height 37
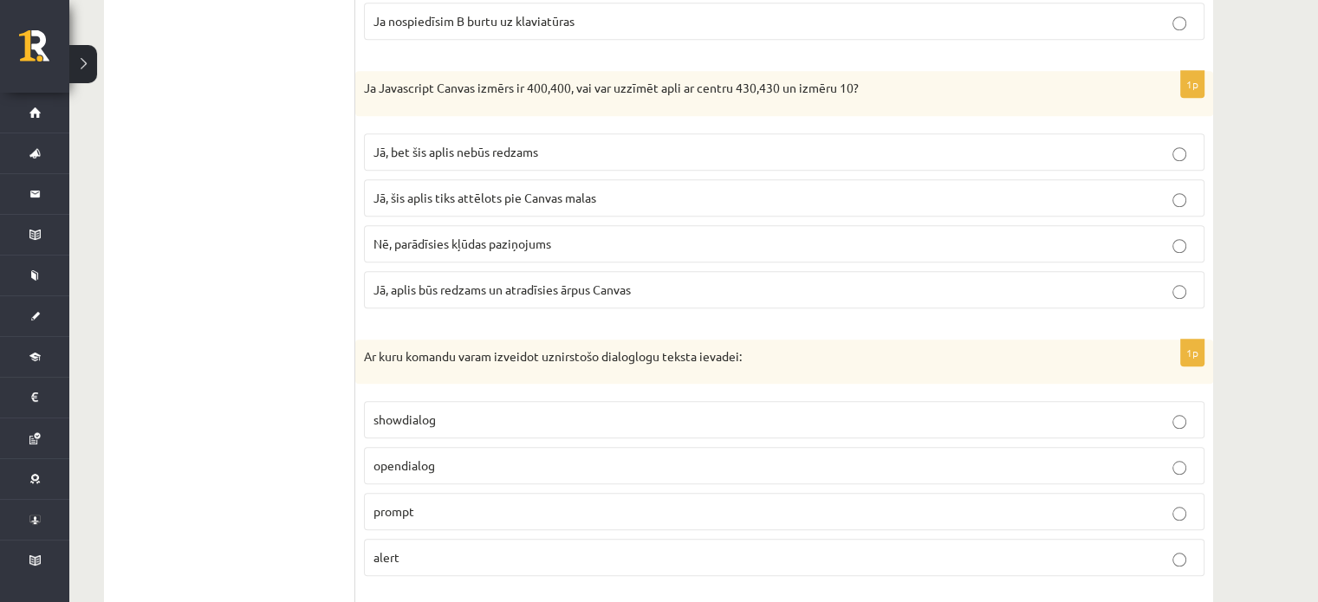
scroll to position [8079, 0]
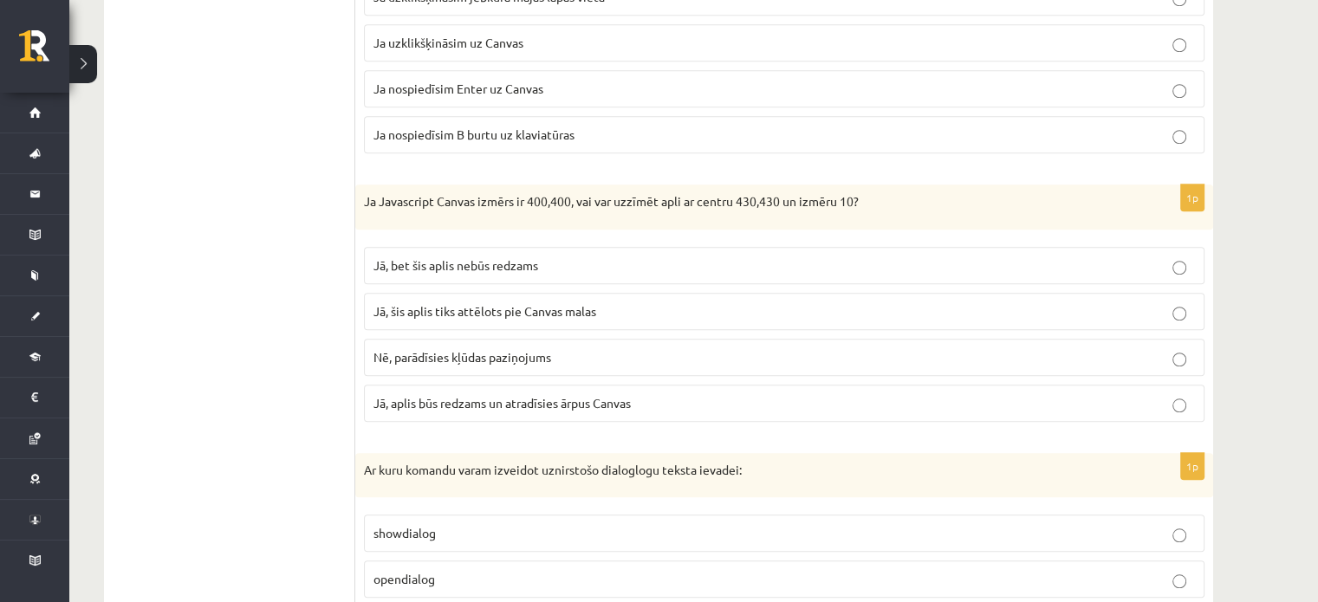
click at [610, 394] on p "Jā, aplis būs redzams un atradīsies ārpus Canvas" at bounding box center [783, 403] width 821 height 18
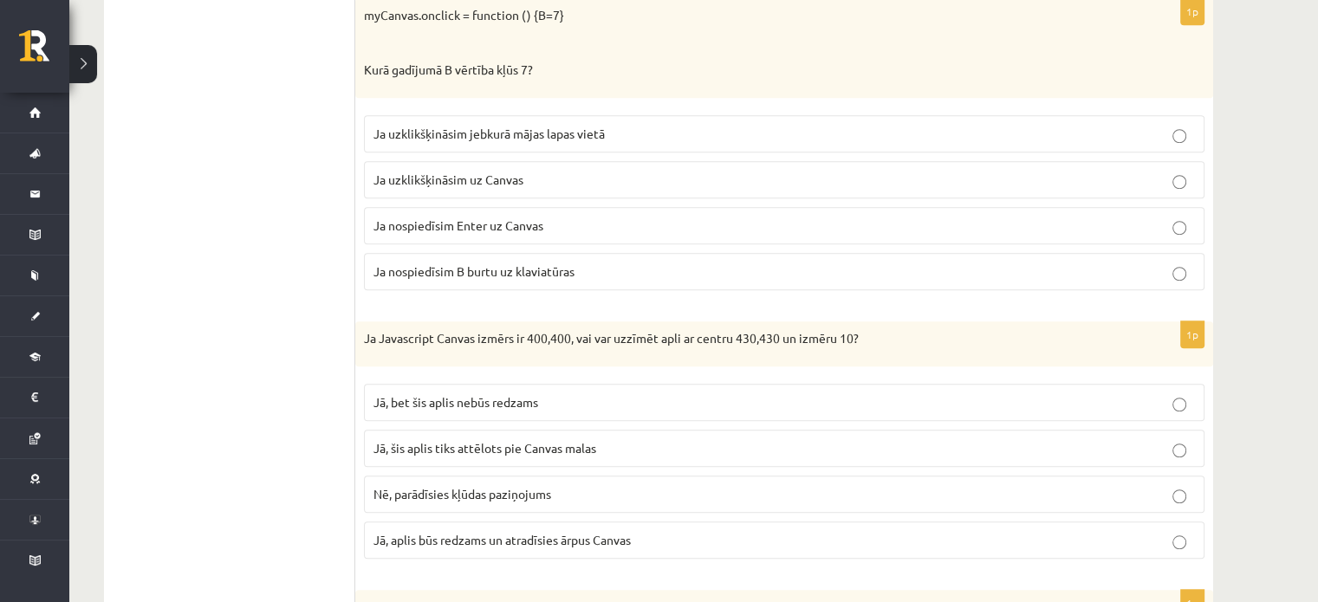
scroll to position [7906, 0]
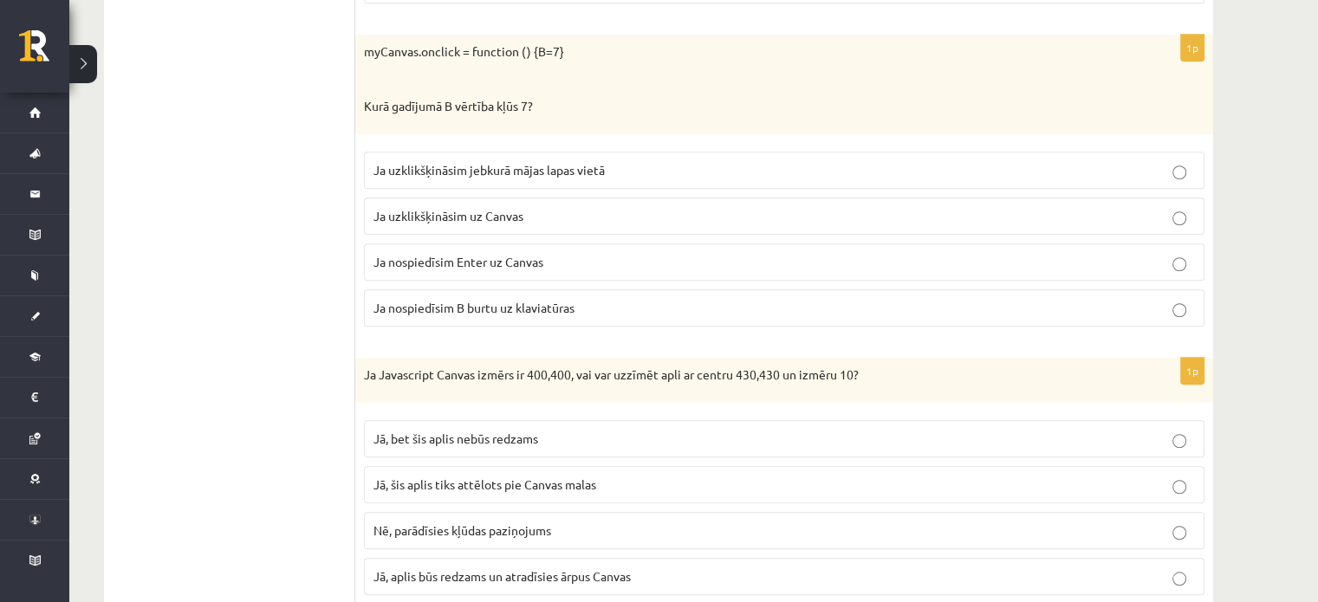
click at [420, 208] on span "Ja uzklikšķināsim uz Canvas" at bounding box center [448, 216] width 150 height 16
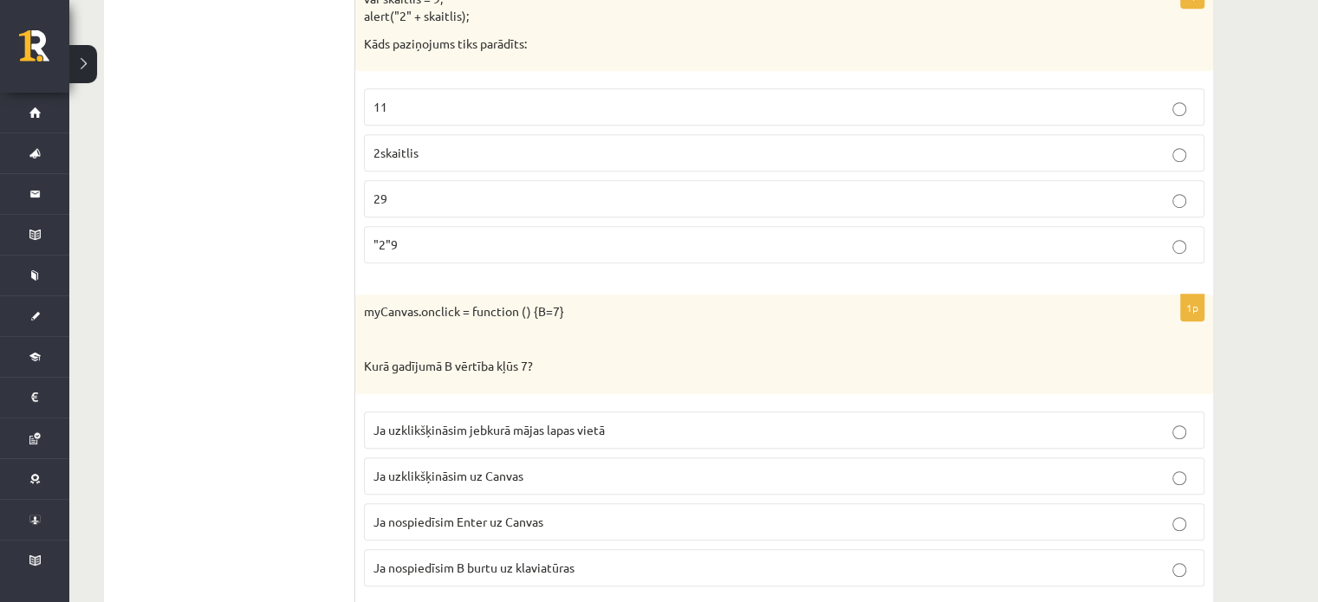
click at [416, 190] on p "29" at bounding box center [783, 199] width 821 height 18
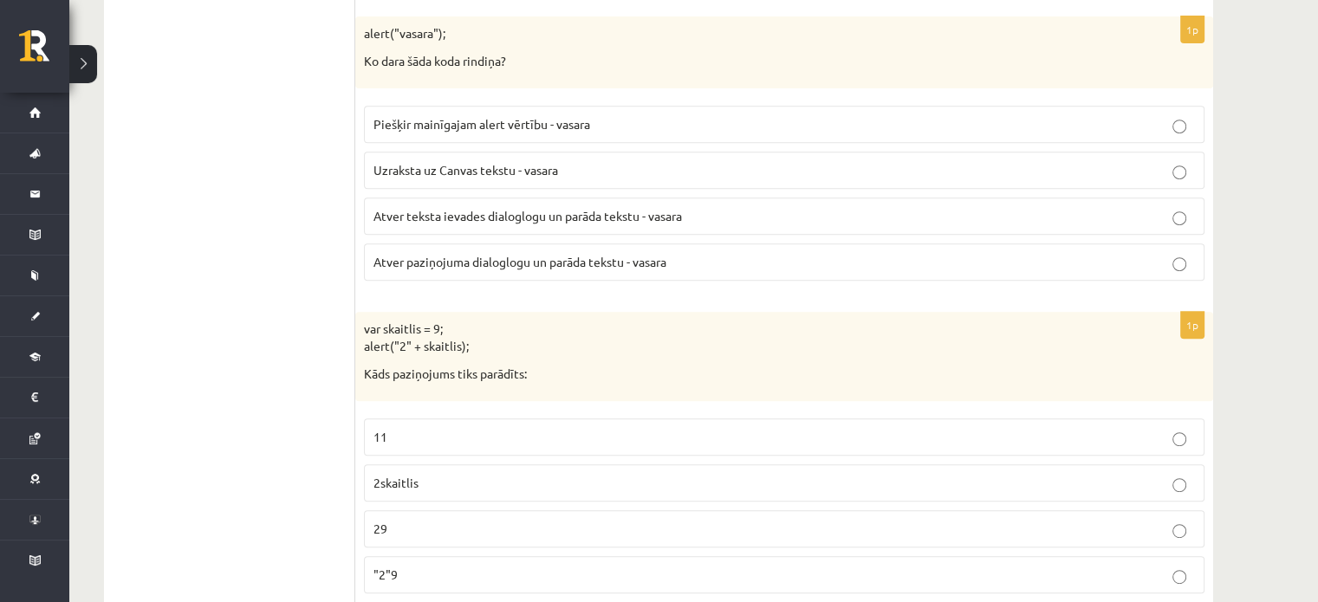
scroll to position [7213, 0]
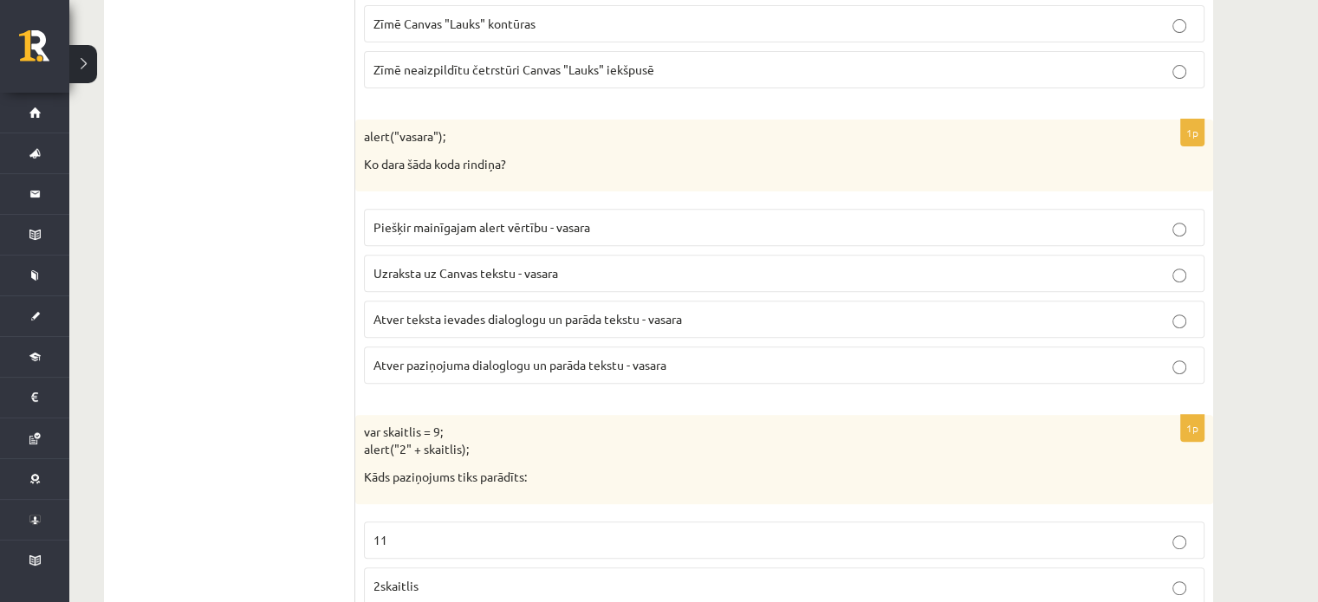
click at [695, 356] on p "Atver paziņojuma dialoglogu un parāda tekstu - vasara" at bounding box center [783, 365] width 821 height 18
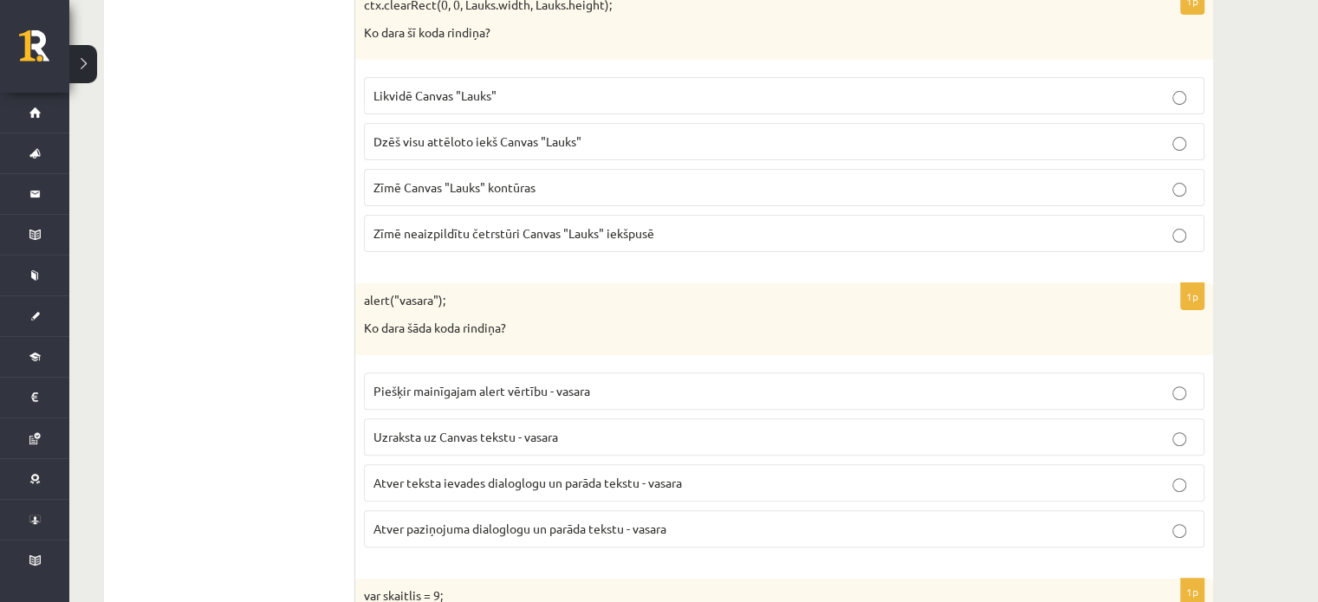
scroll to position [7040, 0]
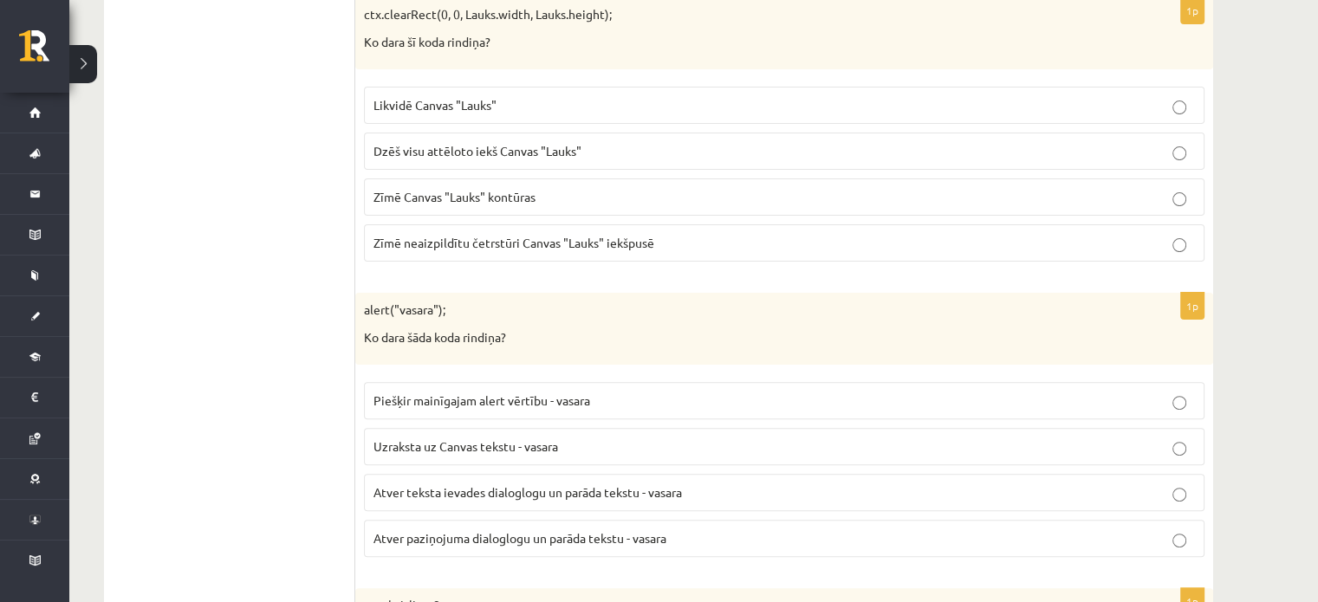
click at [511, 142] on p "Dzēš visu attēloto iekš Canvas "Lauks"" at bounding box center [783, 151] width 821 height 18
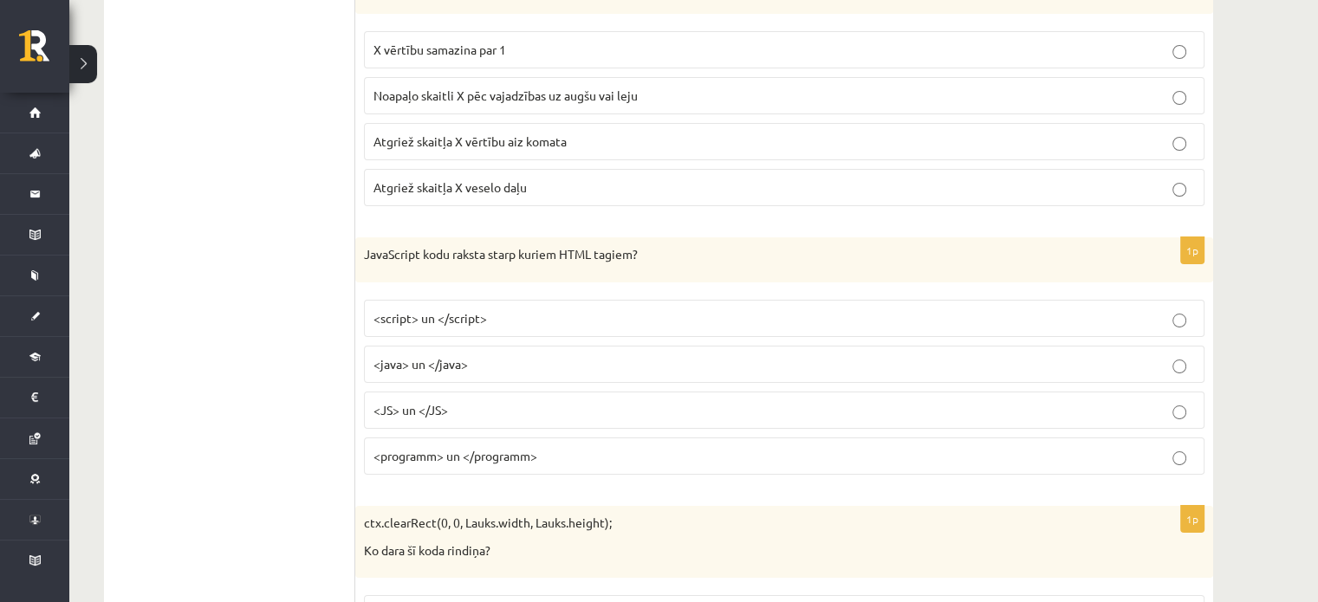
scroll to position [6520, 0]
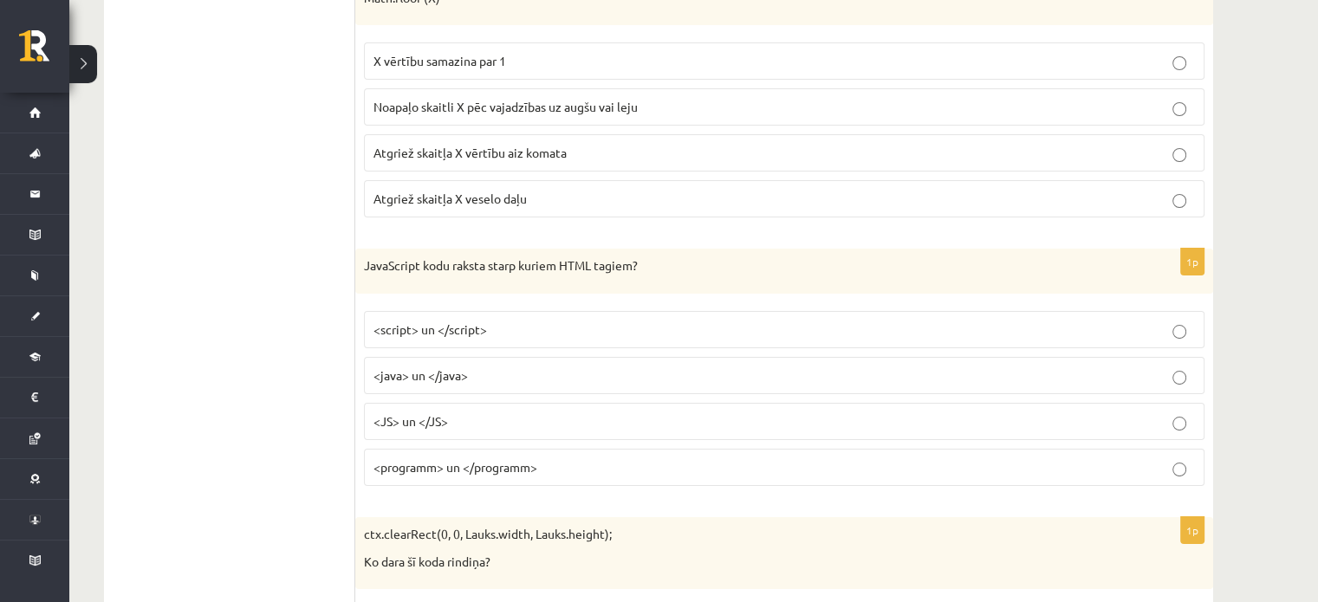
click at [456, 311] on label "<script> un </script>" at bounding box center [784, 329] width 840 height 37
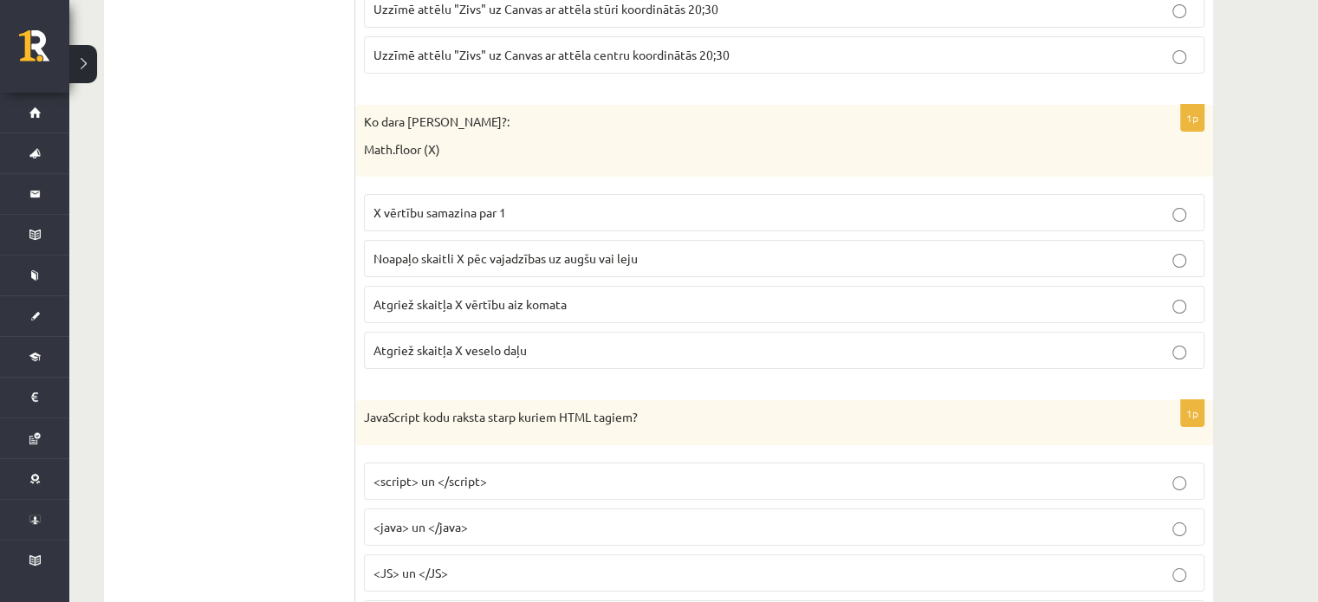
scroll to position [6347, 0]
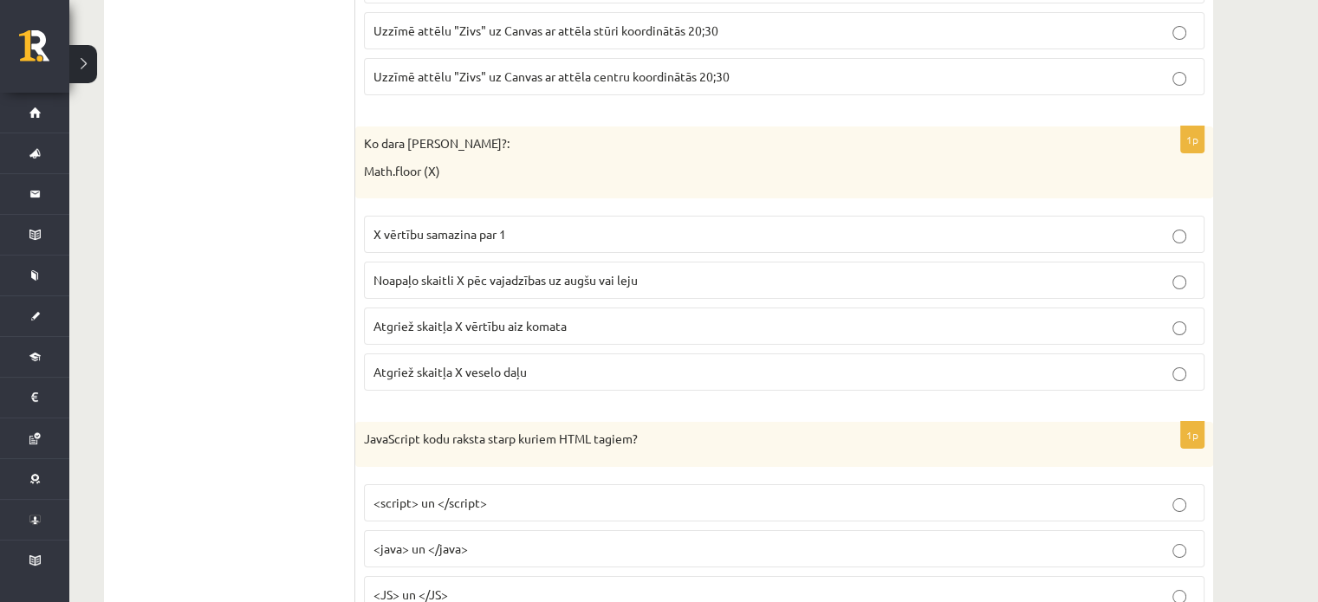
click at [501, 353] on label "Atgriež skaitļa X veselo daļu" at bounding box center [784, 371] width 840 height 37
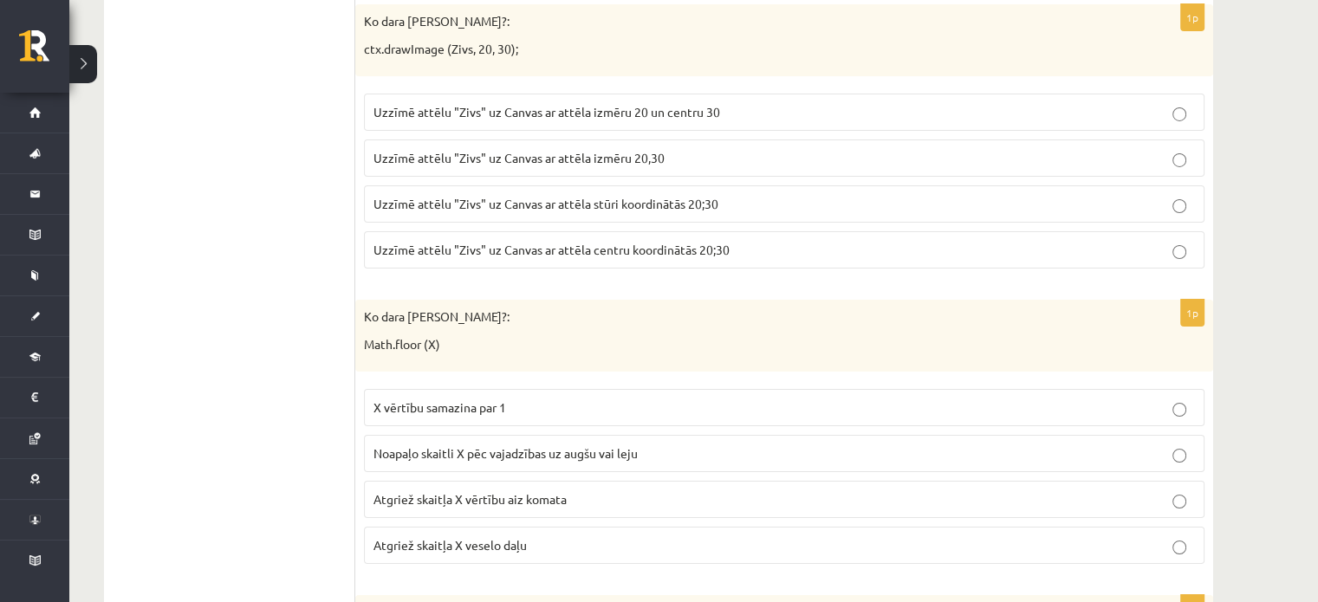
scroll to position [6000, 0]
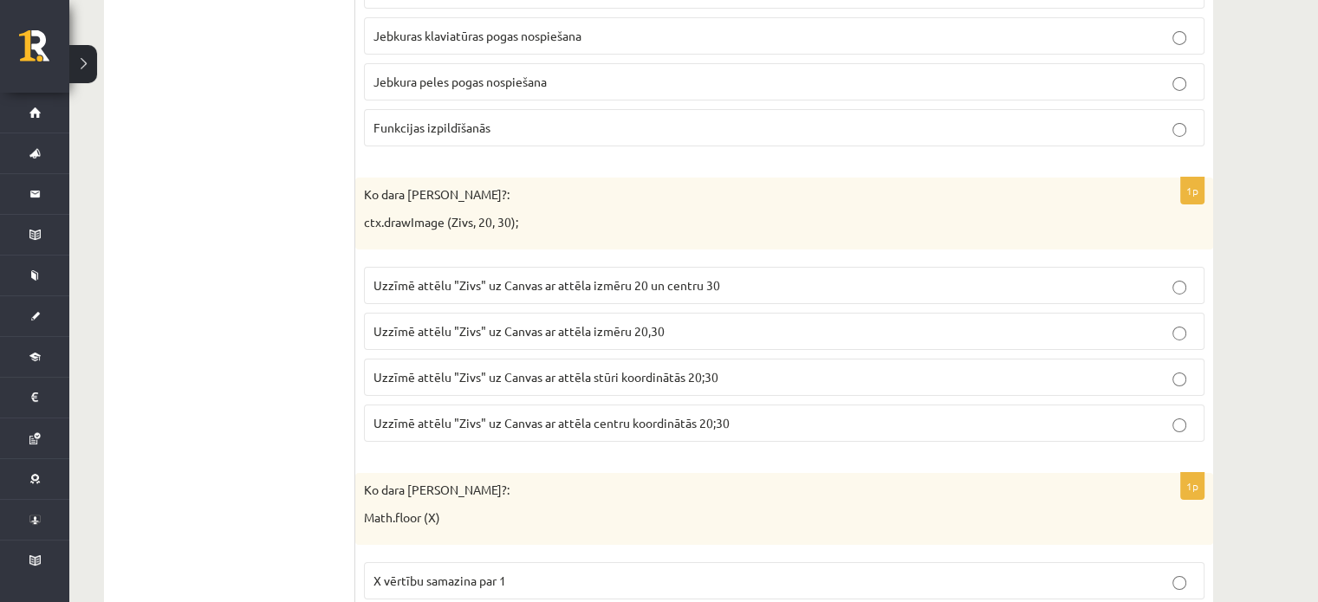
click at [704, 369] on span "Uzzīmē attēlu "Zivs" uz Canvas ar attēla stūri koordinātās 20;30" at bounding box center [545, 377] width 345 height 16
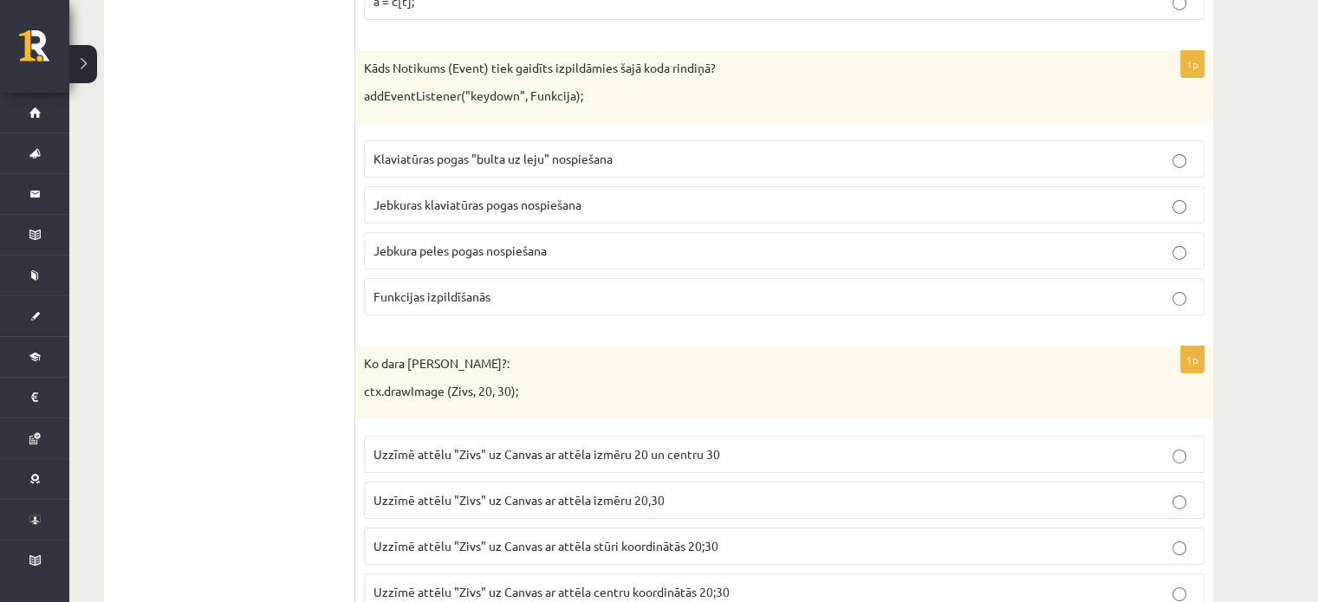
scroll to position [5827, 0]
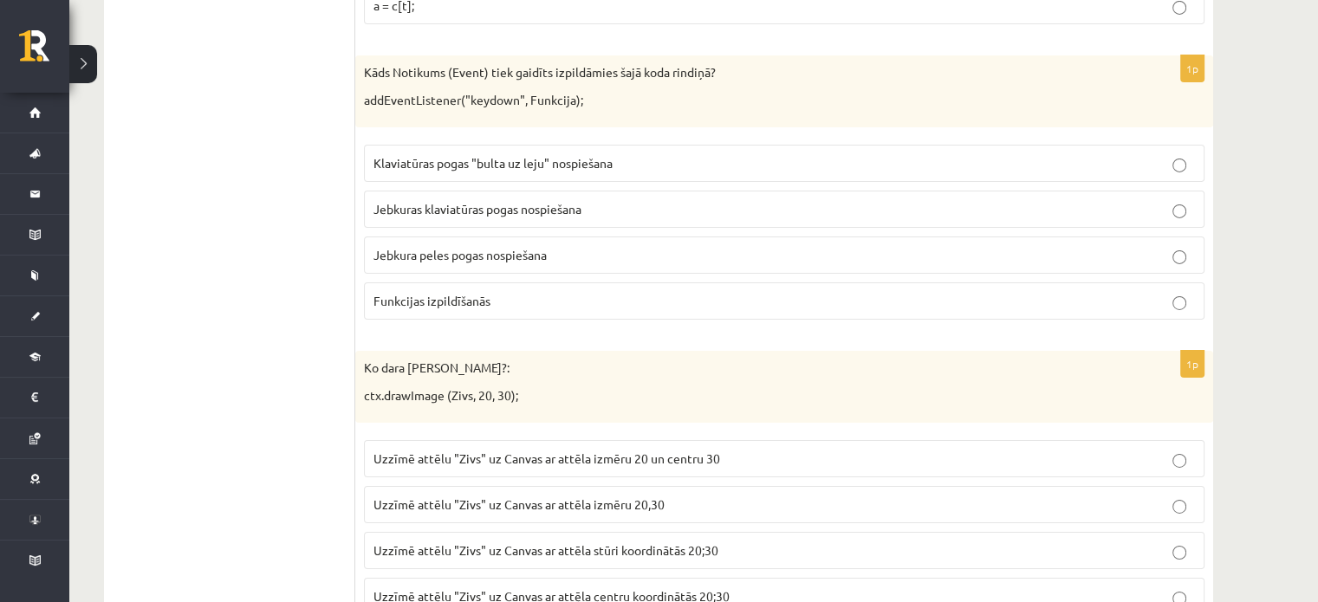
click at [437, 201] on span "Jebkuras klaviatūras pogas nospiešana" at bounding box center [477, 209] width 208 height 16
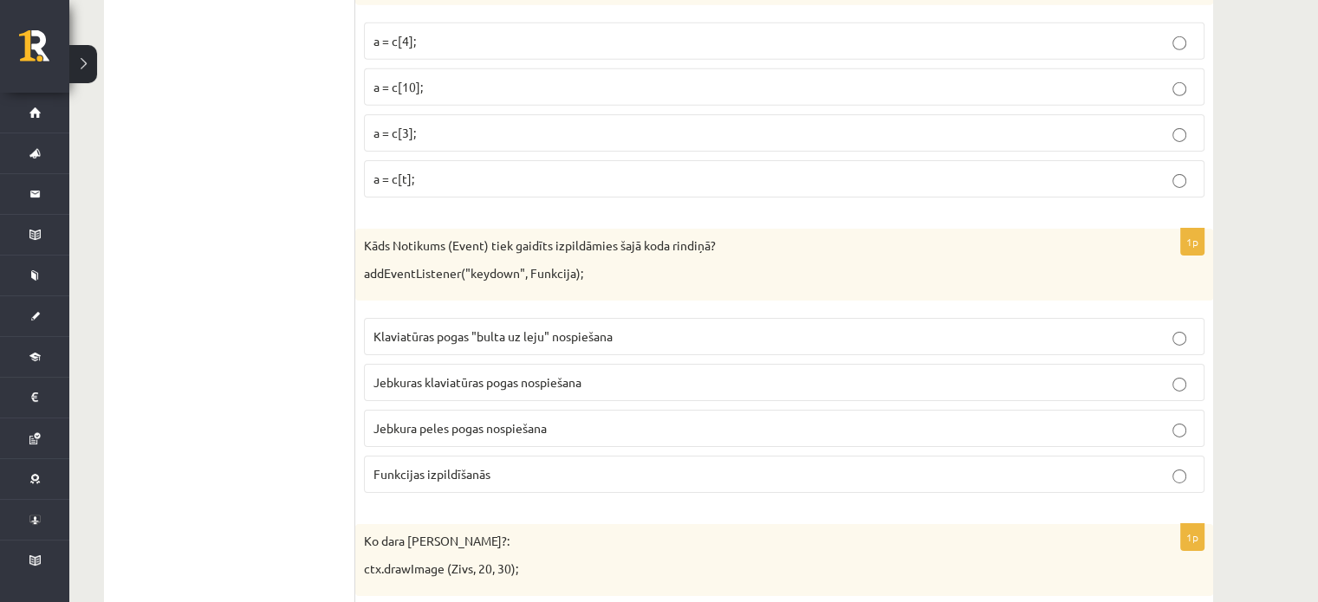
scroll to position [5394, 0]
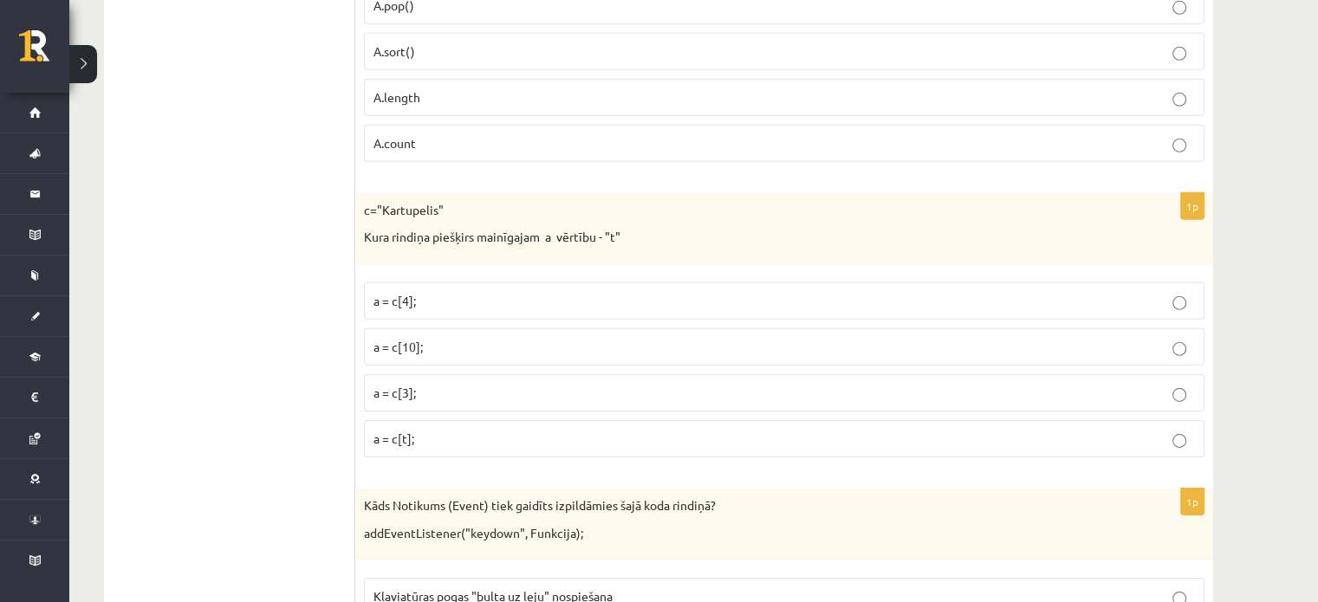
click at [427, 387] on fieldset "a = c[4]; a = c[10]; a = c[3]; a = c[t];" at bounding box center [784, 368] width 840 height 189
click at [439, 384] on p "a = c[3];" at bounding box center [783, 393] width 821 height 18
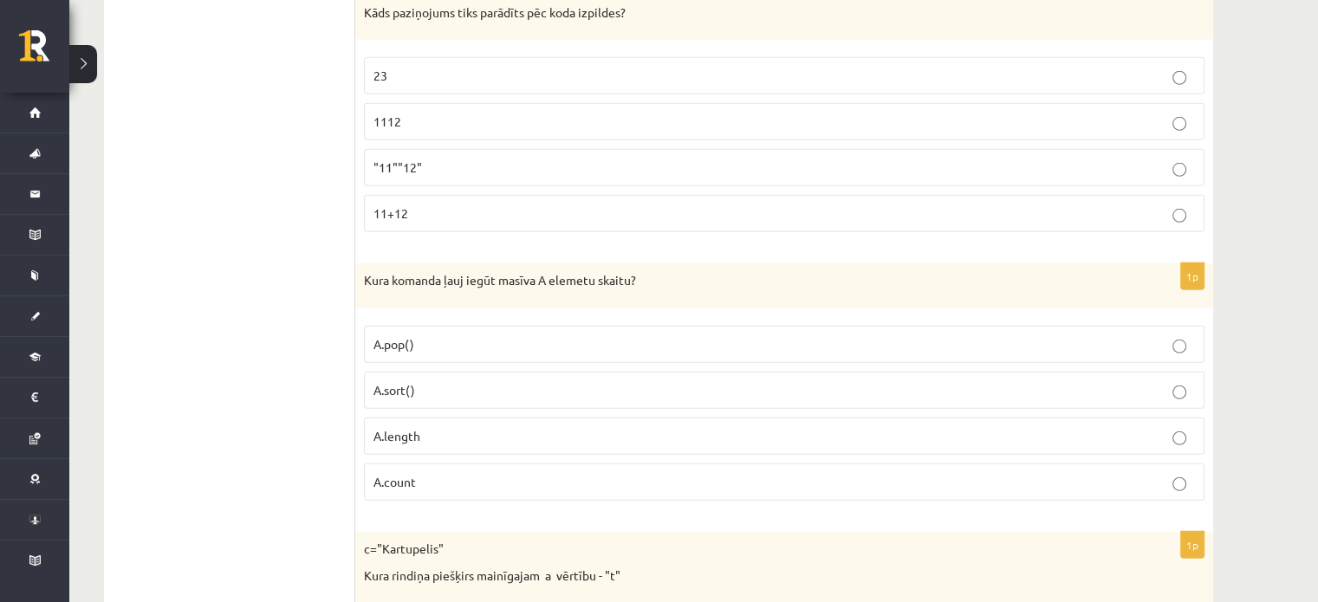
scroll to position [5047, 0]
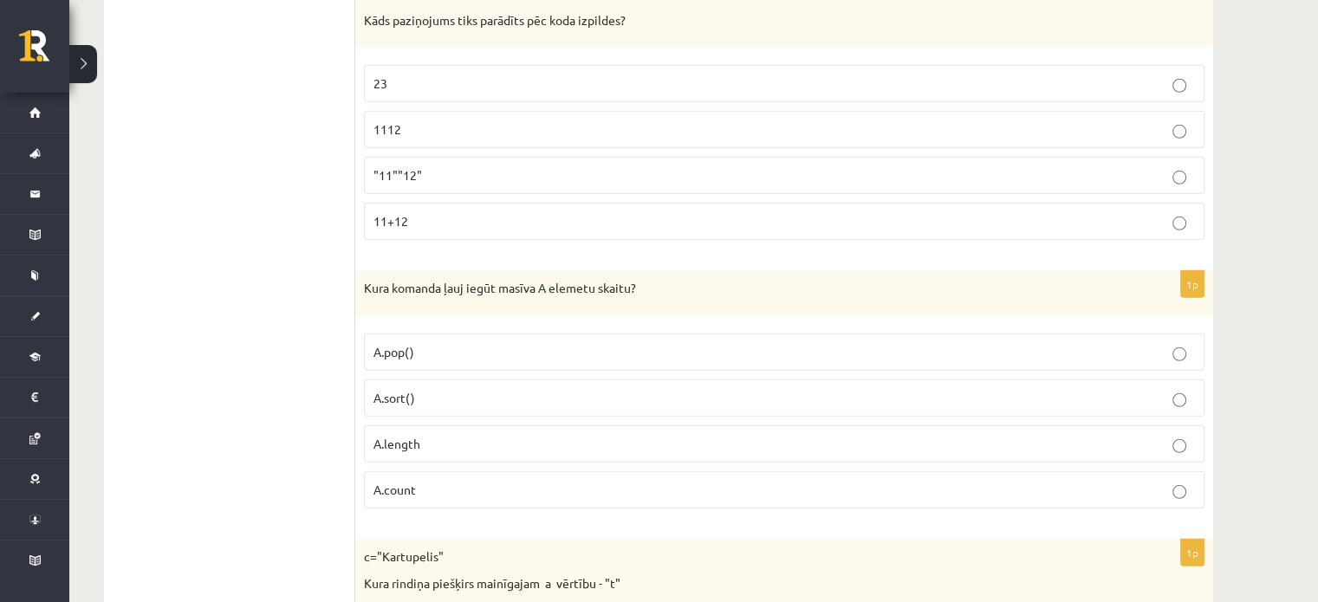
click at [443, 435] on p "A.length" at bounding box center [783, 444] width 821 height 18
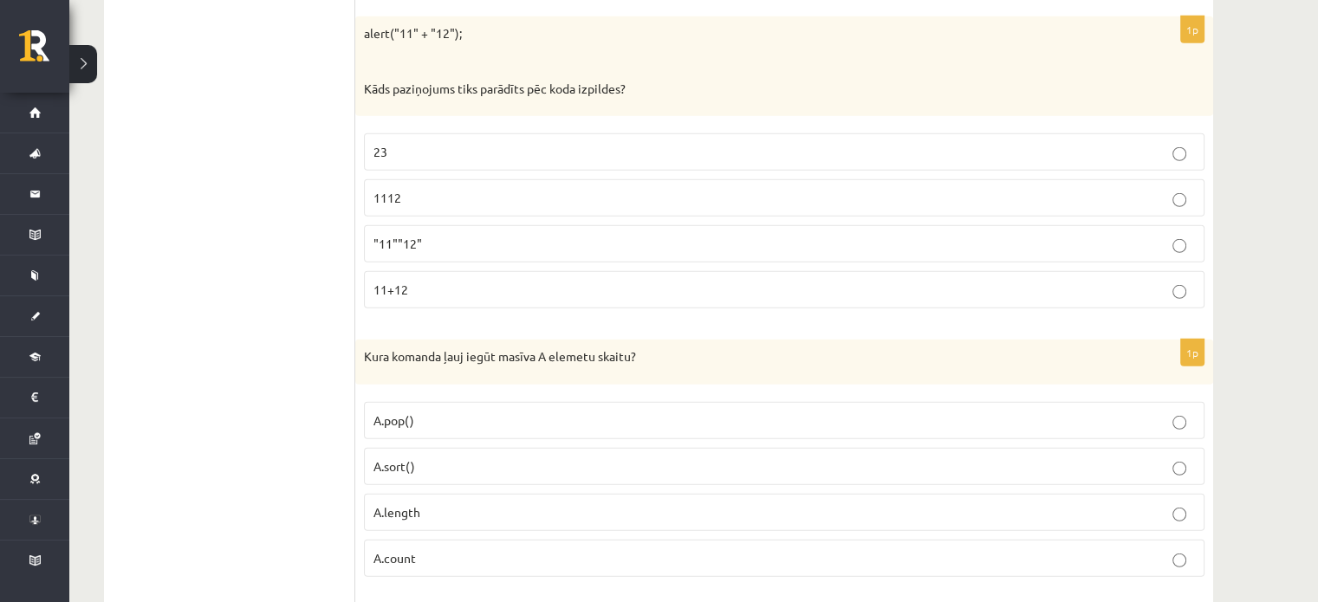
scroll to position [4874, 0]
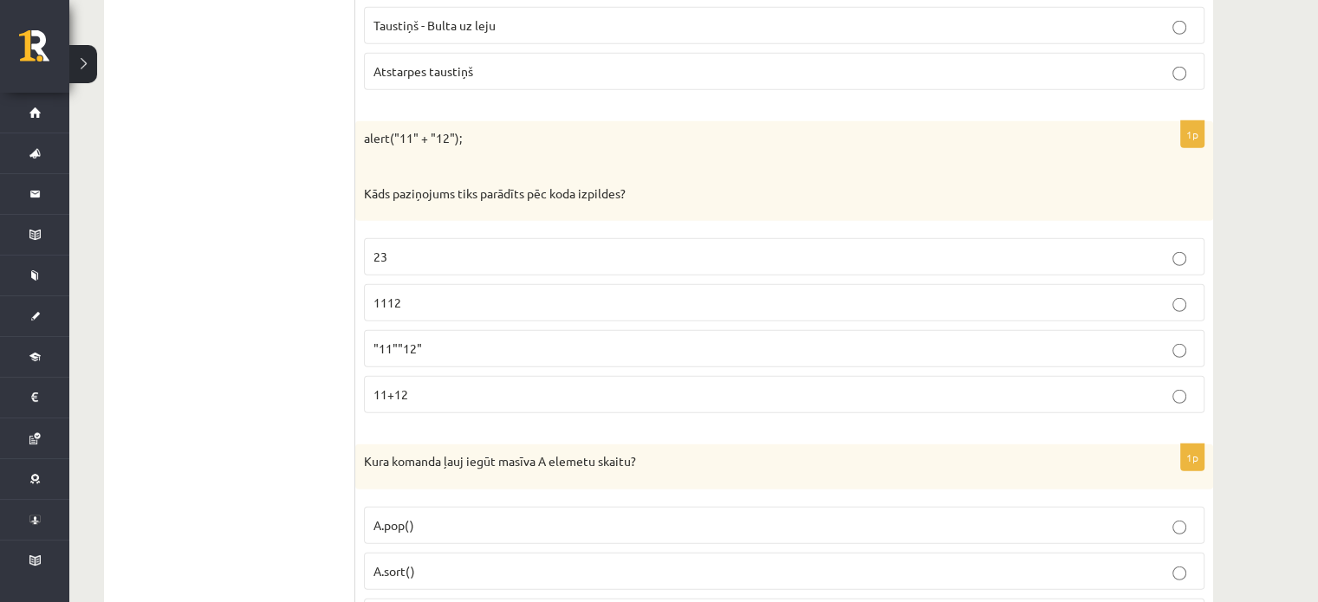
click at [398, 295] on span "1112" at bounding box center [387, 303] width 28 height 16
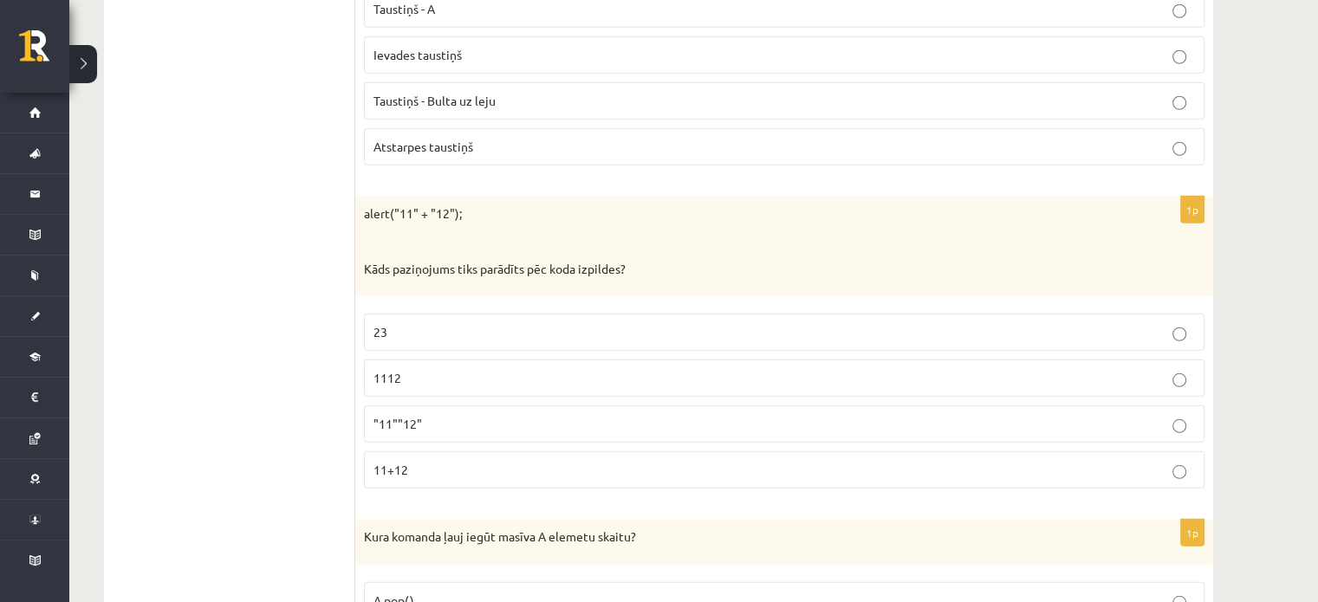
scroll to position [4614, 0]
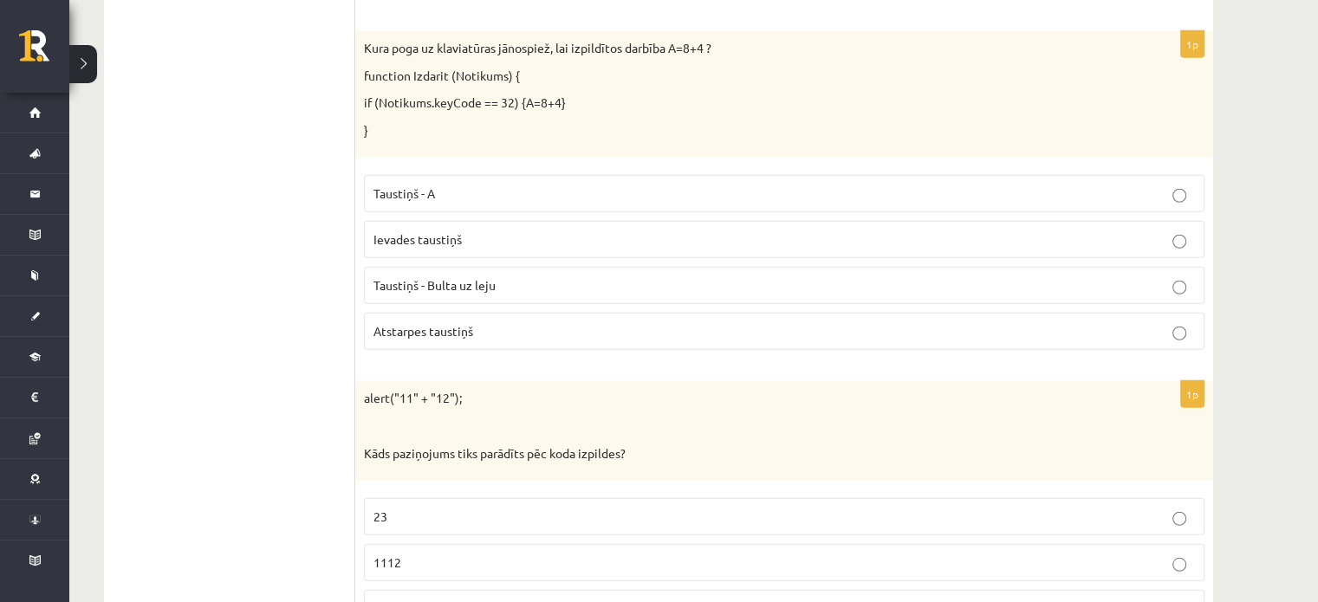
click at [489, 322] on p "Atstarpes taustiņš" at bounding box center [783, 331] width 821 height 18
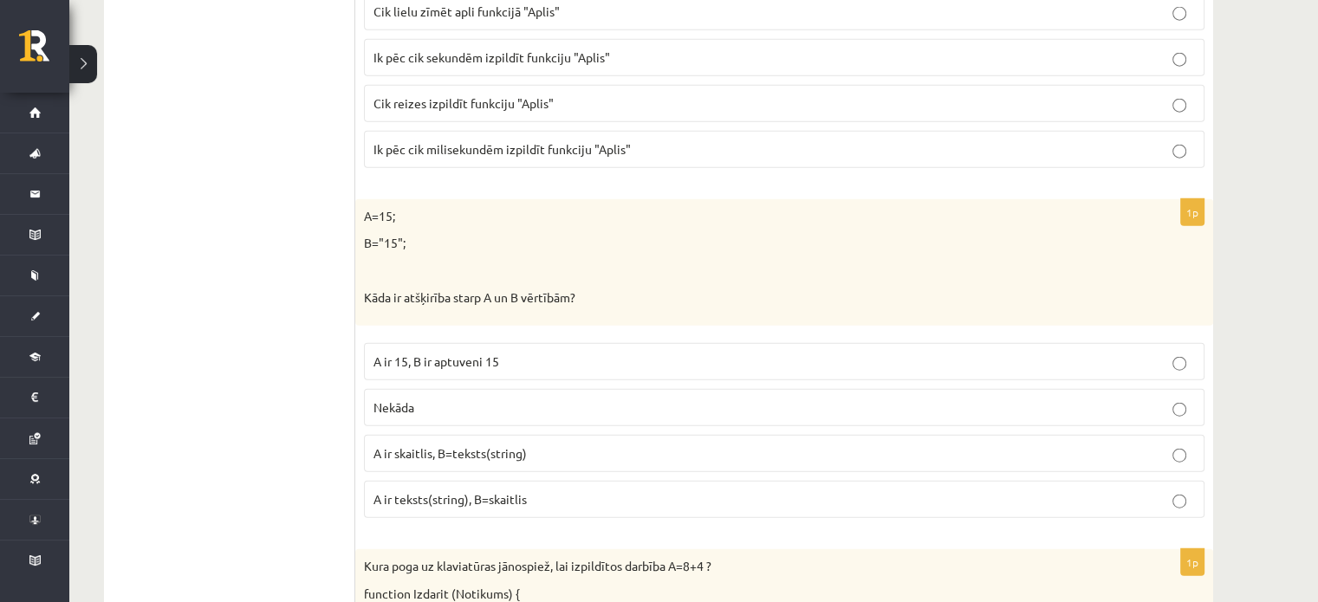
scroll to position [4095, 0]
click at [496, 449] on label "A ir skaitlis, B=teksts(string)" at bounding box center [784, 455] width 840 height 37
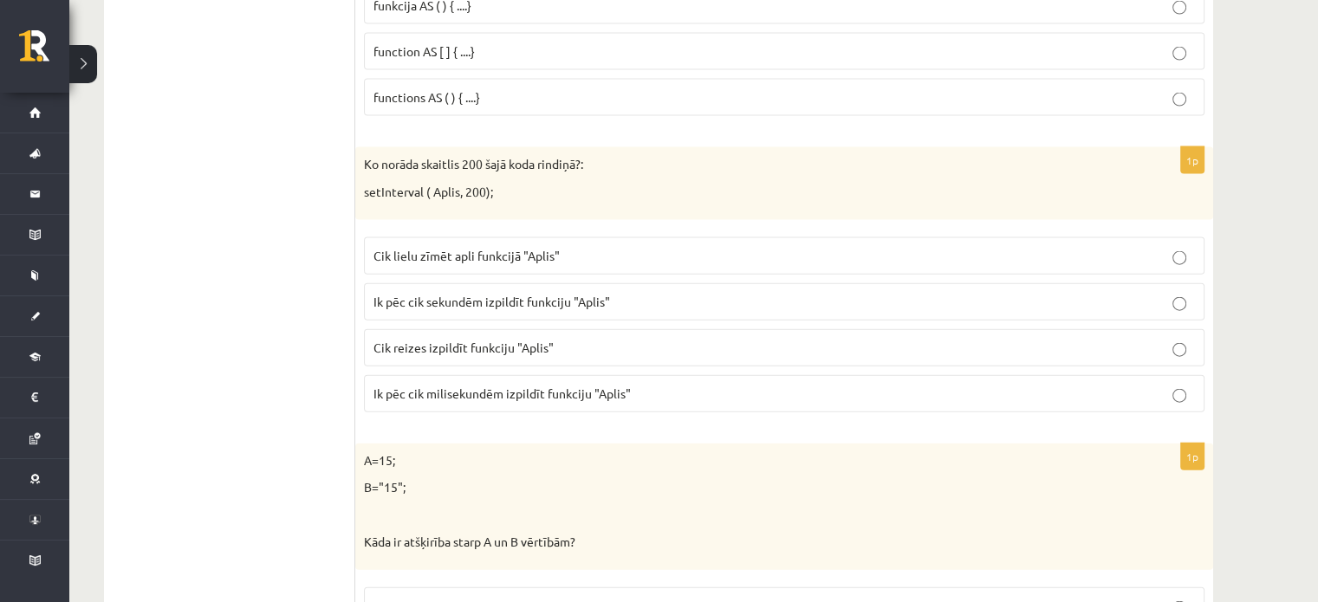
scroll to position [3748, 0]
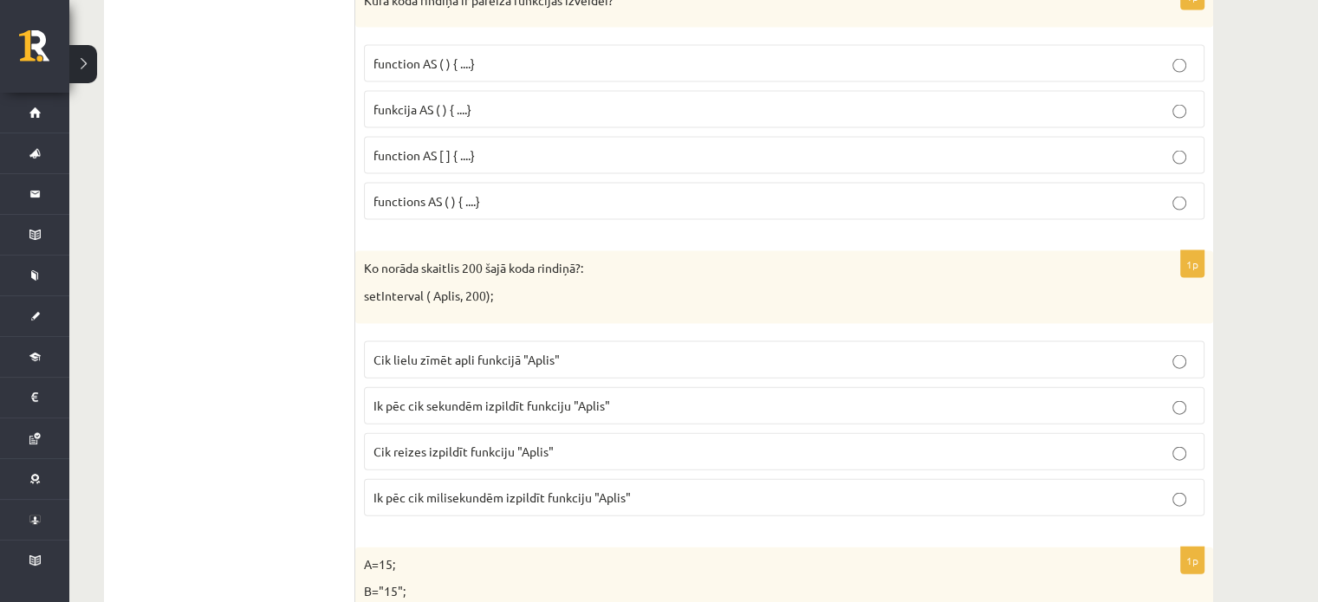
click at [480, 489] on p "Ik pēc cik milisekundēm izpildīt funkciju "Aplis"" at bounding box center [783, 498] width 821 height 18
click at [419, 55] on p "function AS ( ) { ....}" at bounding box center [783, 64] width 821 height 18
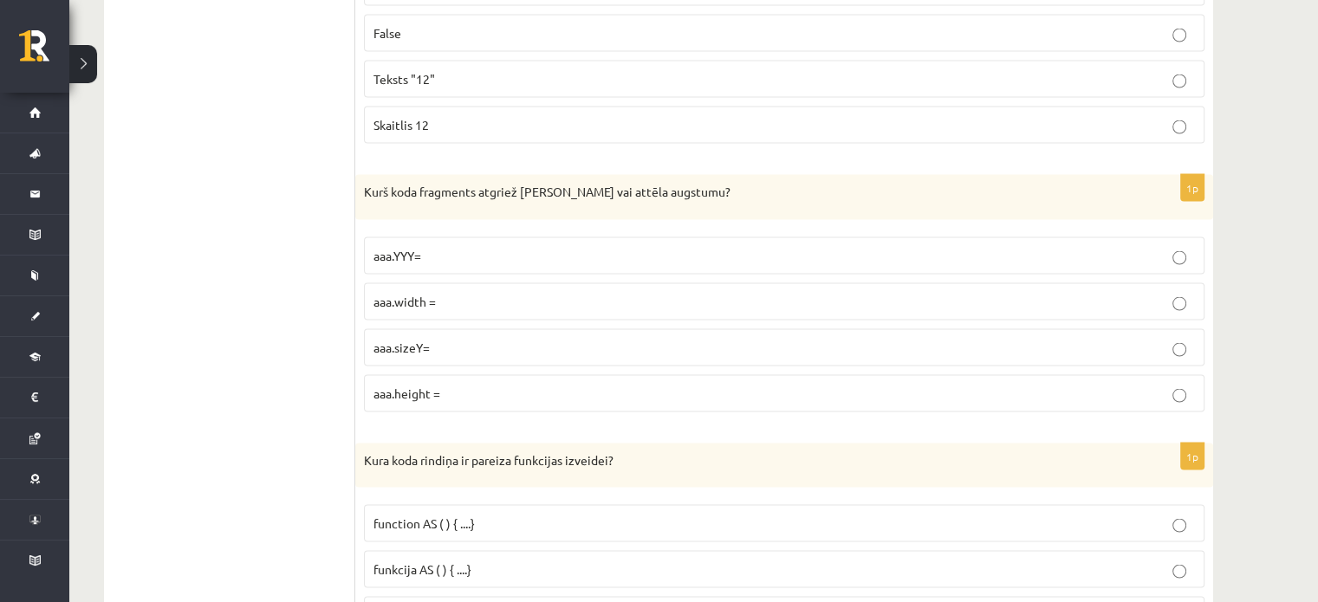
scroll to position [3228, 0]
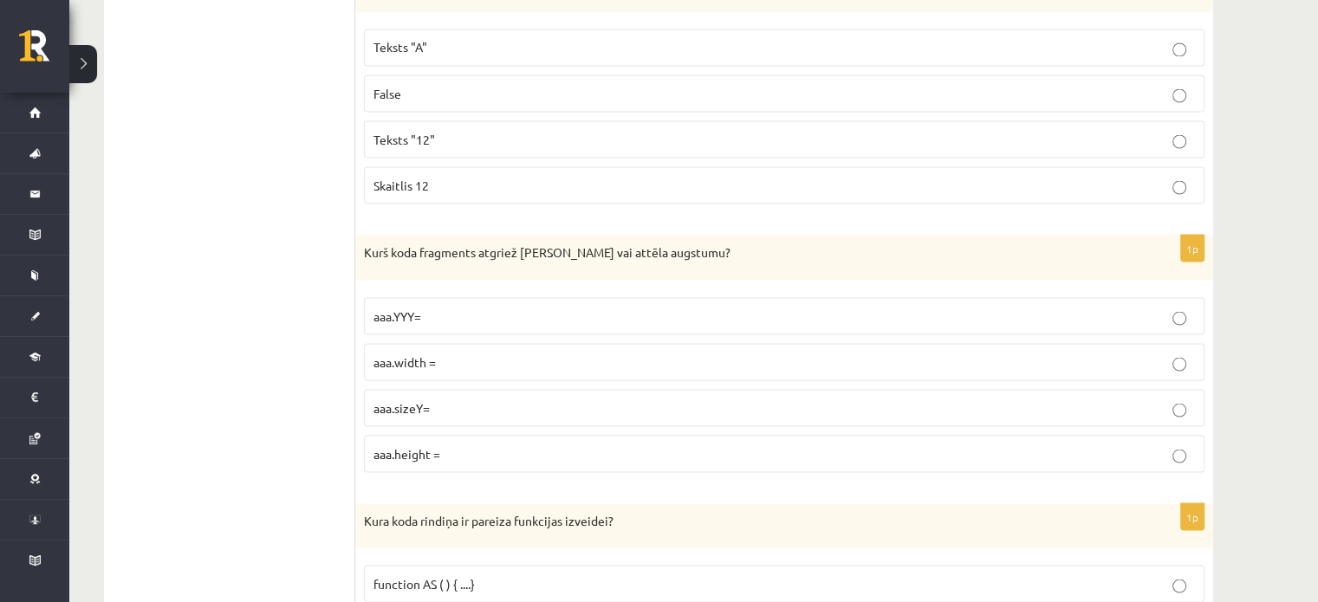
click at [457, 446] on p "aaa.height =" at bounding box center [783, 453] width 821 height 18
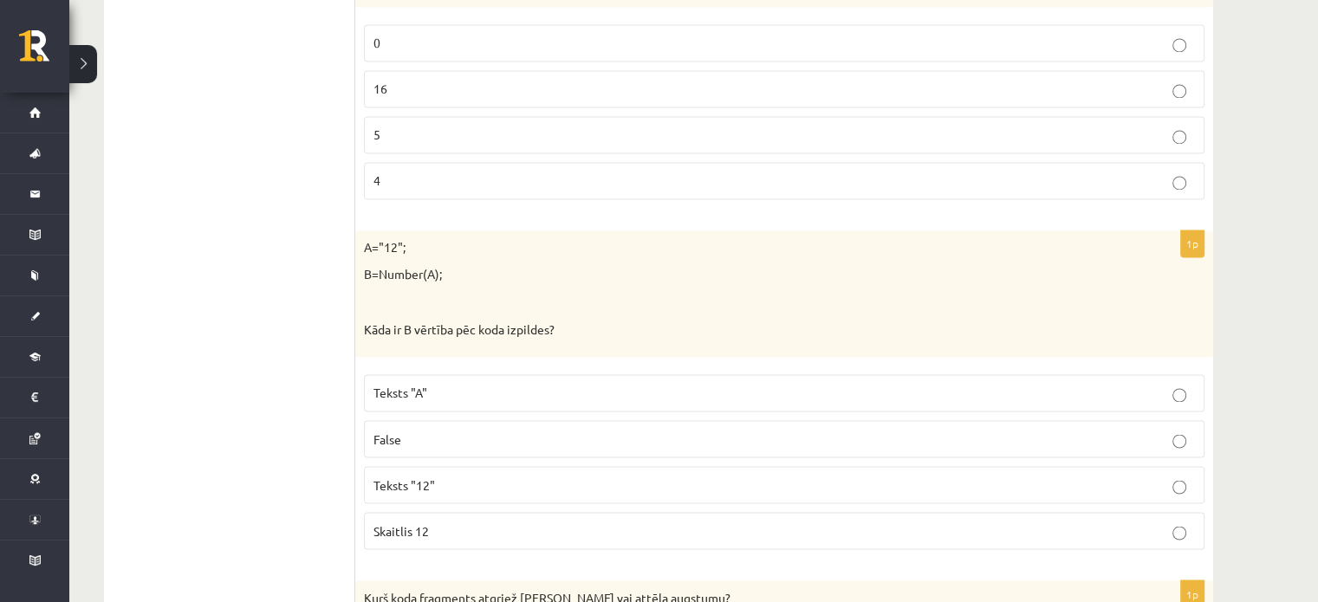
scroll to position [2882, 0]
click at [482, 522] on p "Skaitlis 12" at bounding box center [783, 531] width 821 height 18
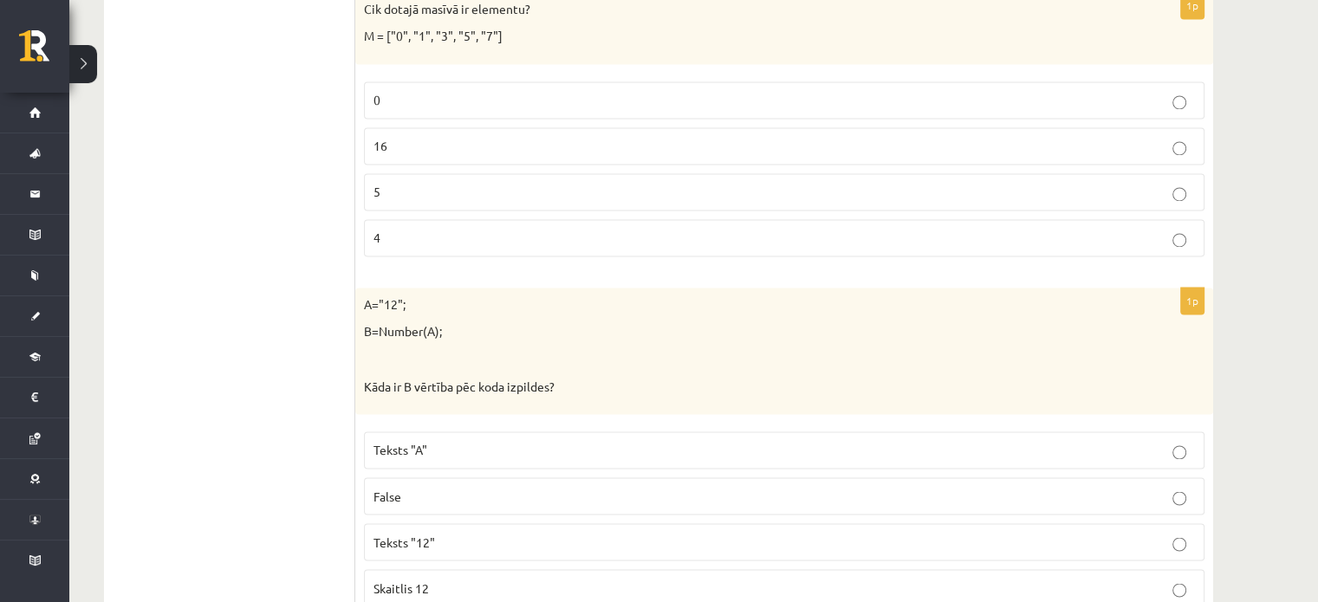
scroll to position [2795, 0]
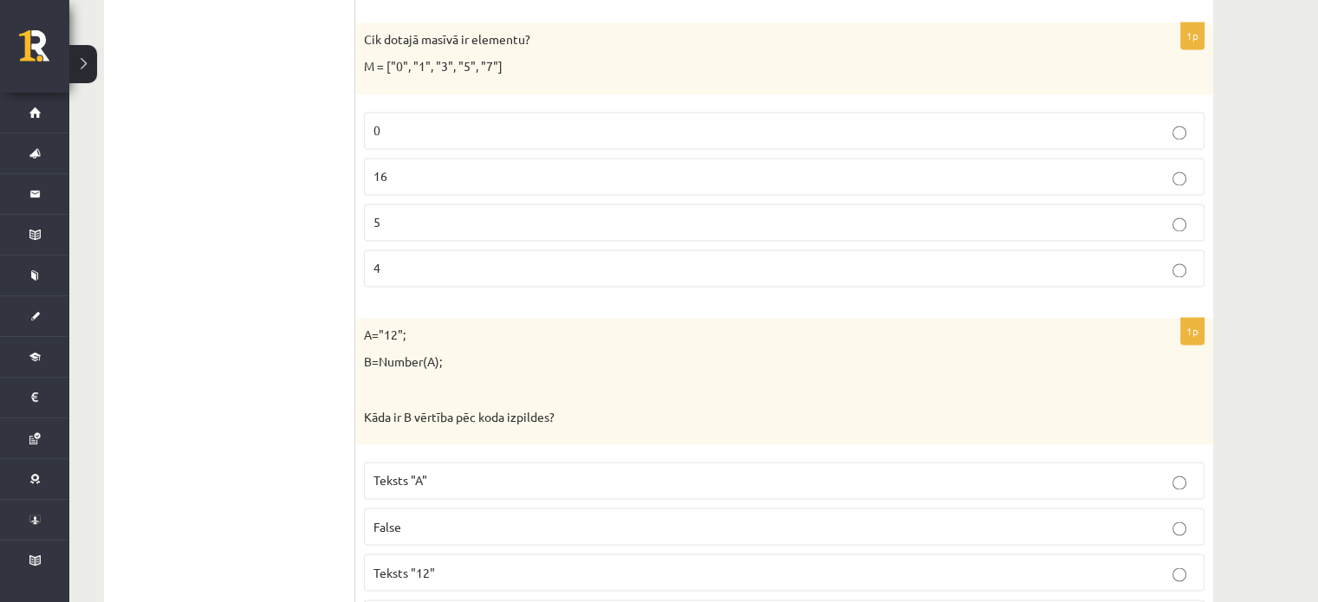
click at [405, 213] on p "5" at bounding box center [783, 222] width 821 height 18
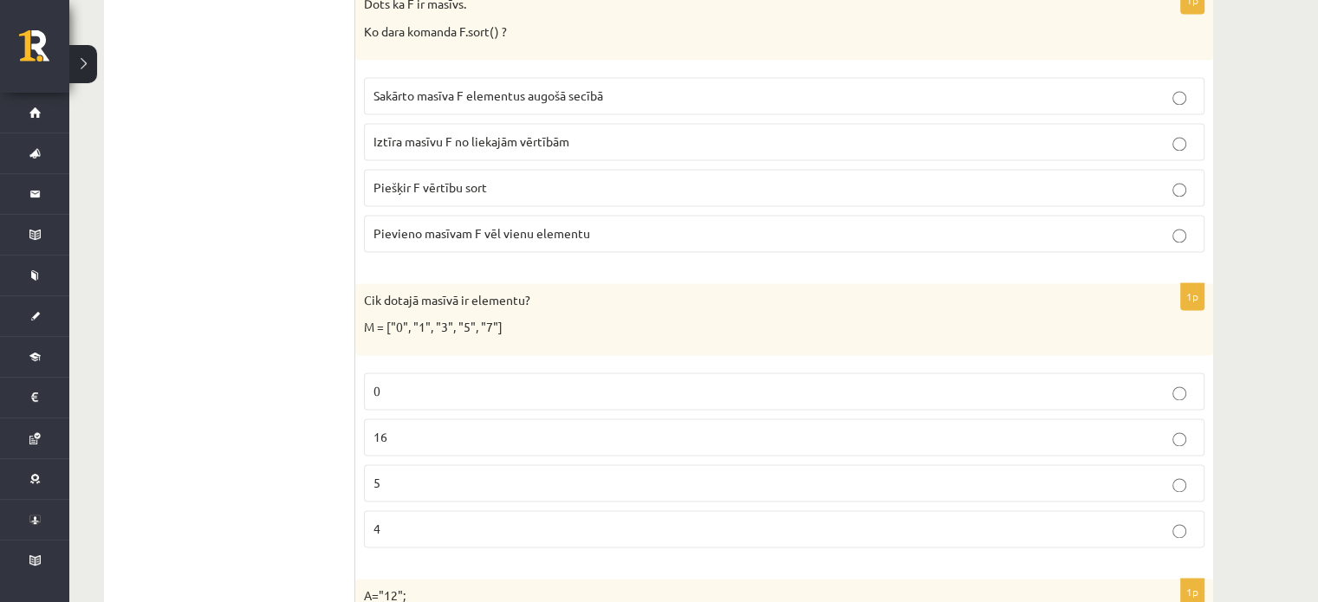
scroll to position [2535, 0]
click at [388, 87] on span "Sakārto masīva F elementus augošā secībā" at bounding box center [488, 95] width 230 height 16
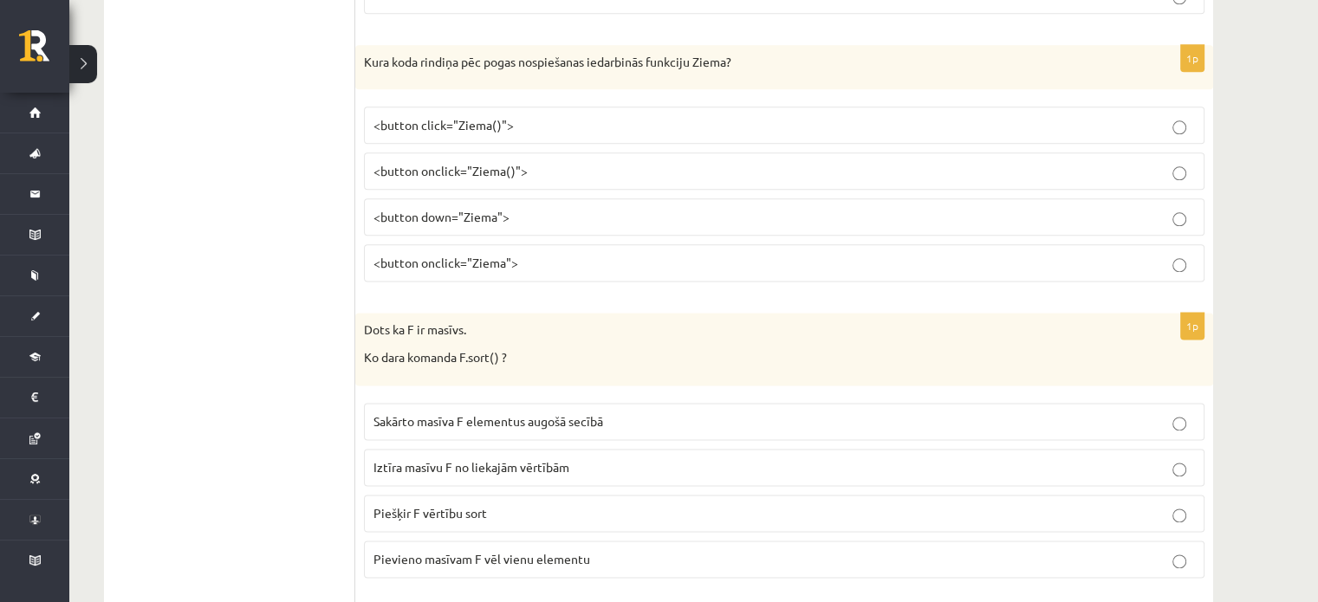
scroll to position [2102, 0]
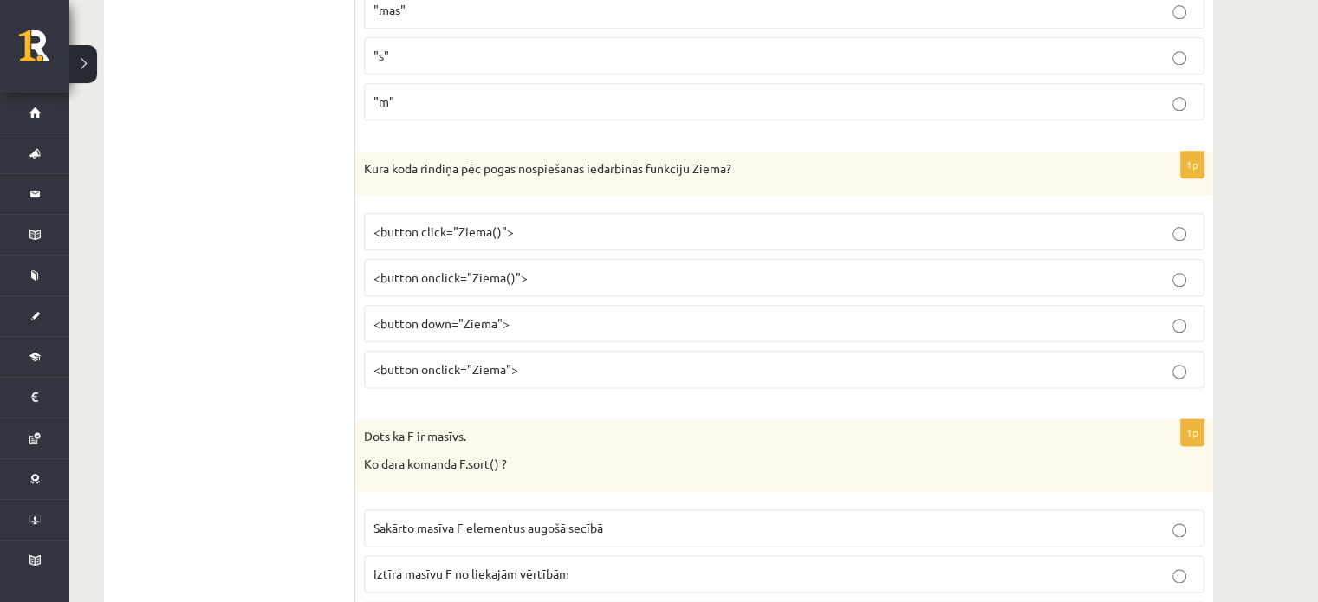
click at [481, 277] on p "<button onclick="Ziema()">" at bounding box center [783, 278] width 821 height 18
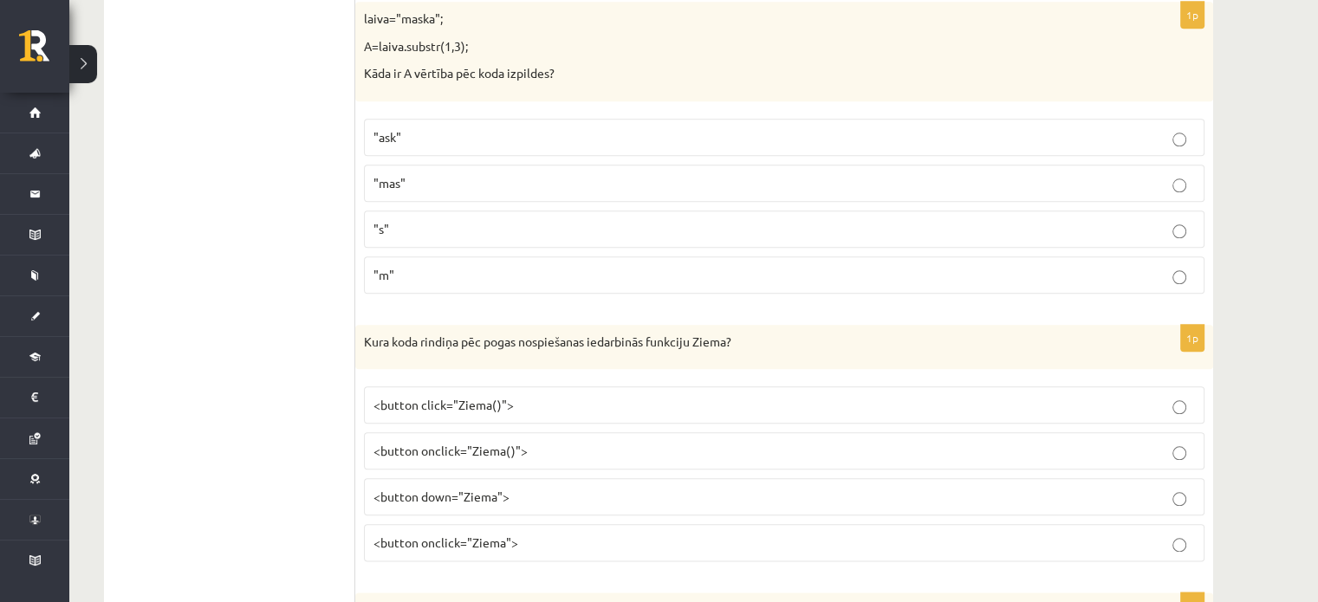
scroll to position [1842, 0]
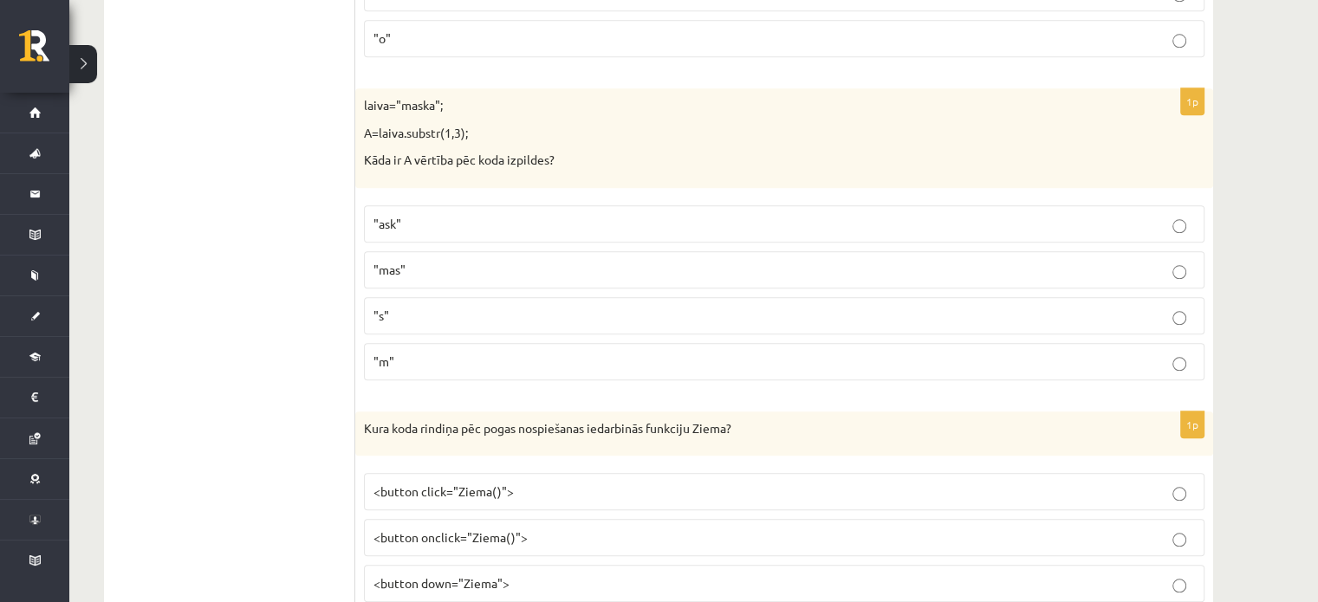
click at [434, 216] on p ""ask"" at bounding box center [783, 224] width 821 height 18
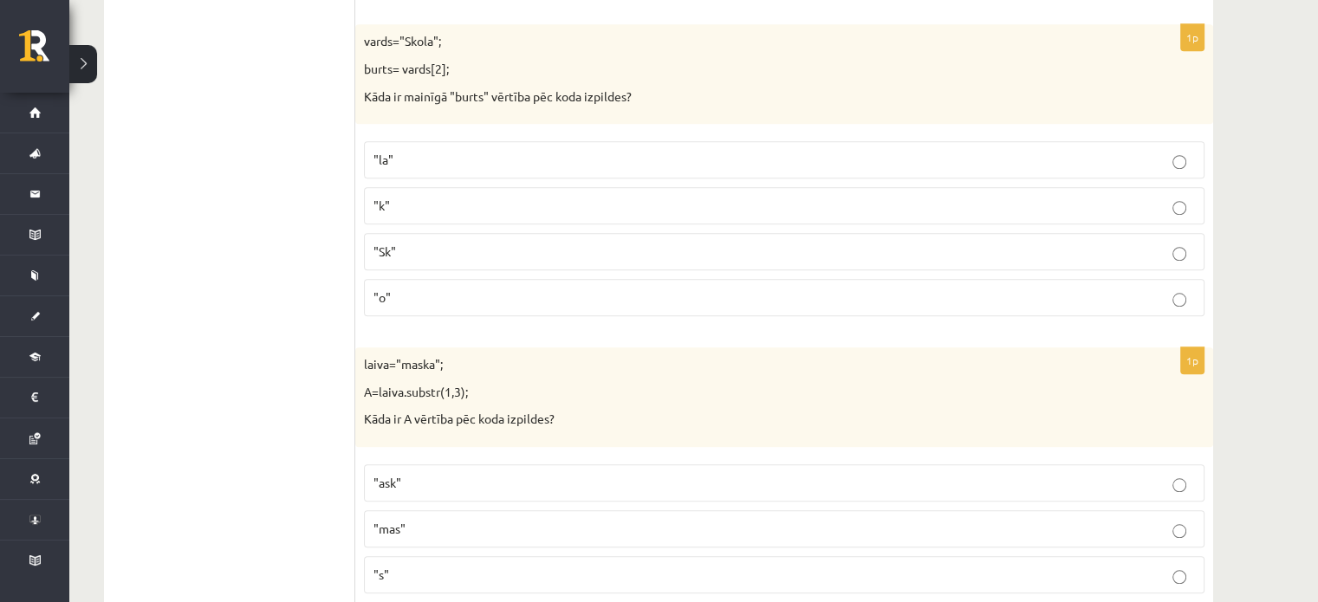
scroll to position [1583, 0]
click at [437, 209] on p ""k"" at bounding box center [783, 206] width 821 height 18
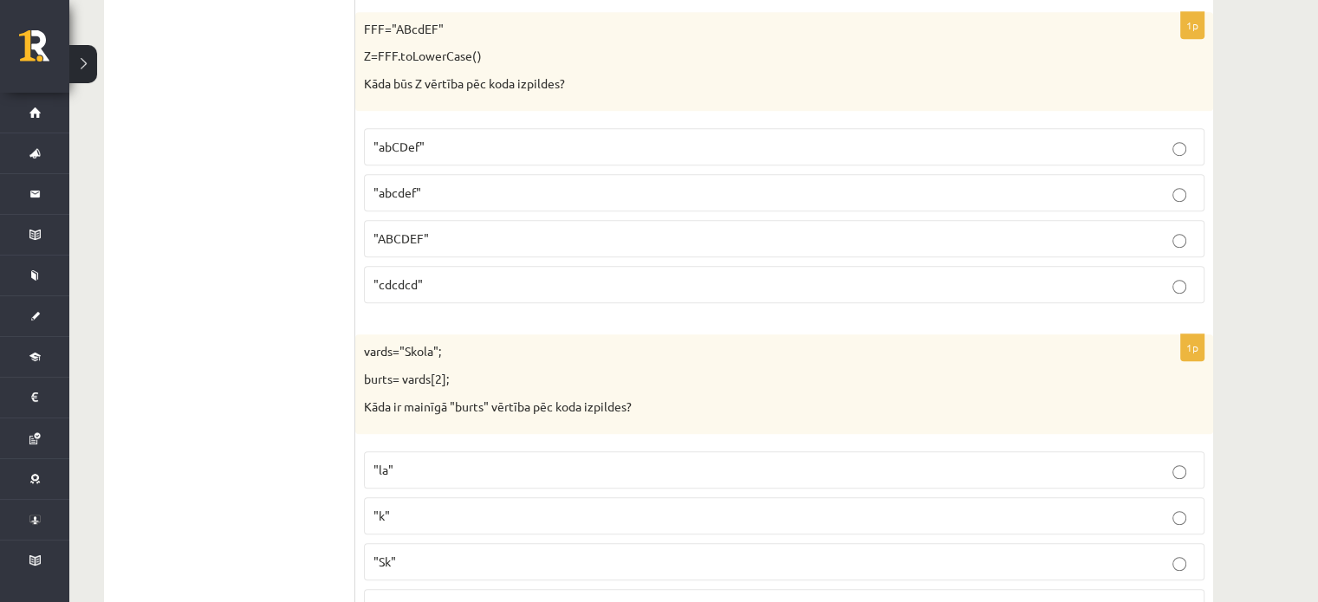
scroll to position [1149, 0]
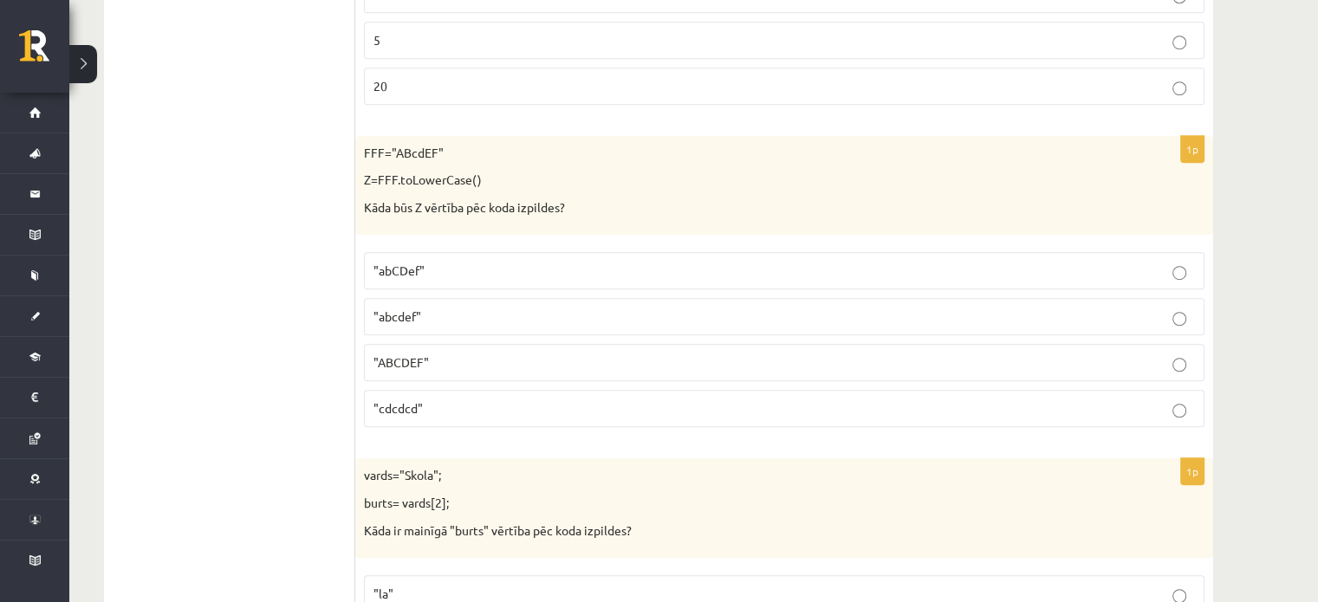
click at [432, 318] on p ""abcdef"" at bounding box center [783, 317] width 821 height 18
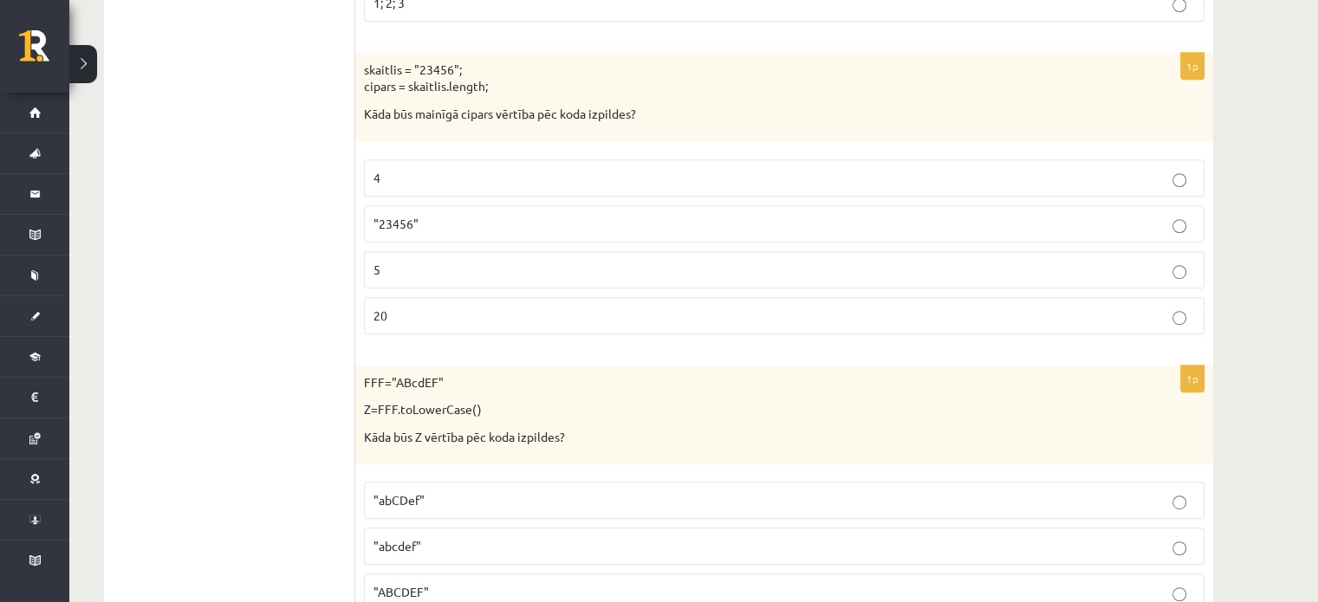
scroll to position [890, 0]
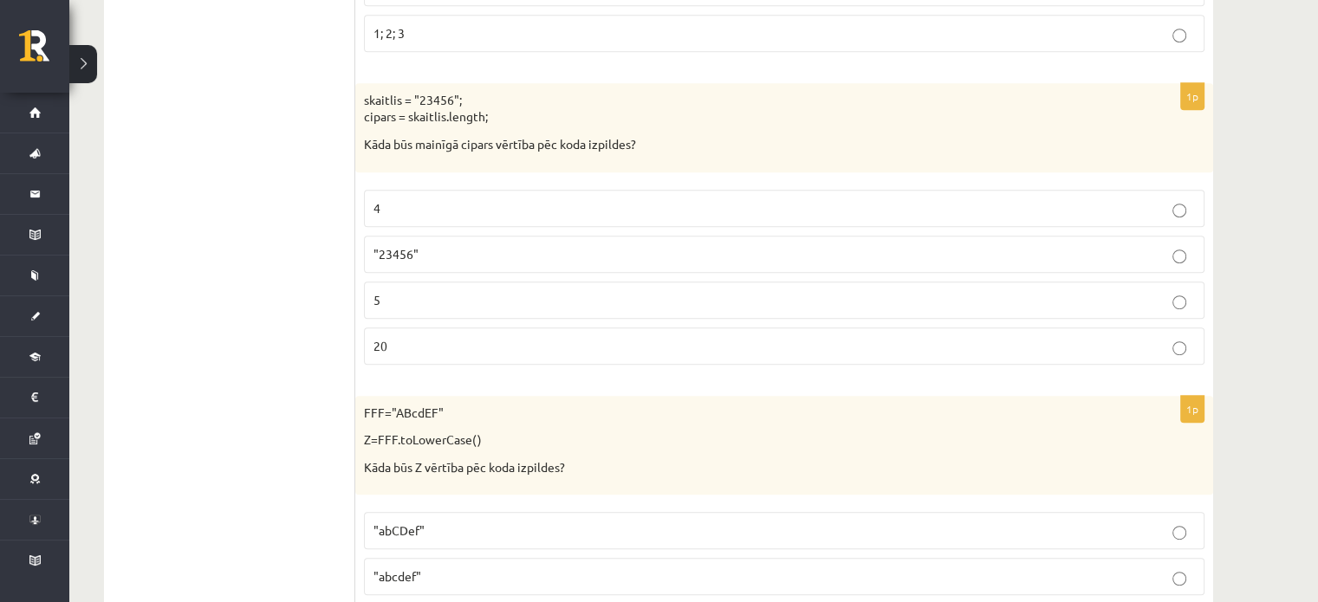
click at [457, 282] on label "5" at bounding box center [784, 300] width 840 height 37
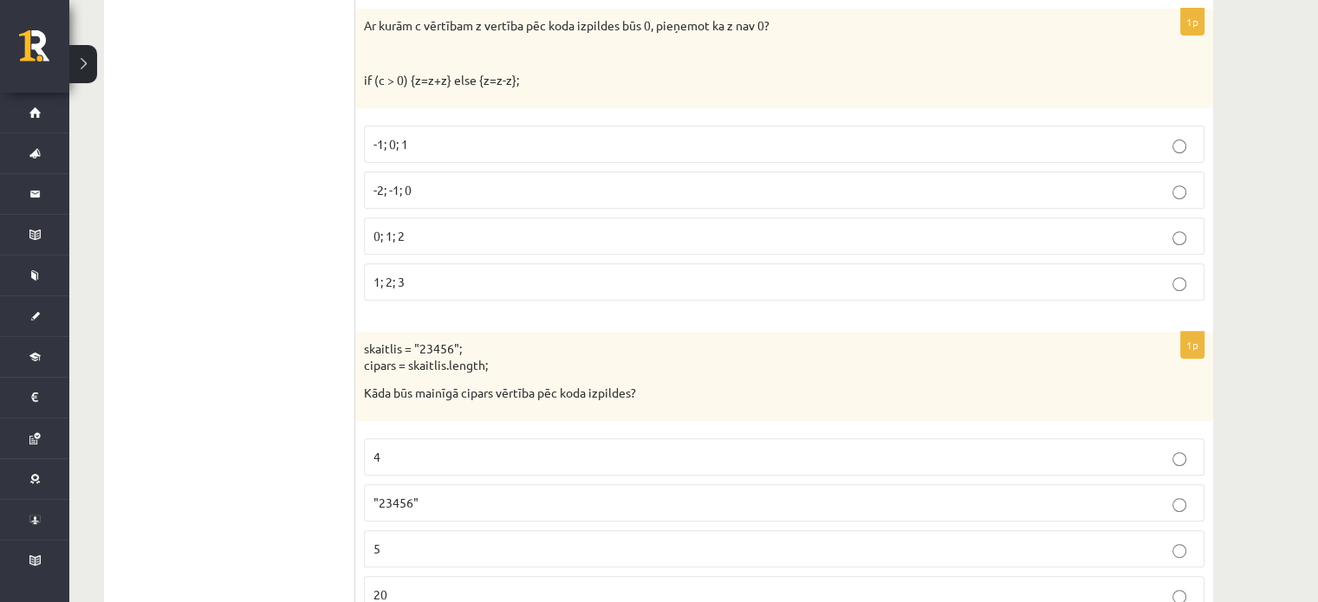
scroll to position [630, 0]
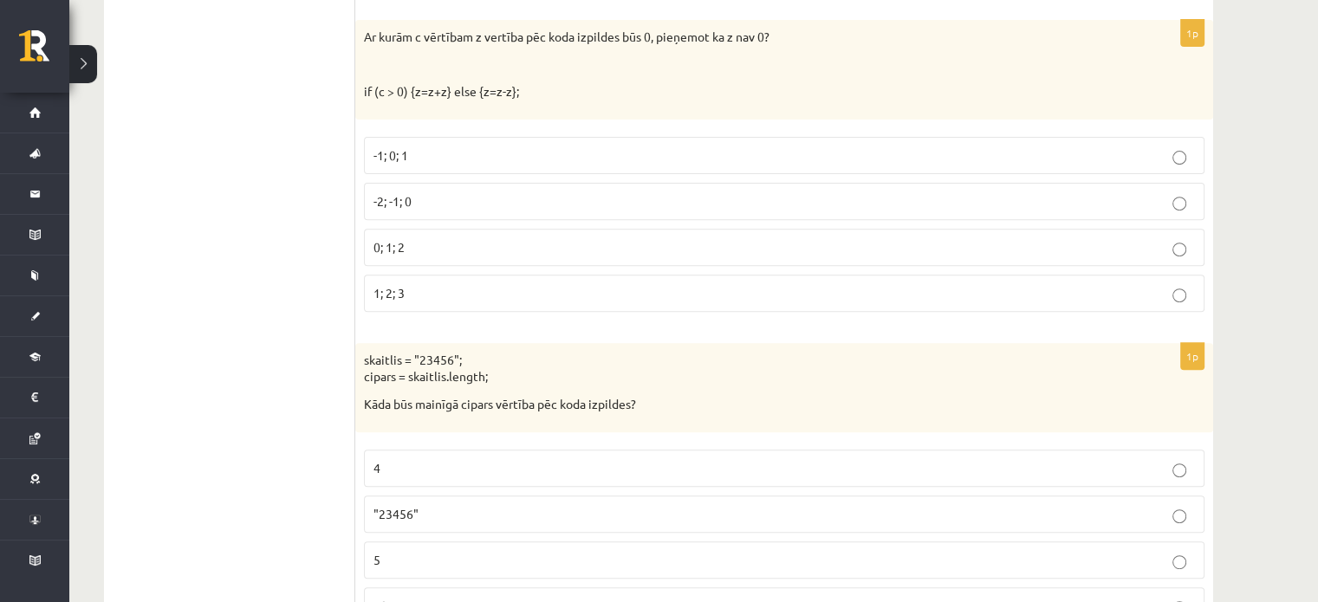
click at [438, 153] on p "-1; 0; 1" at bounding box center [783, 155] width 821 height 18
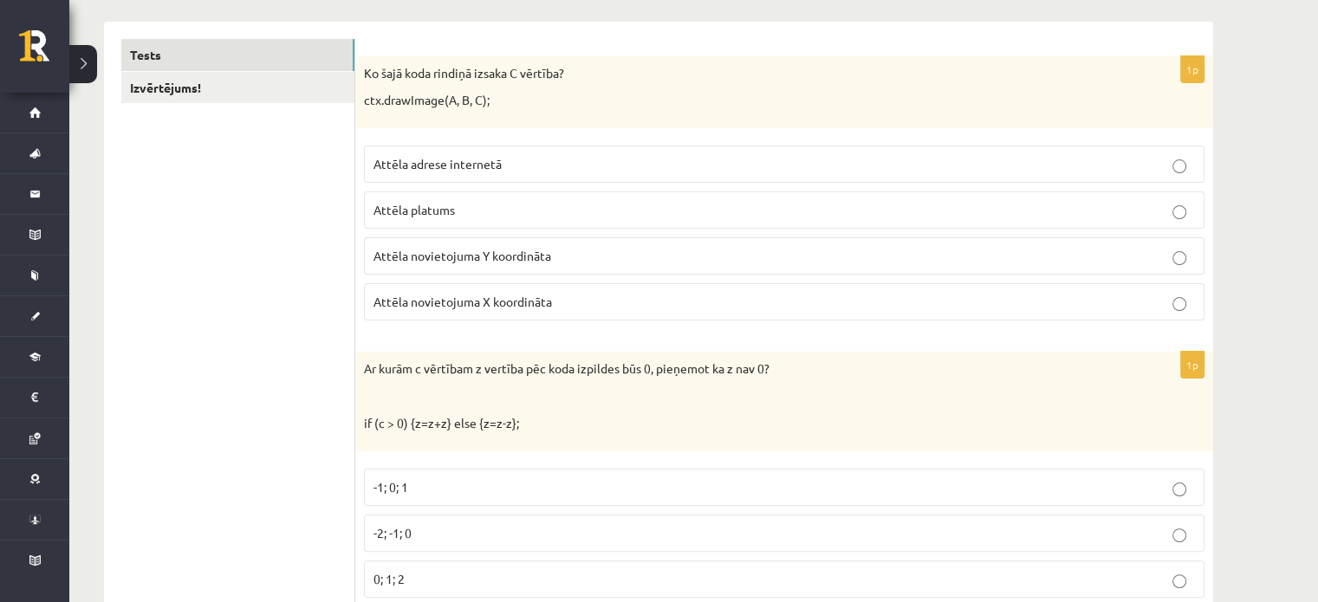
scroll to position [283, 0]
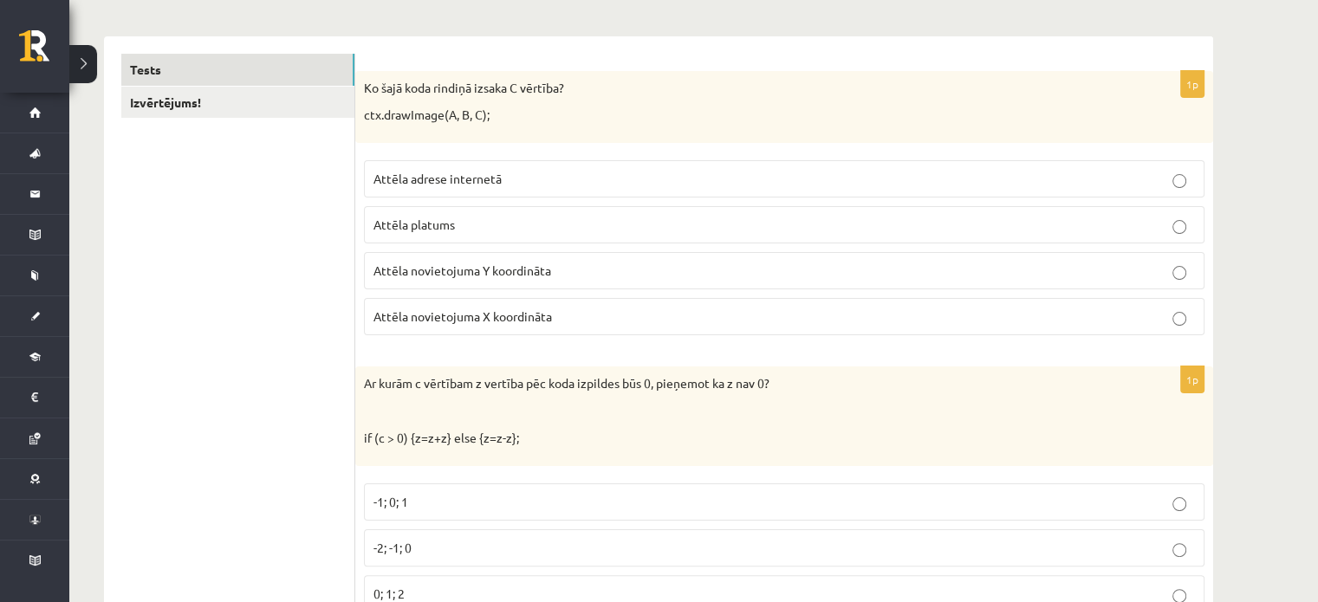
click at [565, 274] on p "Attēla novietojuma Y koordināta" at bounding box center [783, 271] width 821 height 18
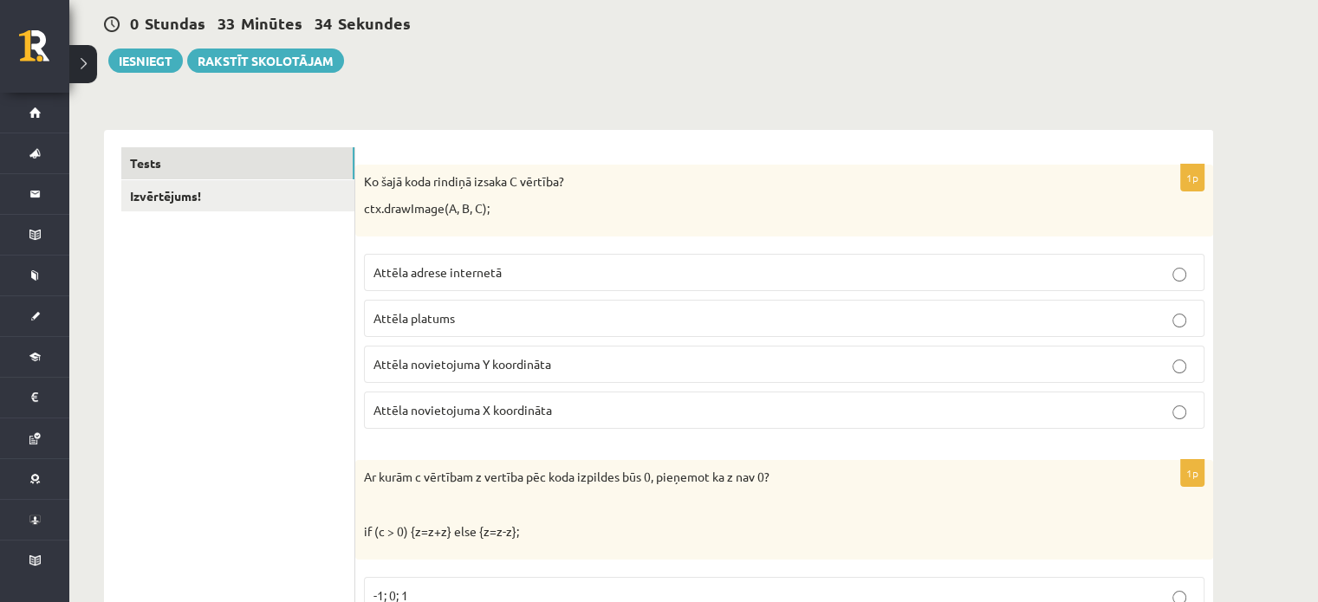
scroll to position [0, 0]
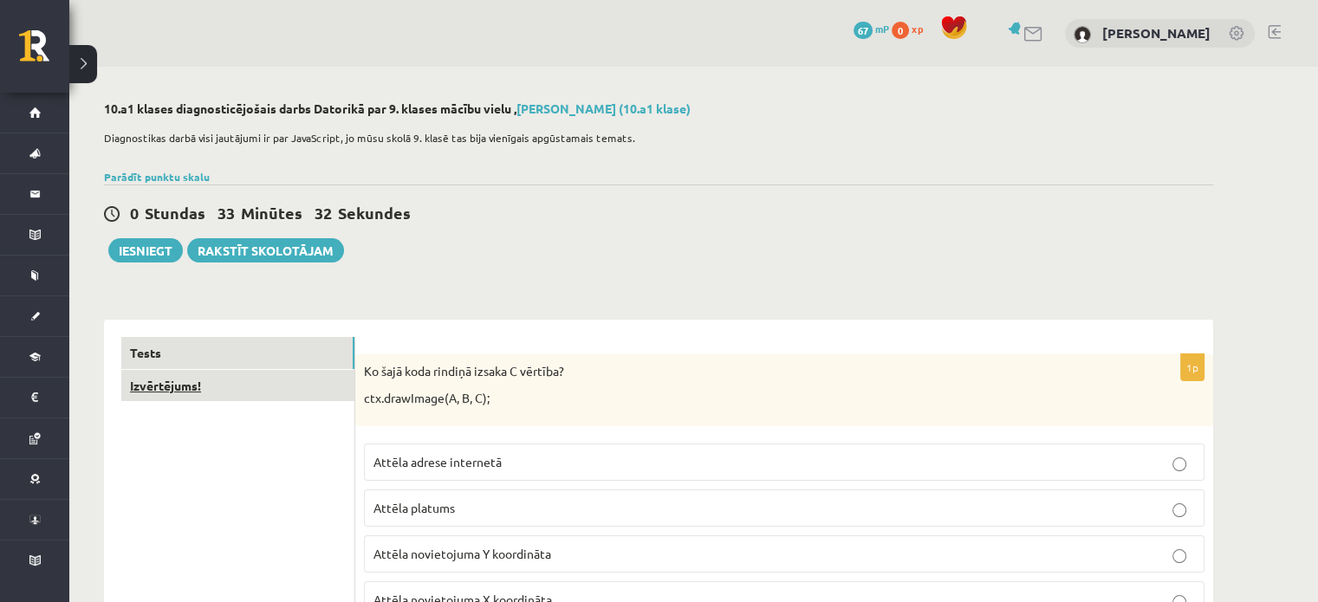
click at [221, 381] on link "Izvērtējums!" at bounding box center [237, 386] width 233 height 32
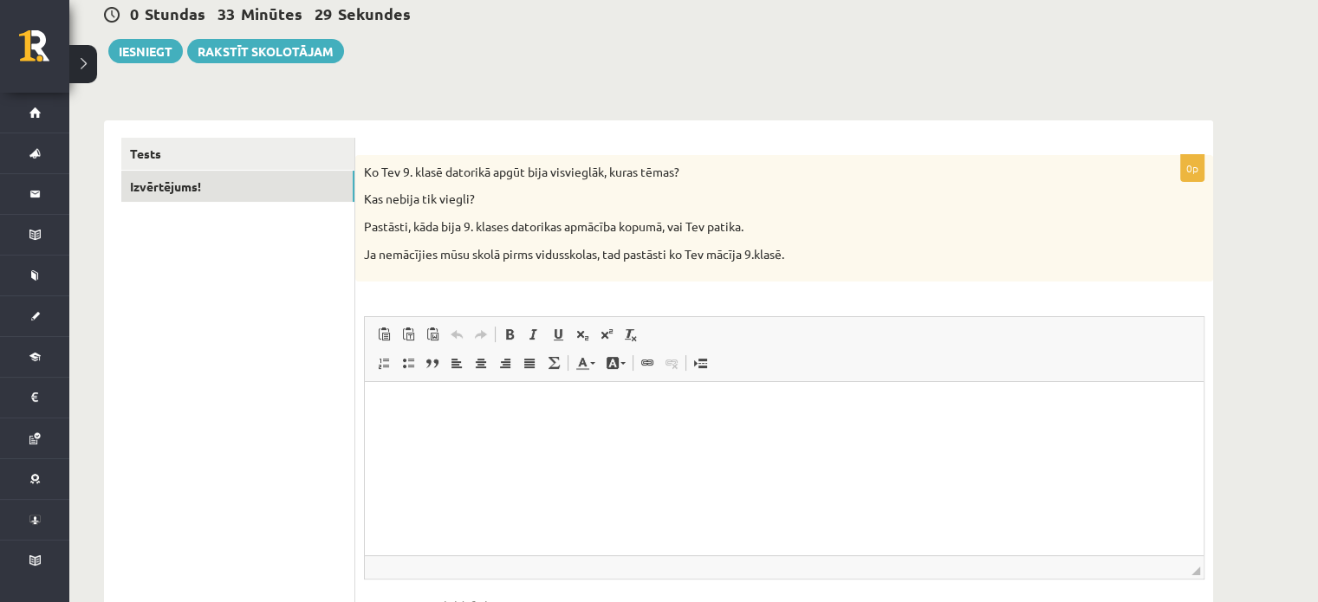
scroll to position [239, 0]
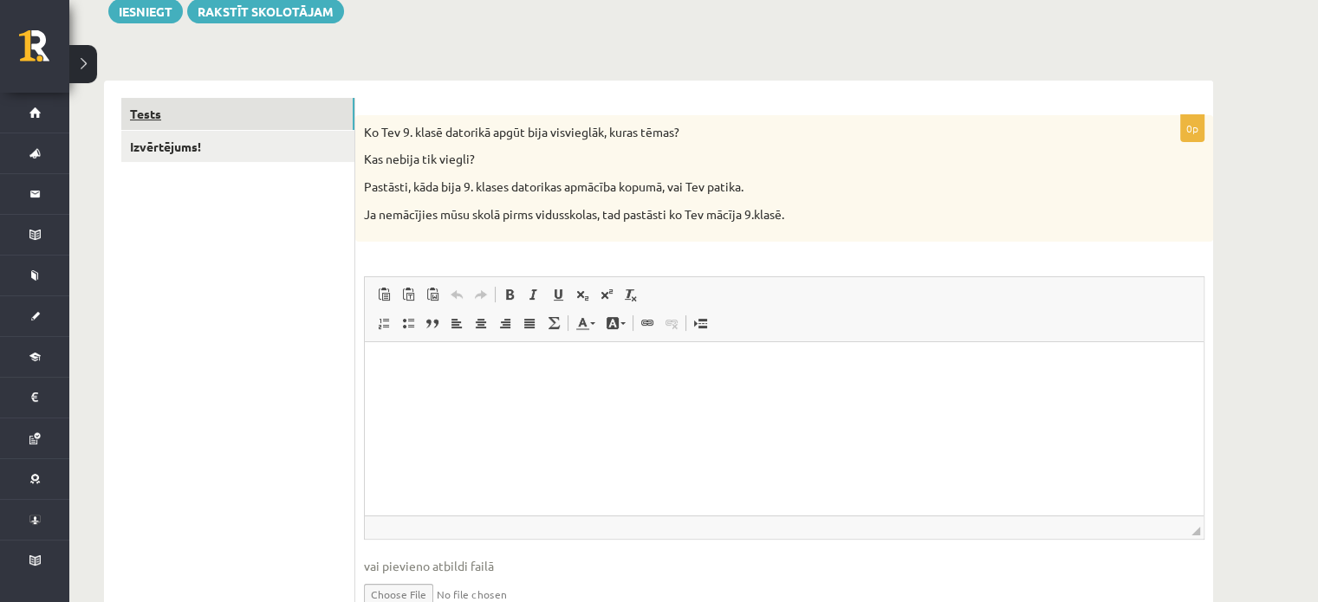
click at [173, 100] on link "Tests" at bounding box center [237, 114] width 233 height 32
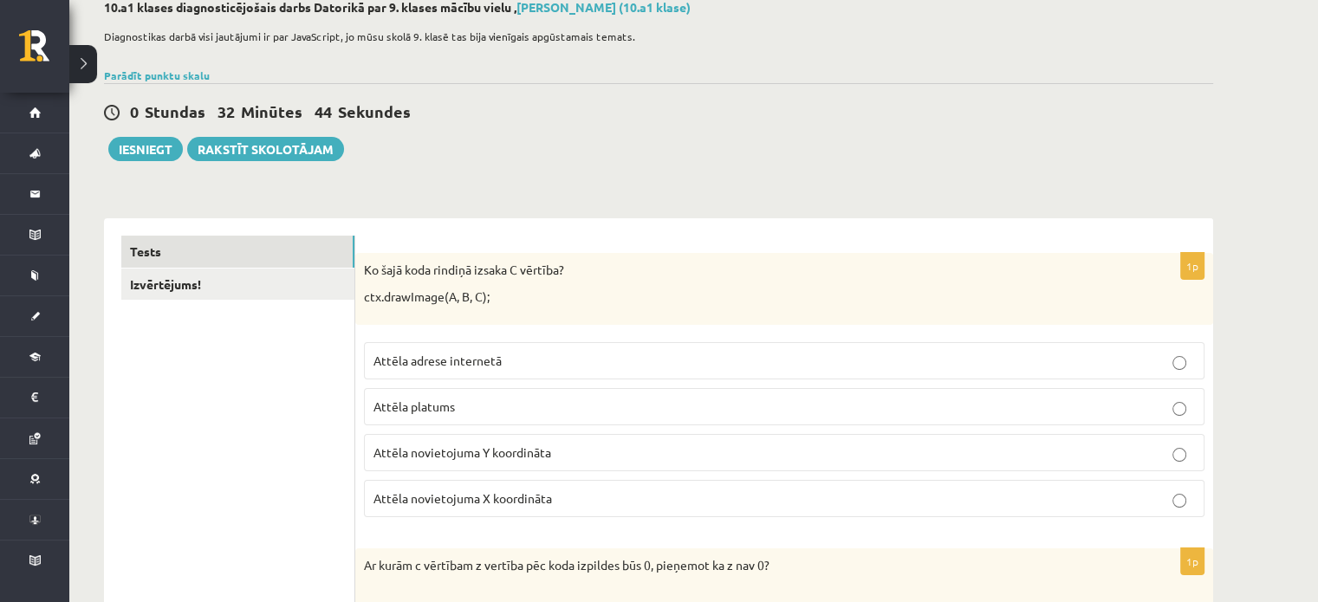
scroll to position [0, 0]
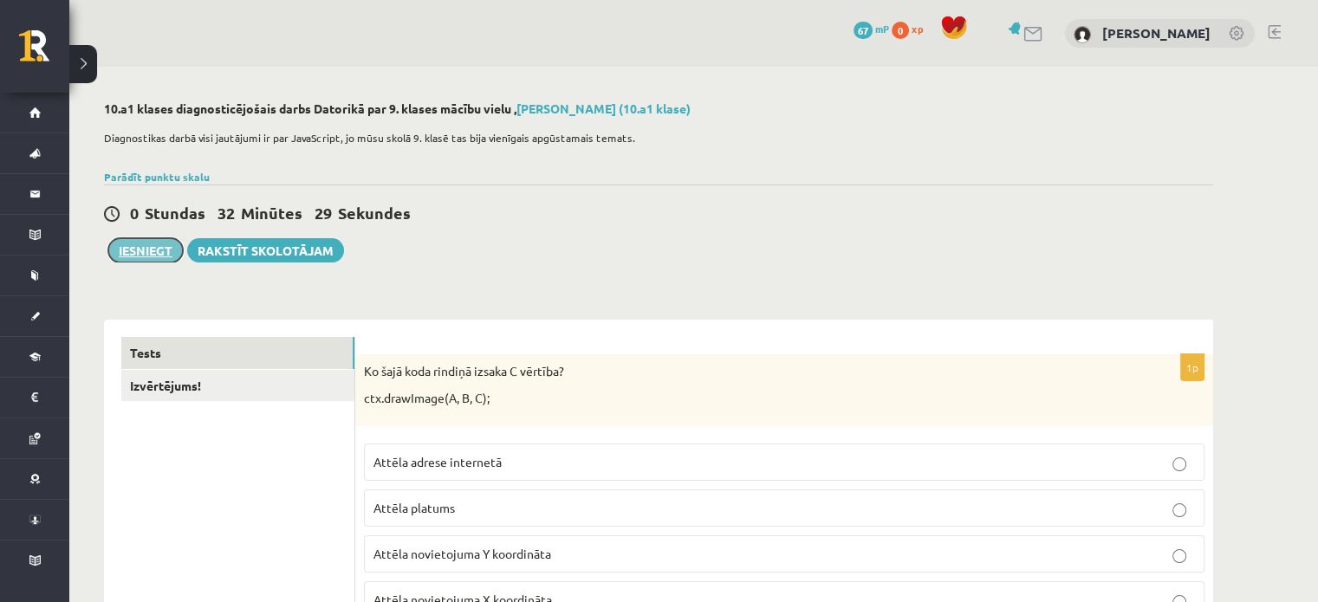
click at [142, 245] on button "Iesniegt" at bounding box center [145, 250] width 74 height 24
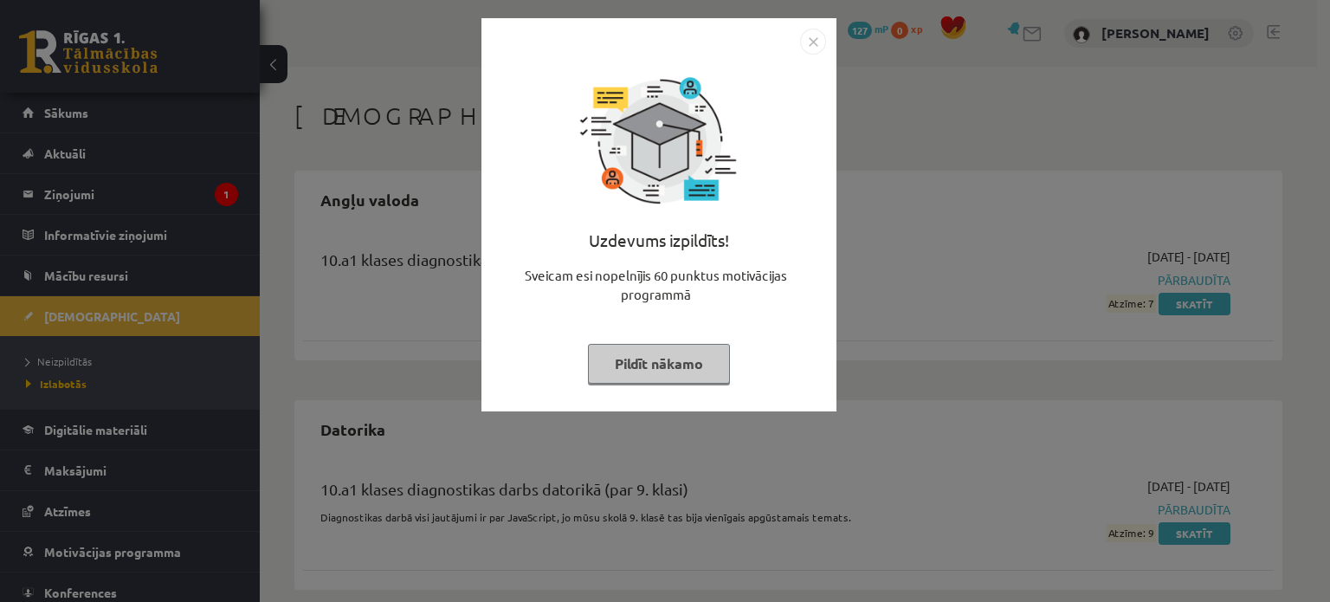
click at [825, 35] on img "Close" at bounding box center [813, 42] width 26 height 26
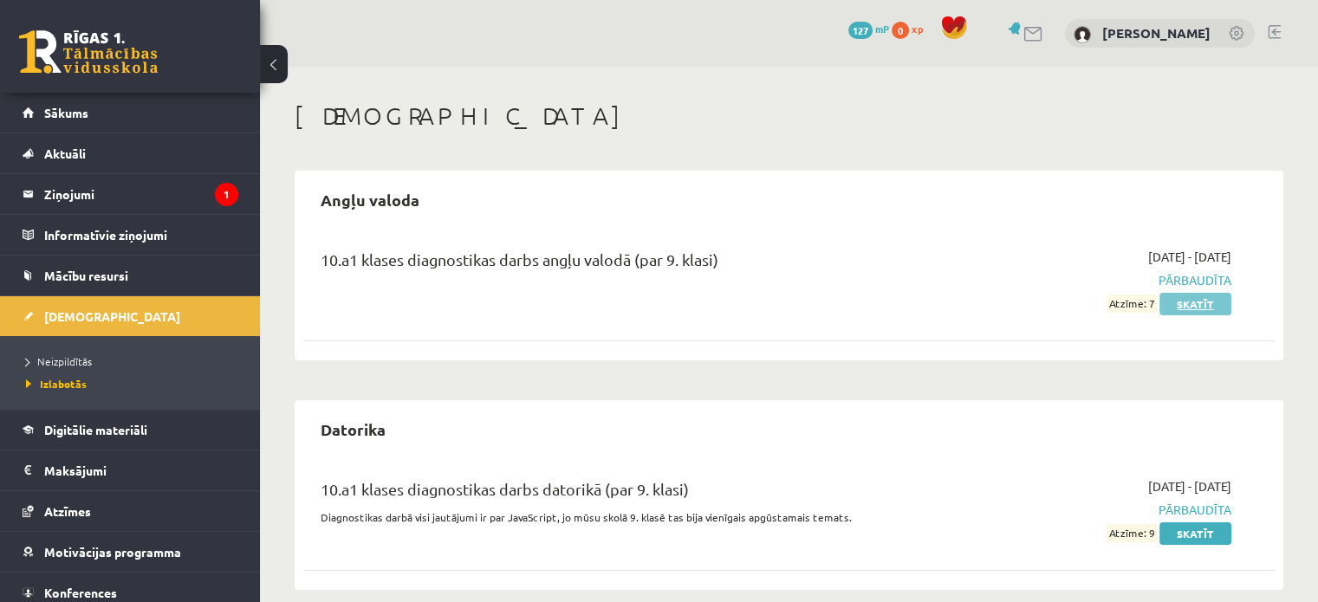
click at [1223, 305] on link "Skatīt" at bounding box center [1195, 304] width 72 height 23
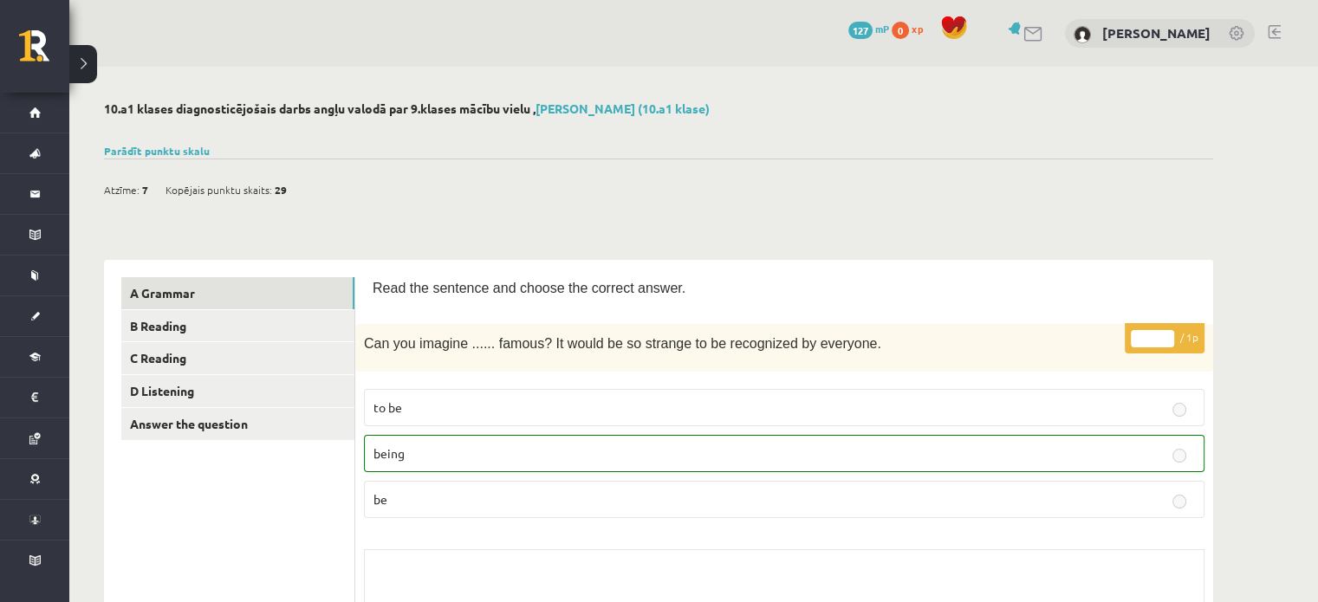
scroll to position [173, 0]
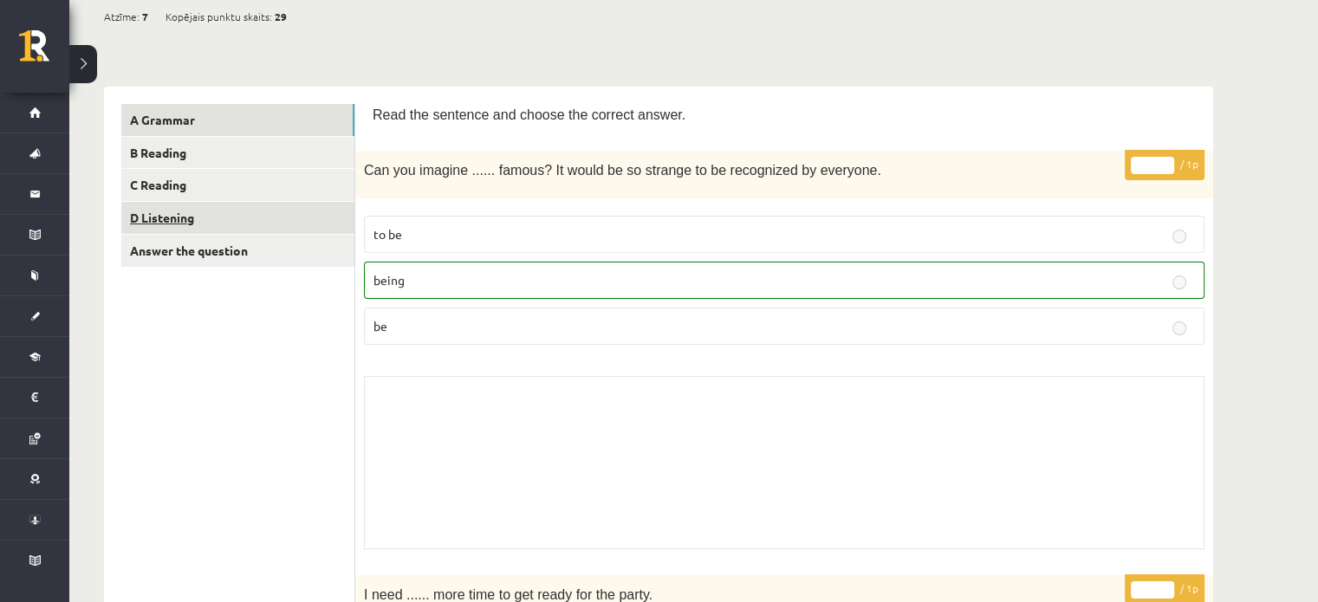
click at [215, 206] on link "D Listening" at bounding box center [237, 218] width 233 height 32
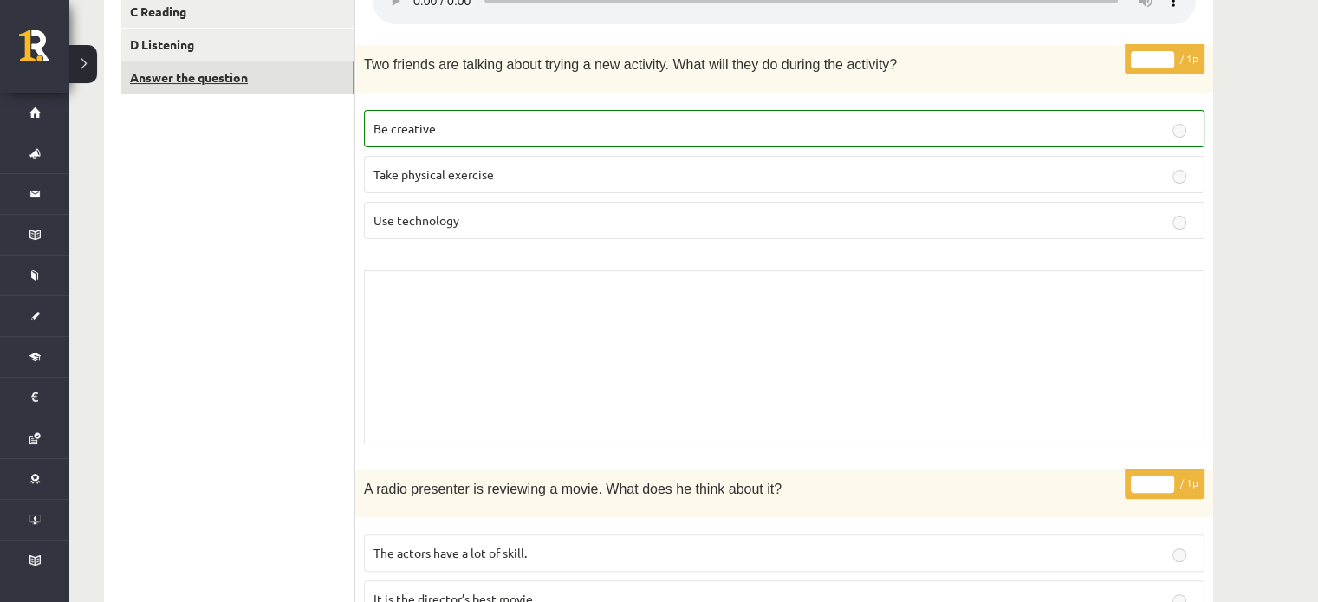
click at [249, 77] on link "Answer the question" at bounding box center [237, 78] width 233 height 32
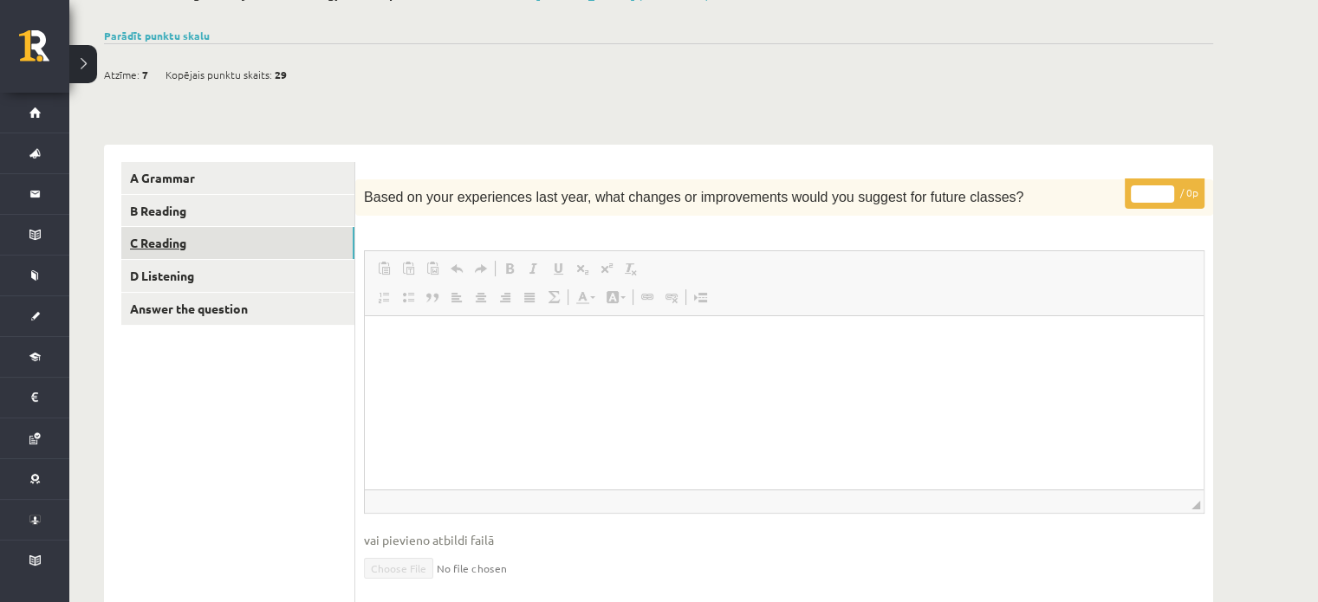
scroll to position [0, 0]
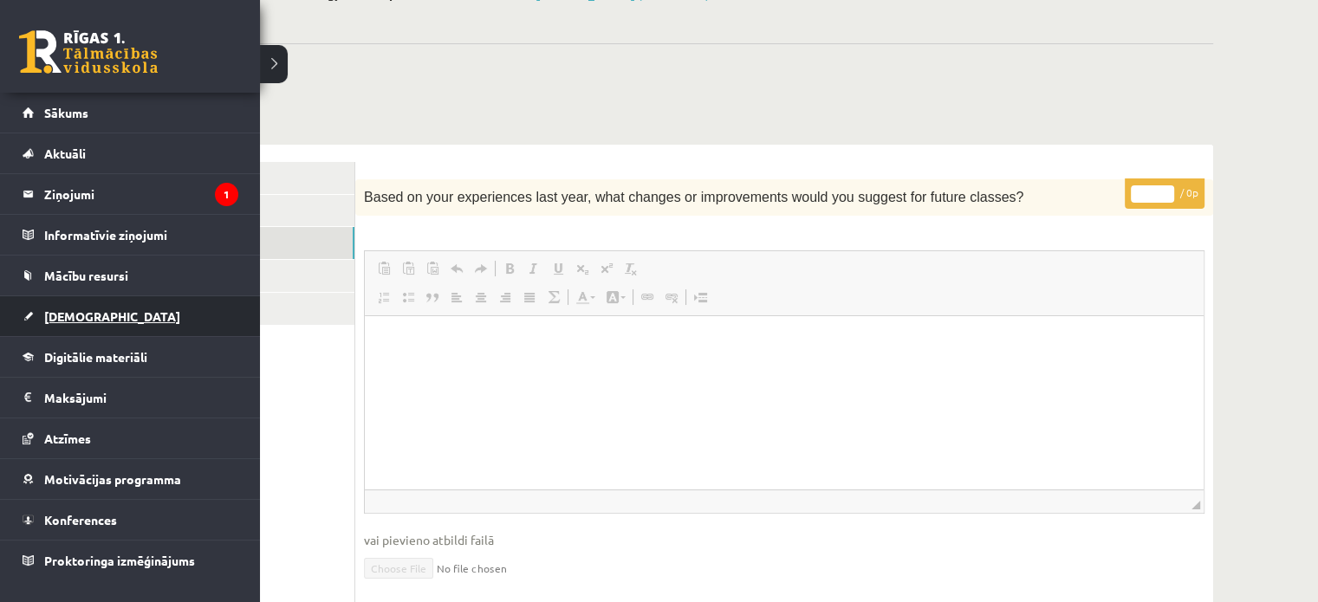
click at [81, 301] on link "[DEMOGRAPHIC_DATA]" at bounding box center [131, 316] width 216 height 40
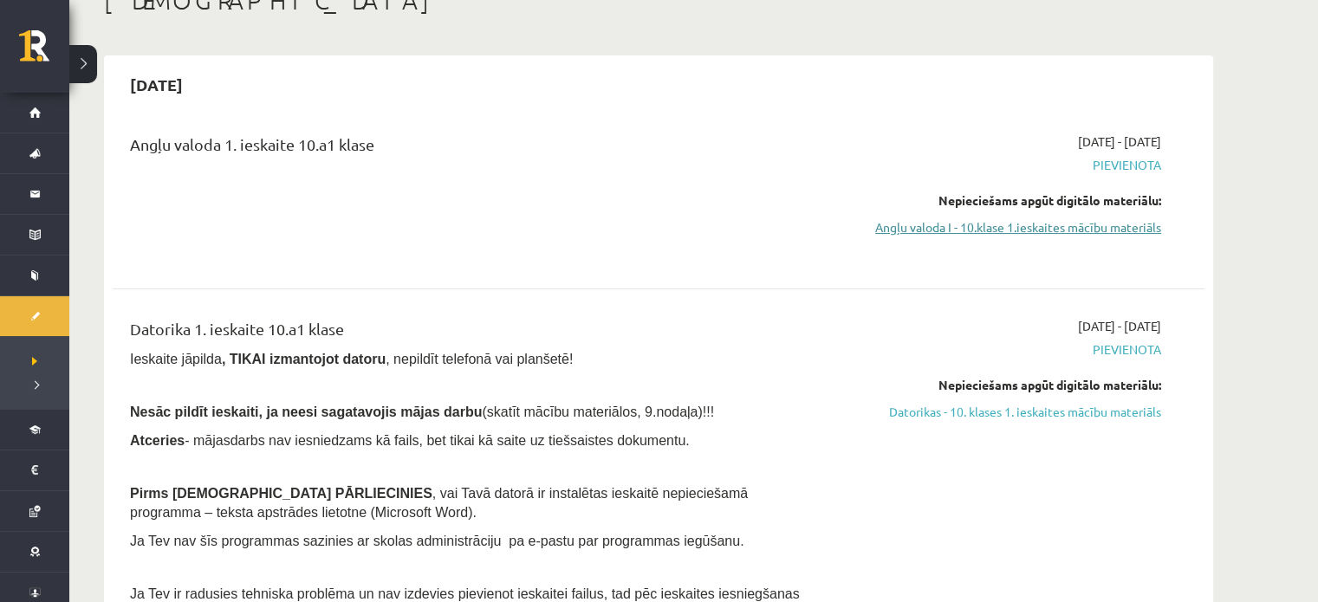
click at [1078, 231] on link "Angļu valoda I - 10.klase 1.ieskaites mācību materiāls" at bounding box center [997, 227] width 327 height 18
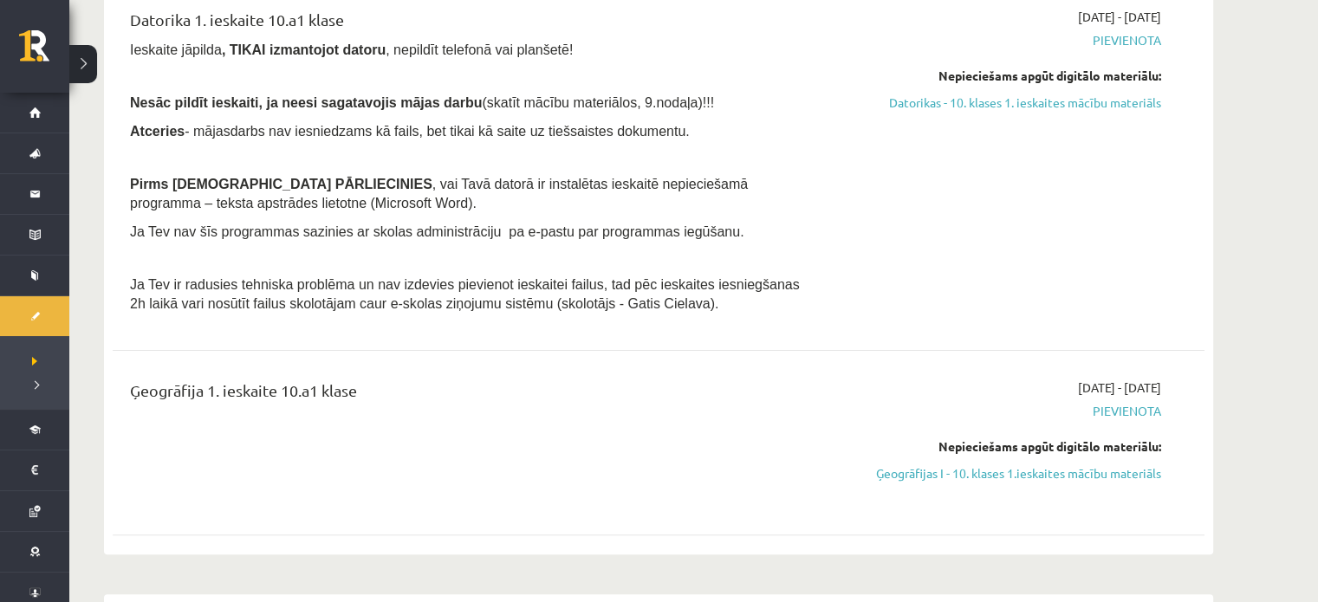
scroll to position [288, 0]
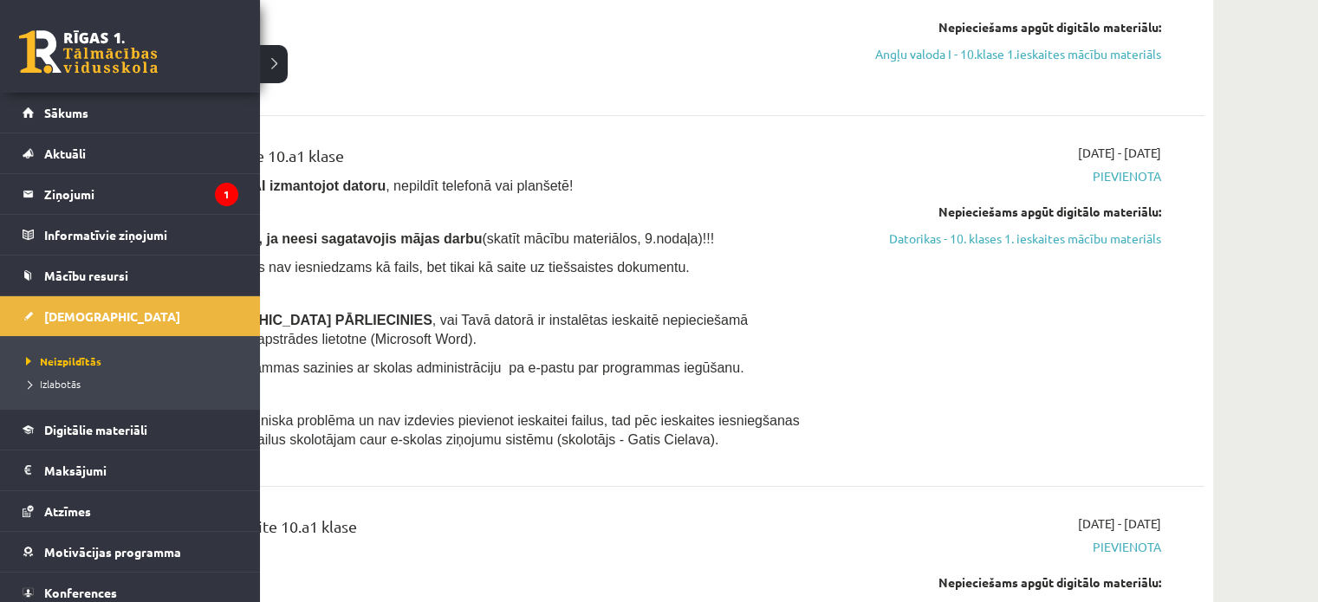
click at [38, 27] on div "0 Dāvanas 127 mP 0 xp" at bounding box center [130, 46] width 260 height 93
click at [33, 69] on link at bounding box center [88, 51] width 139 height 43
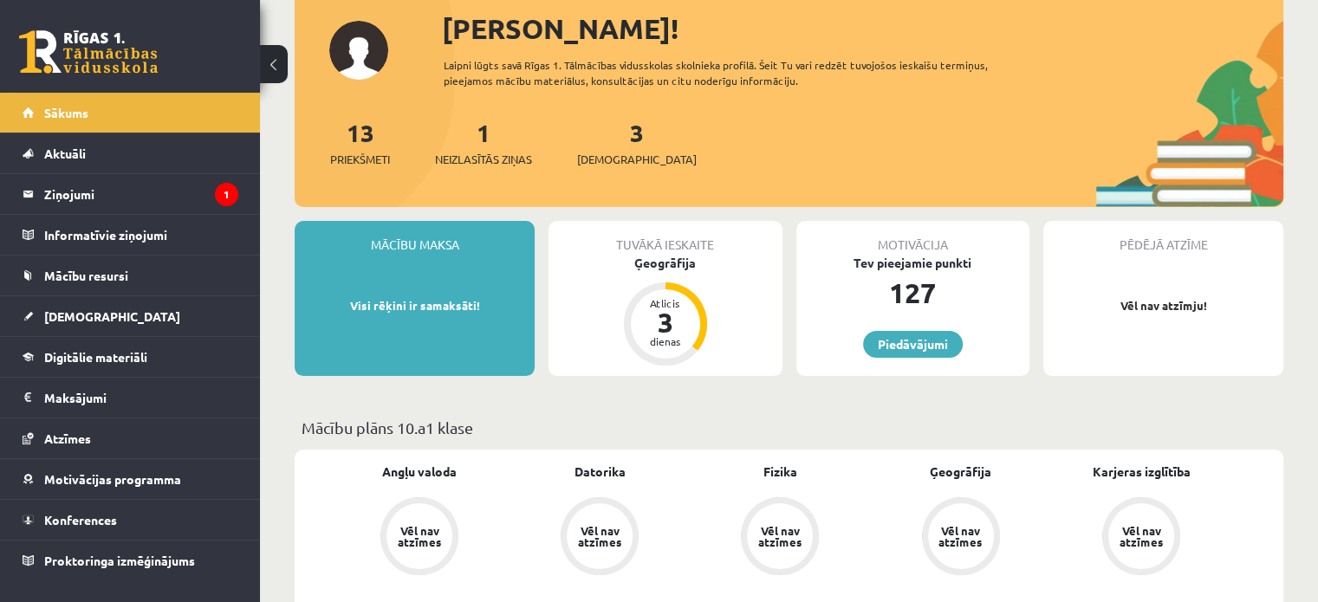
scroll to position [260, 0]
